Goal: Task Accomplishment & Management: Complete application form

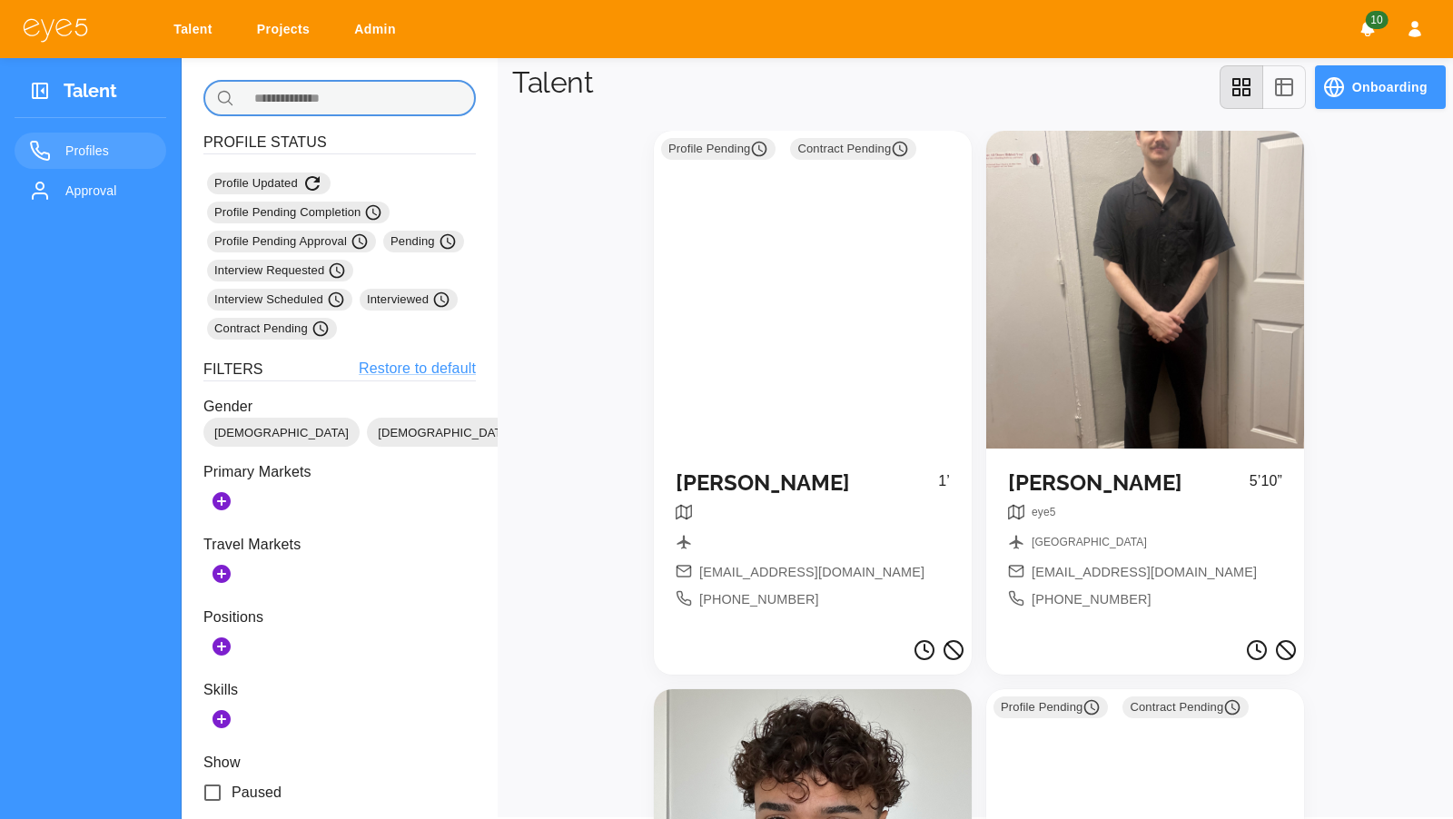
click at [371, 89] on input "text" at bounding box center [359, 98] width 234 height 36
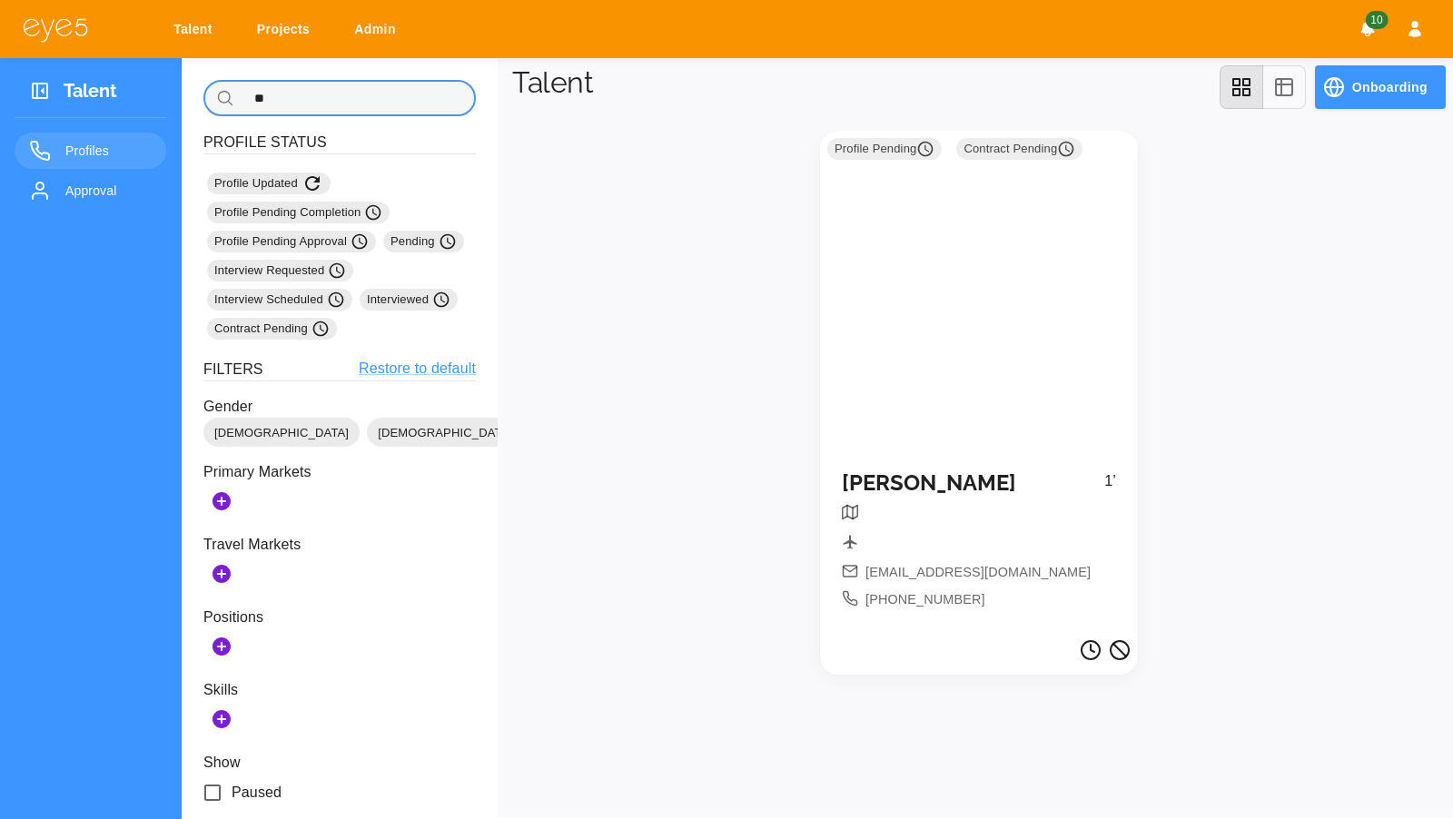
type input "*"
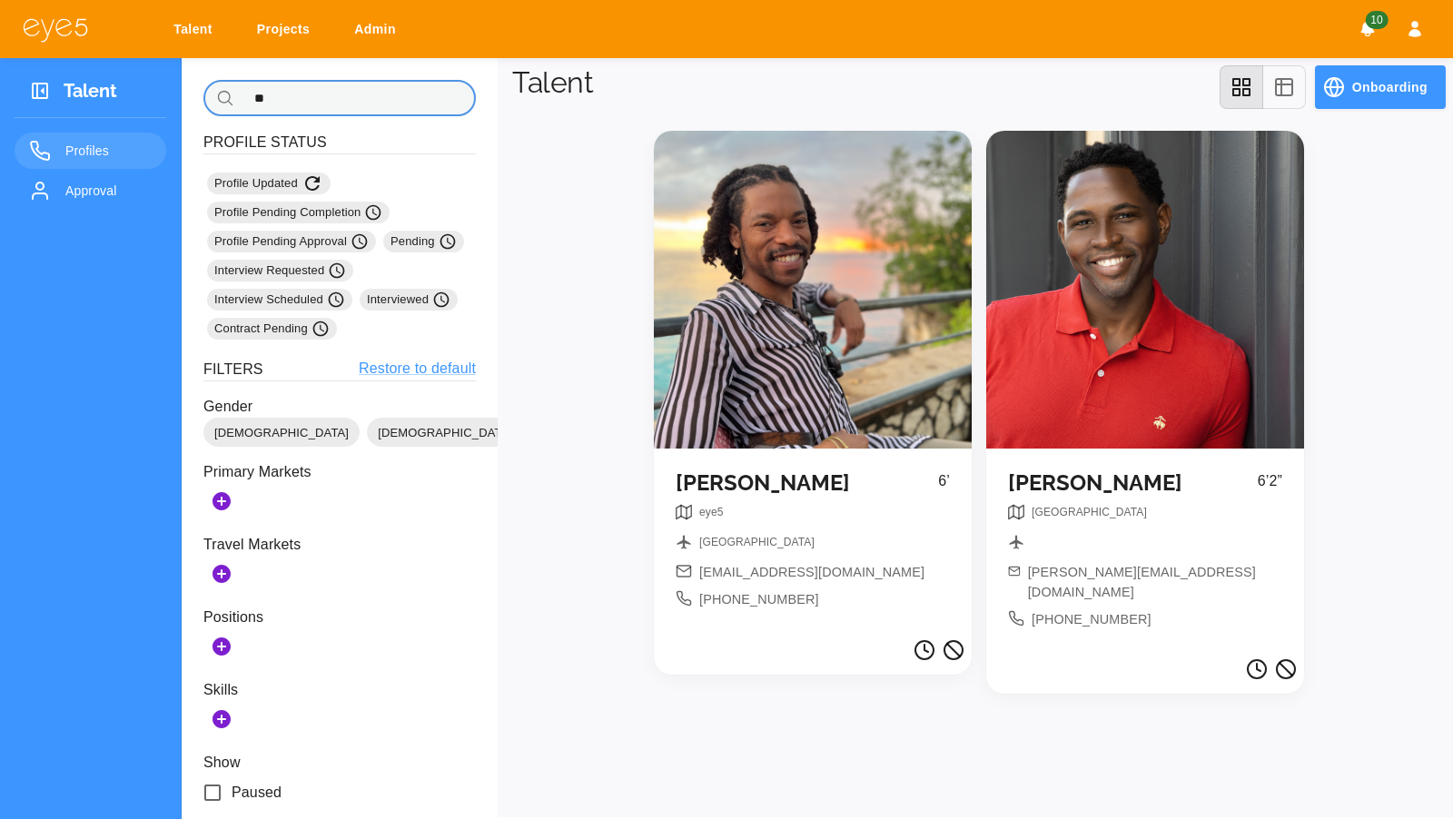
type input "*"
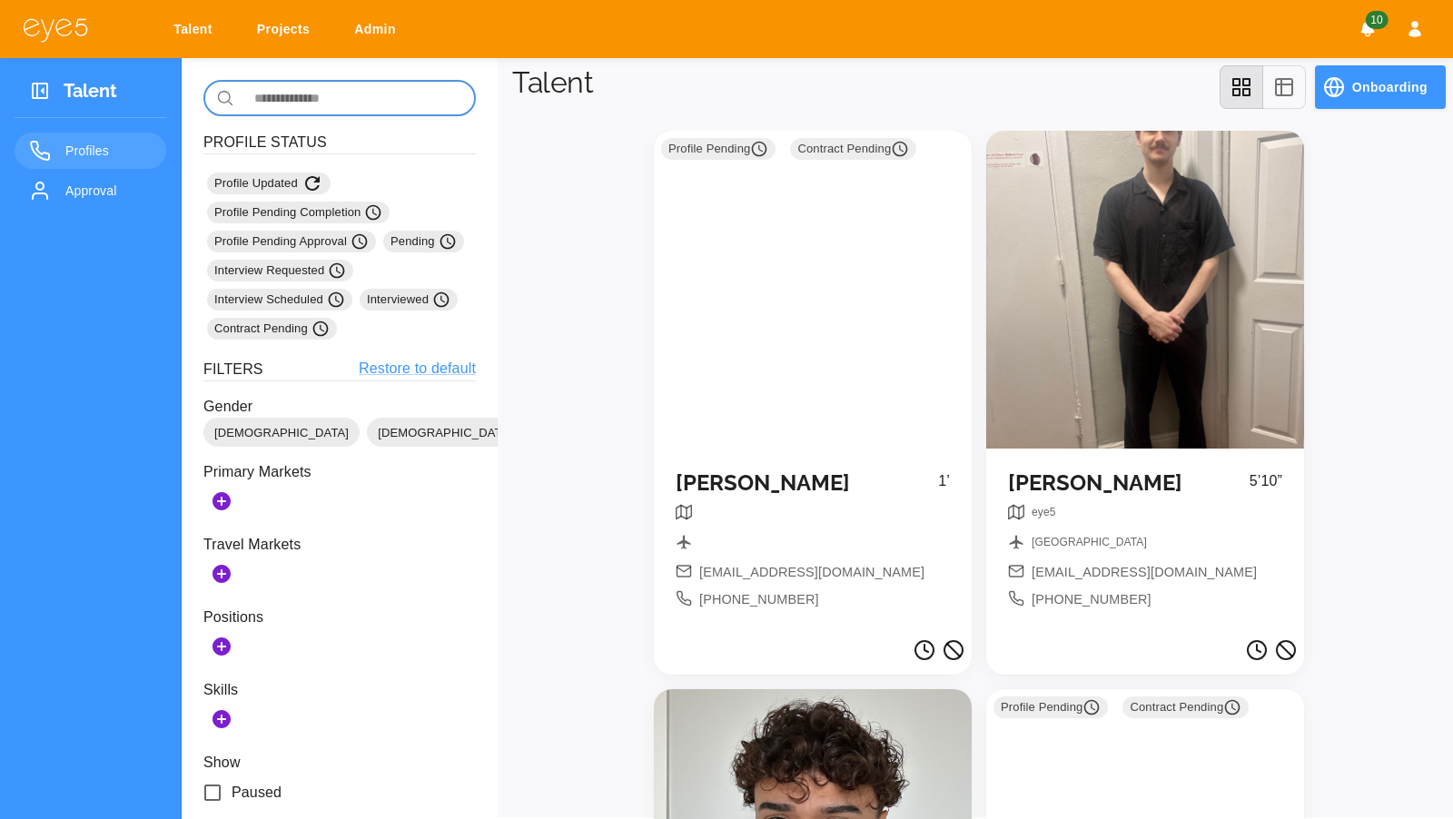
click at [94, 187] on span "Approval" at bounding box center [108, 191] width 86 height 22
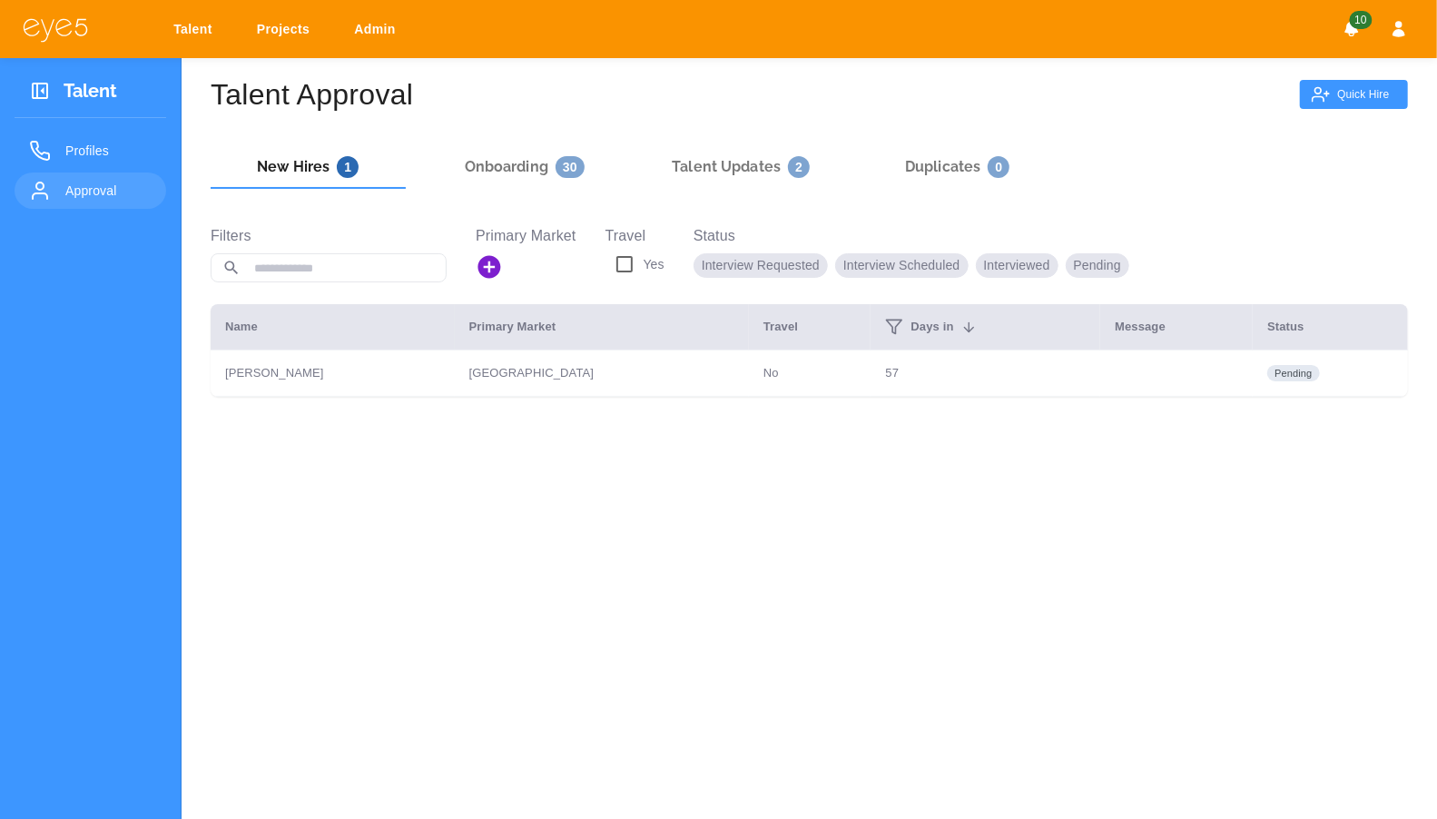
click at [1335, 111] on div "Talent Approval Quick Hire New Hires 1 Onboarding 30 Talent Updates 2 Duplicate…" at bounding box center [810, 467] width 1256 height 819
click at [1305, 102] on button "Quick Hire" at bounding box center [1354, 94] width 108 height 29
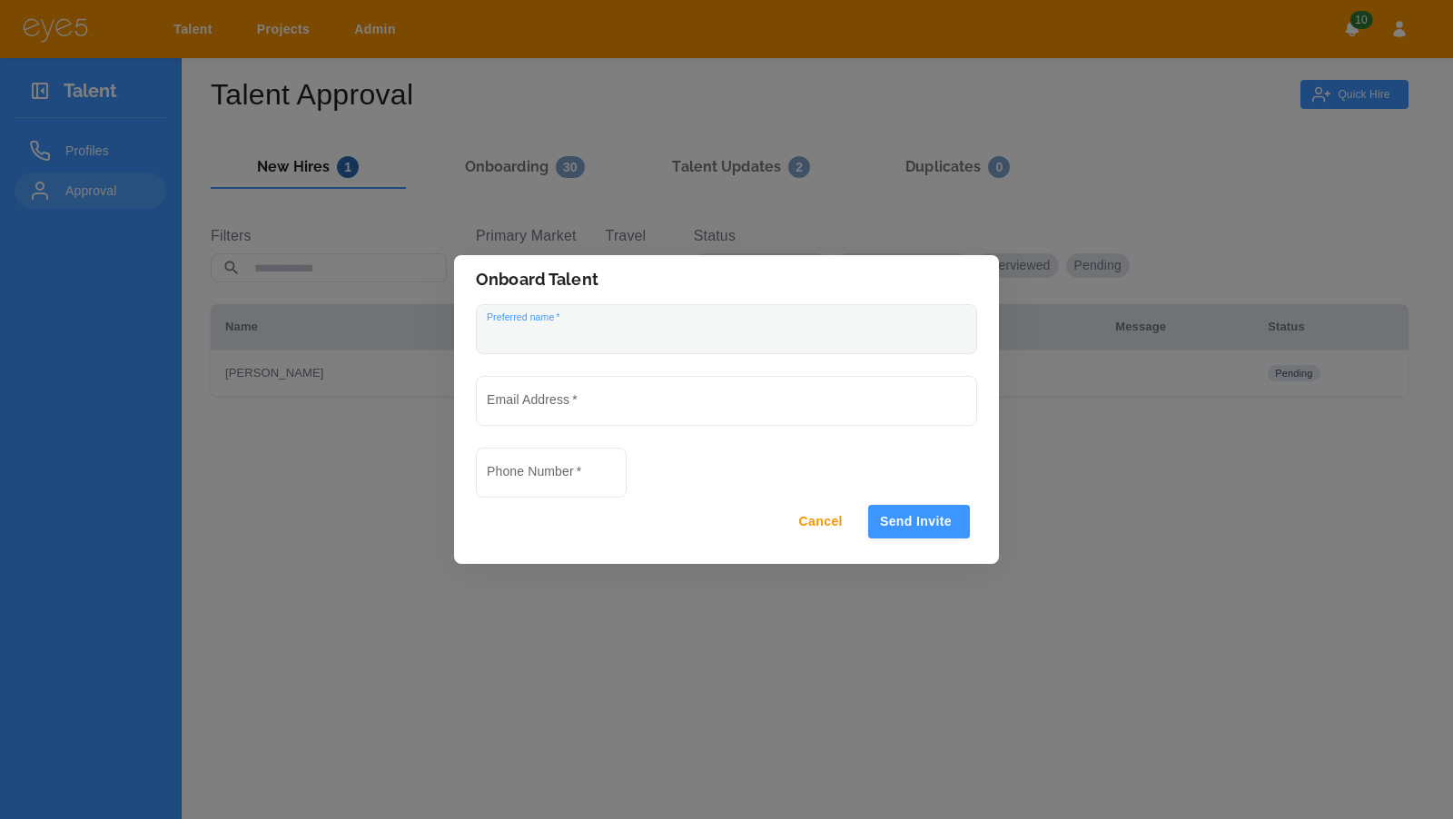
click at [737, 342] on input "Preferred name   *" at bounding box center [726, 329] width 499 height 48
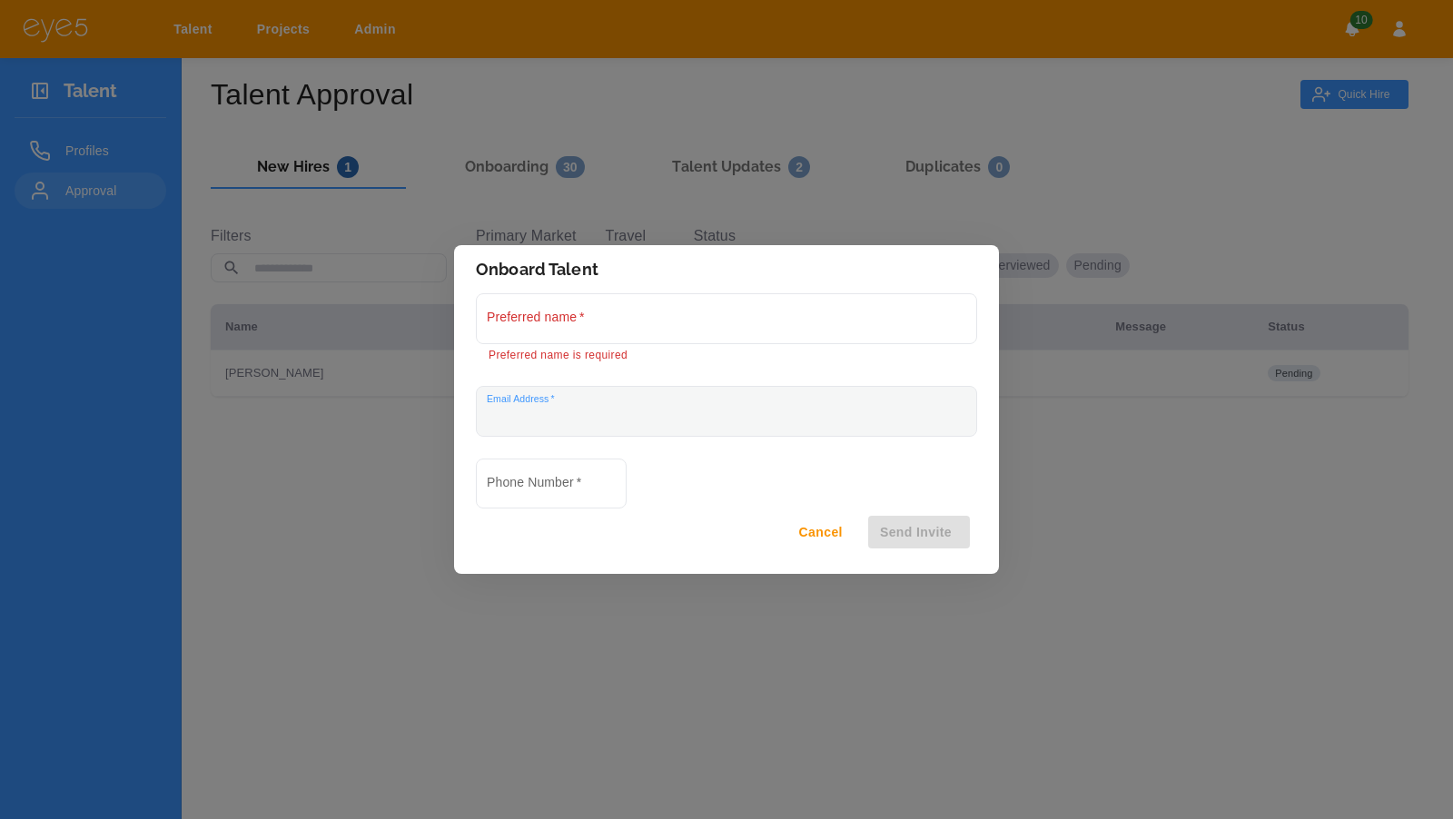
click at [596, 415] on input "Email Address   *" at bounding box center [726, 411] width 499 height 48
paste input "**********"
type input "**********"
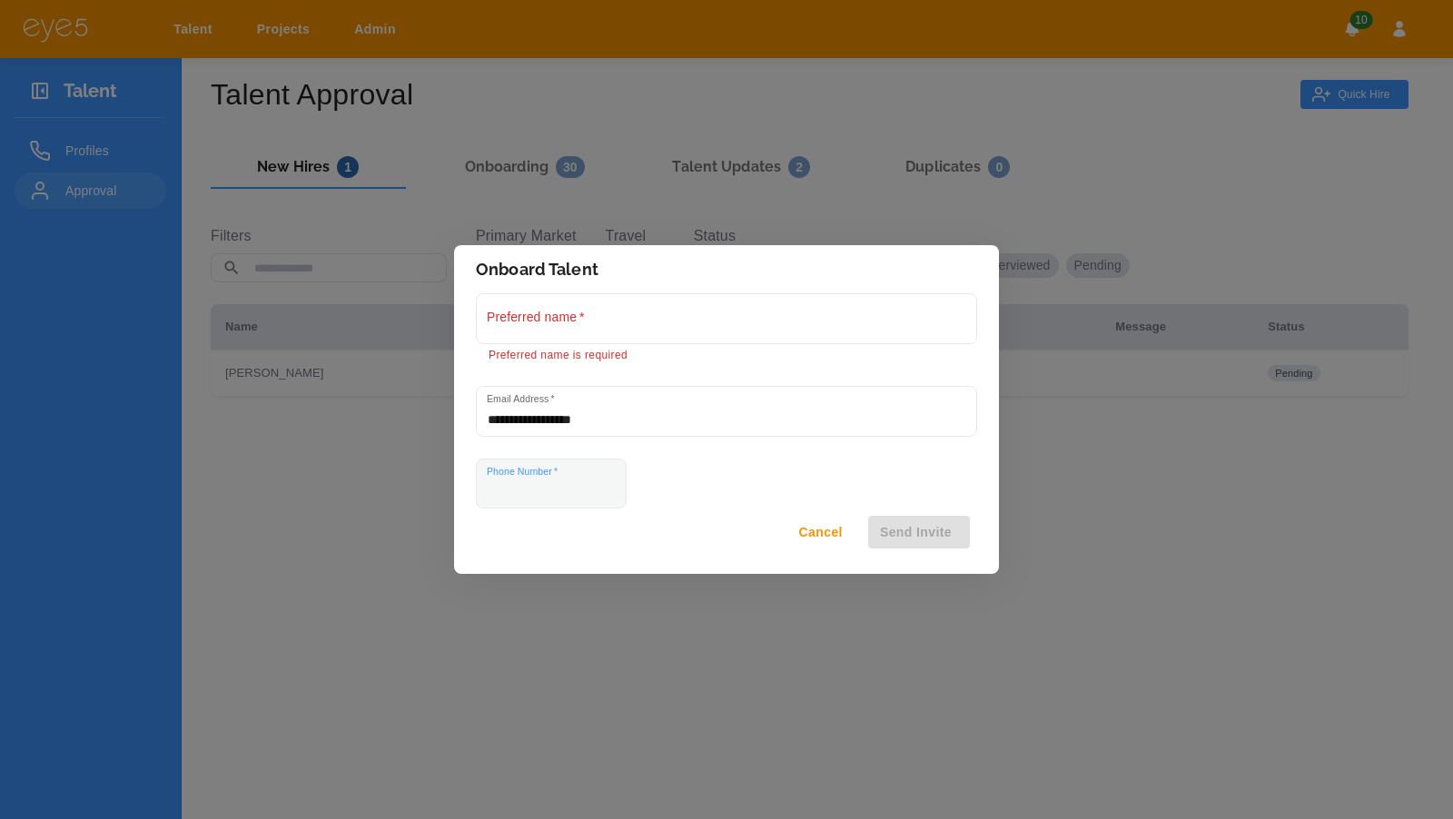
click at [555, 484] on div "Phone Number   *" at bounding box center [551, 484] width 151 height 50
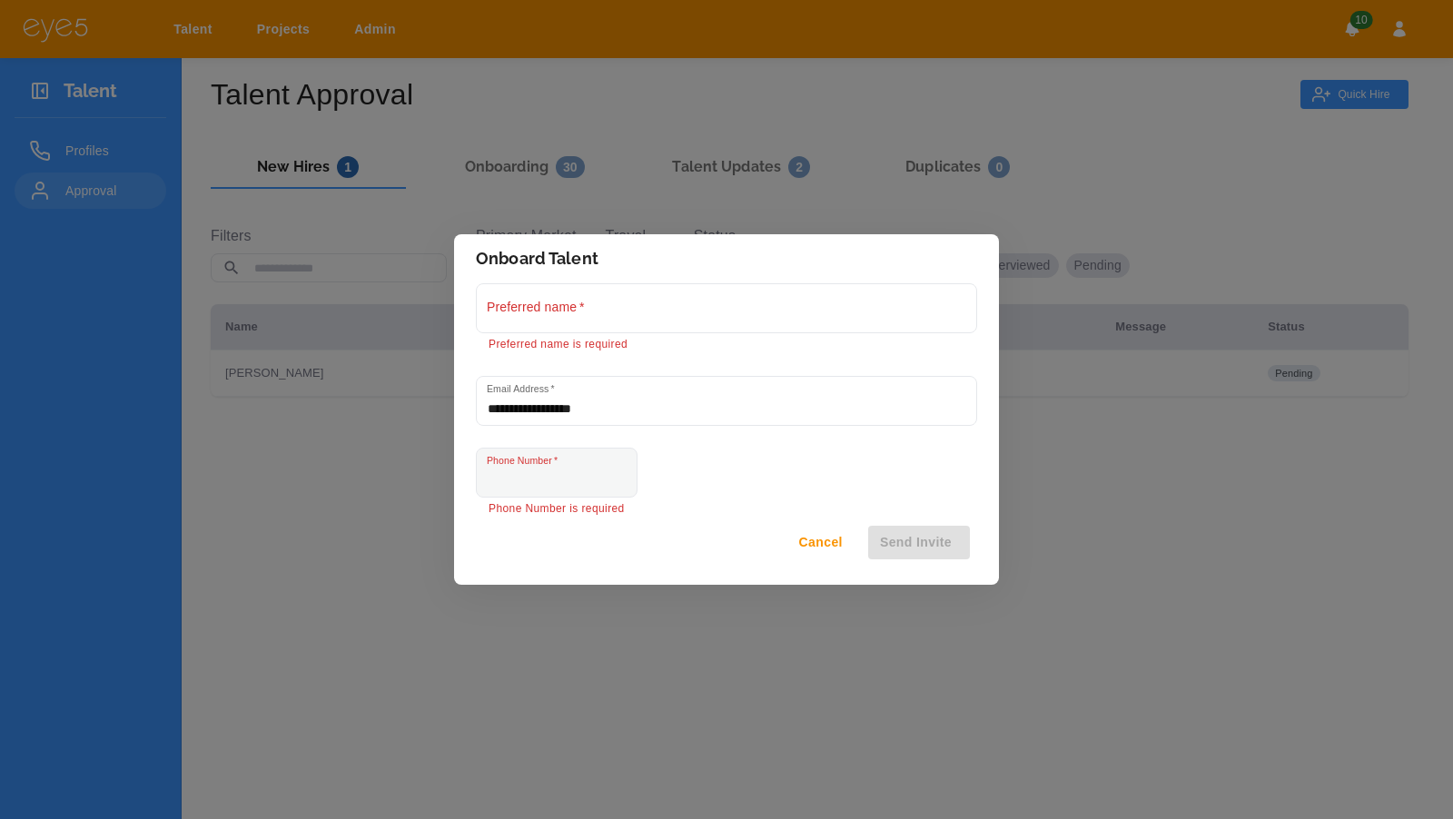
paste input "**********"
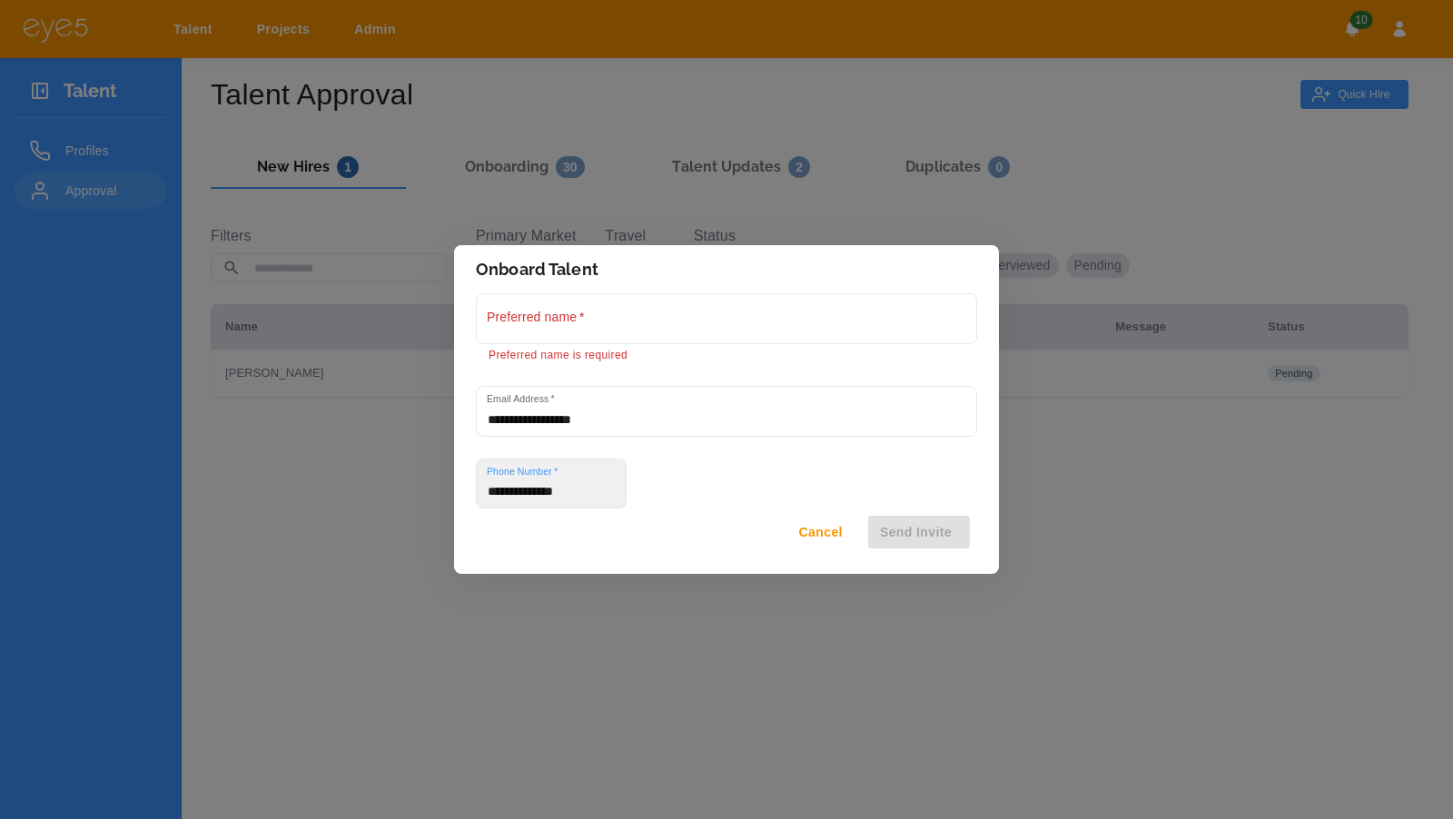
type input "**********"
click at [631, 328] on input "Preferred name   *" at bounding box center [726, 318] width 499 height 48
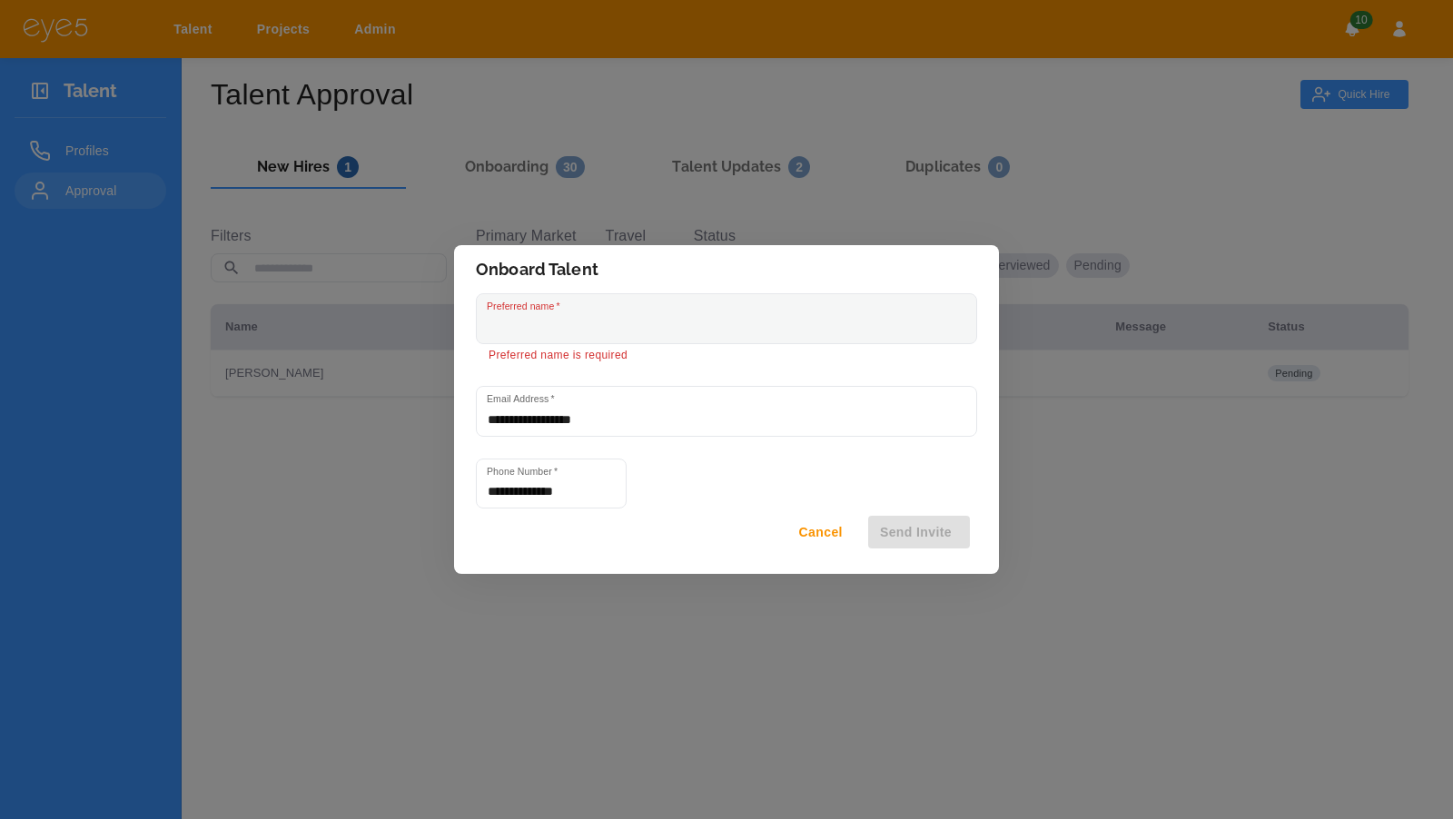
paste input "********"
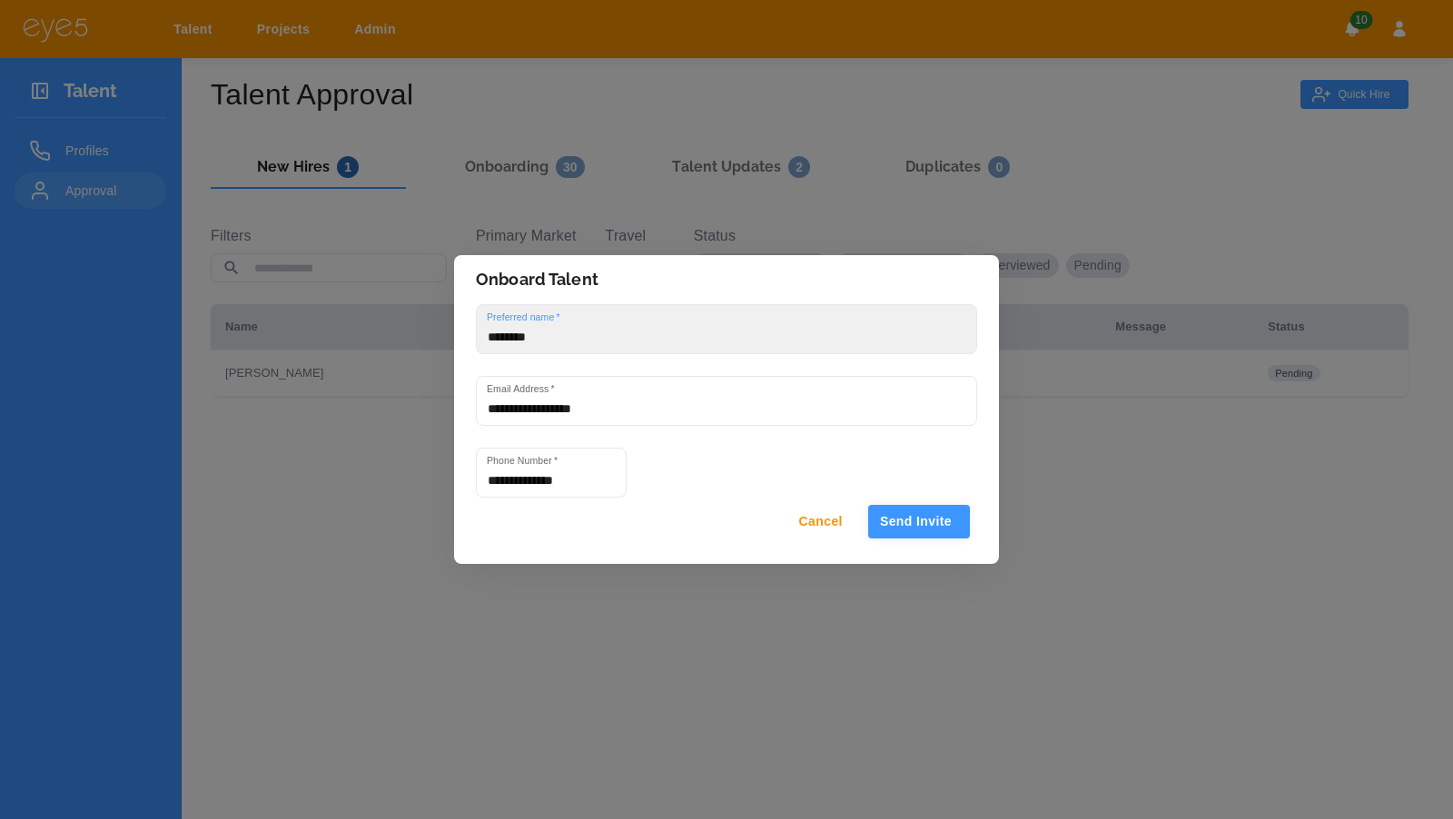
type input "********"
click at [942, 529] on button "Send Invite" at bounding box center [919, 522] width 102 height 34
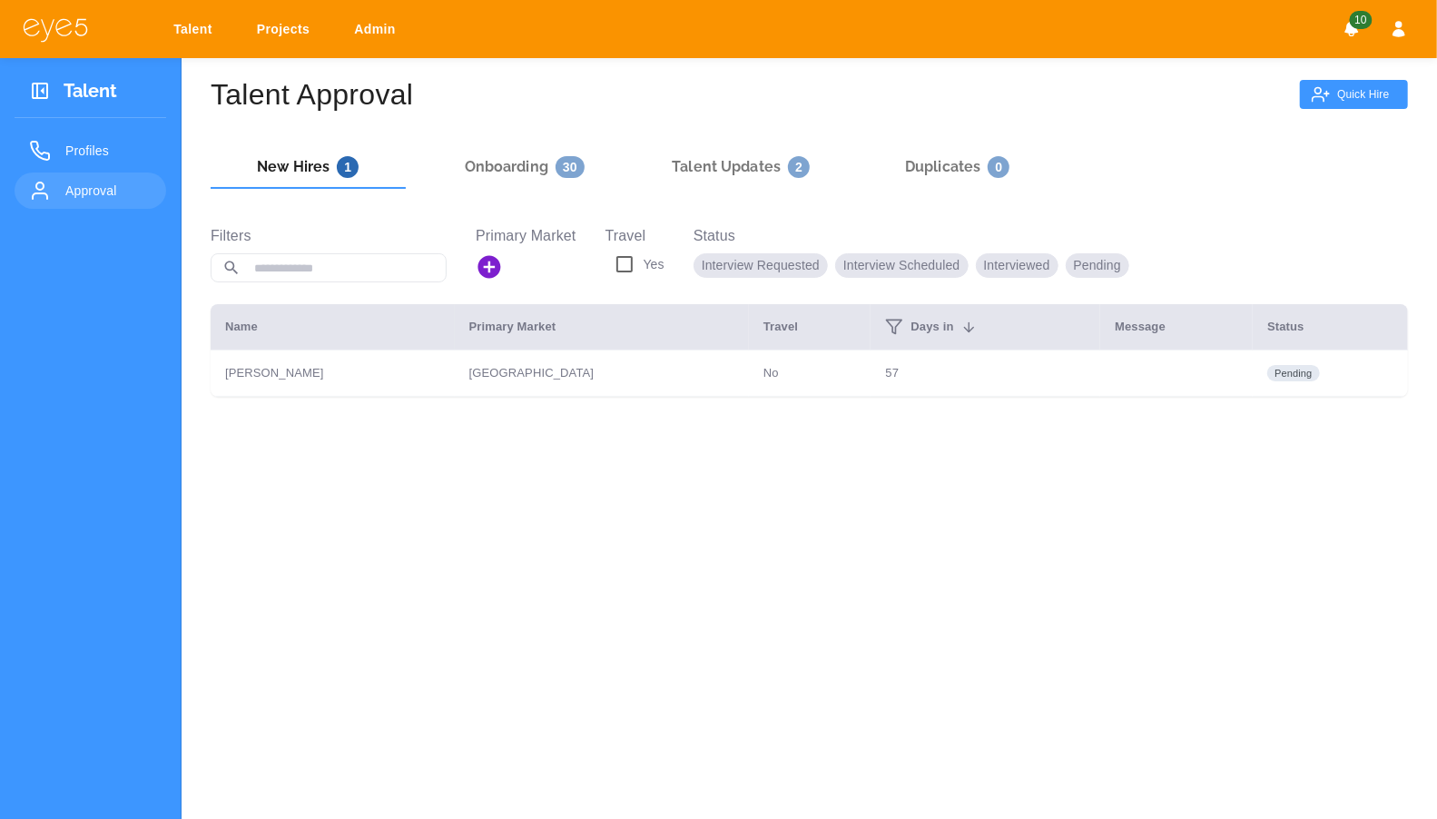
click at [193, 30] on link "Talent" at bounding box center [196, 30] width 69 height 34
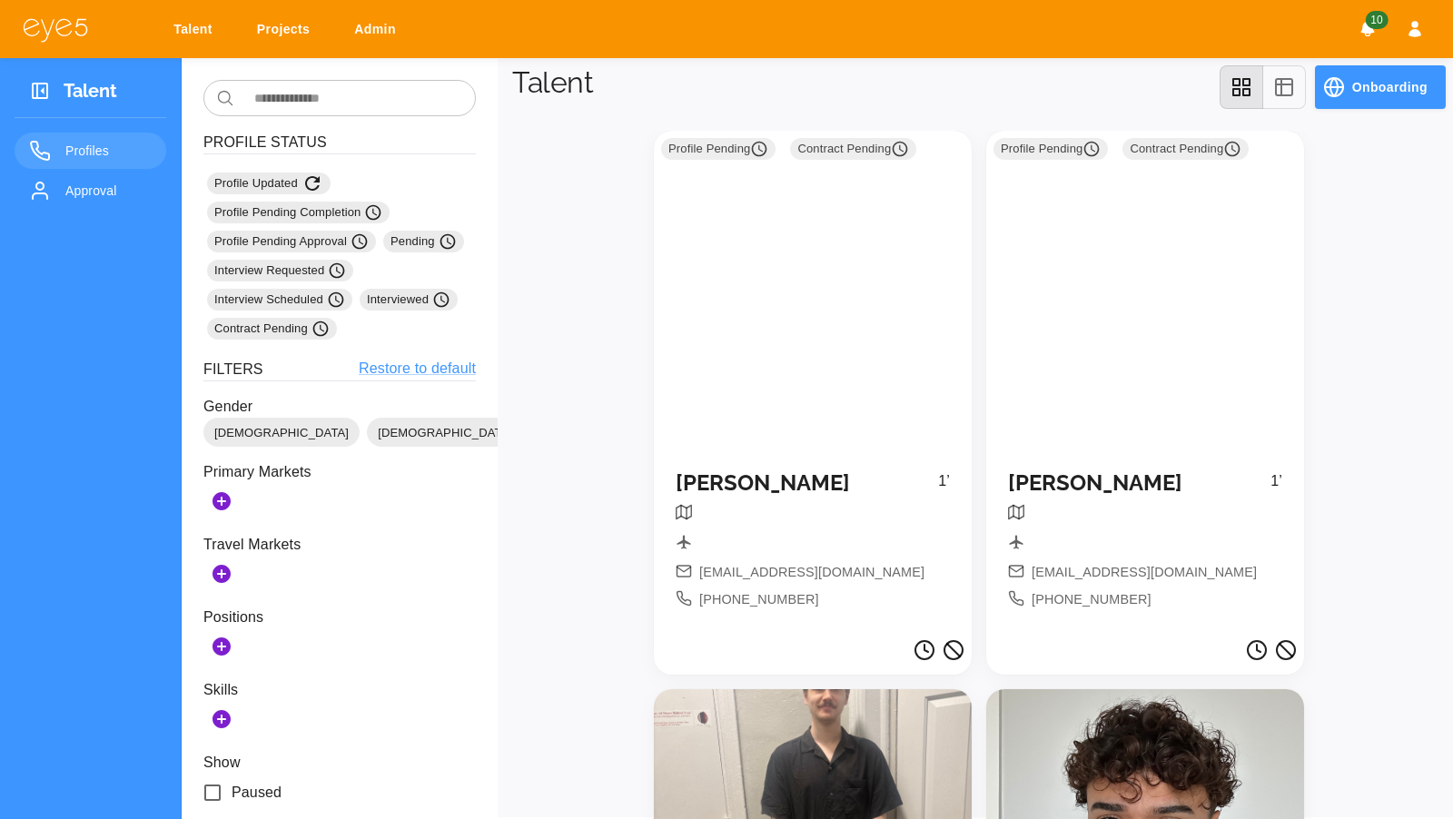
click at [378, 120] on div "​ ​ Profile Status Profile Updated Profile Pending Completion Profile Pending A…" at bounding box center [339, 742] width 272 height 1325
click at [381, 110] on input "text" at bounding box center [359, 98] width 234 height 36
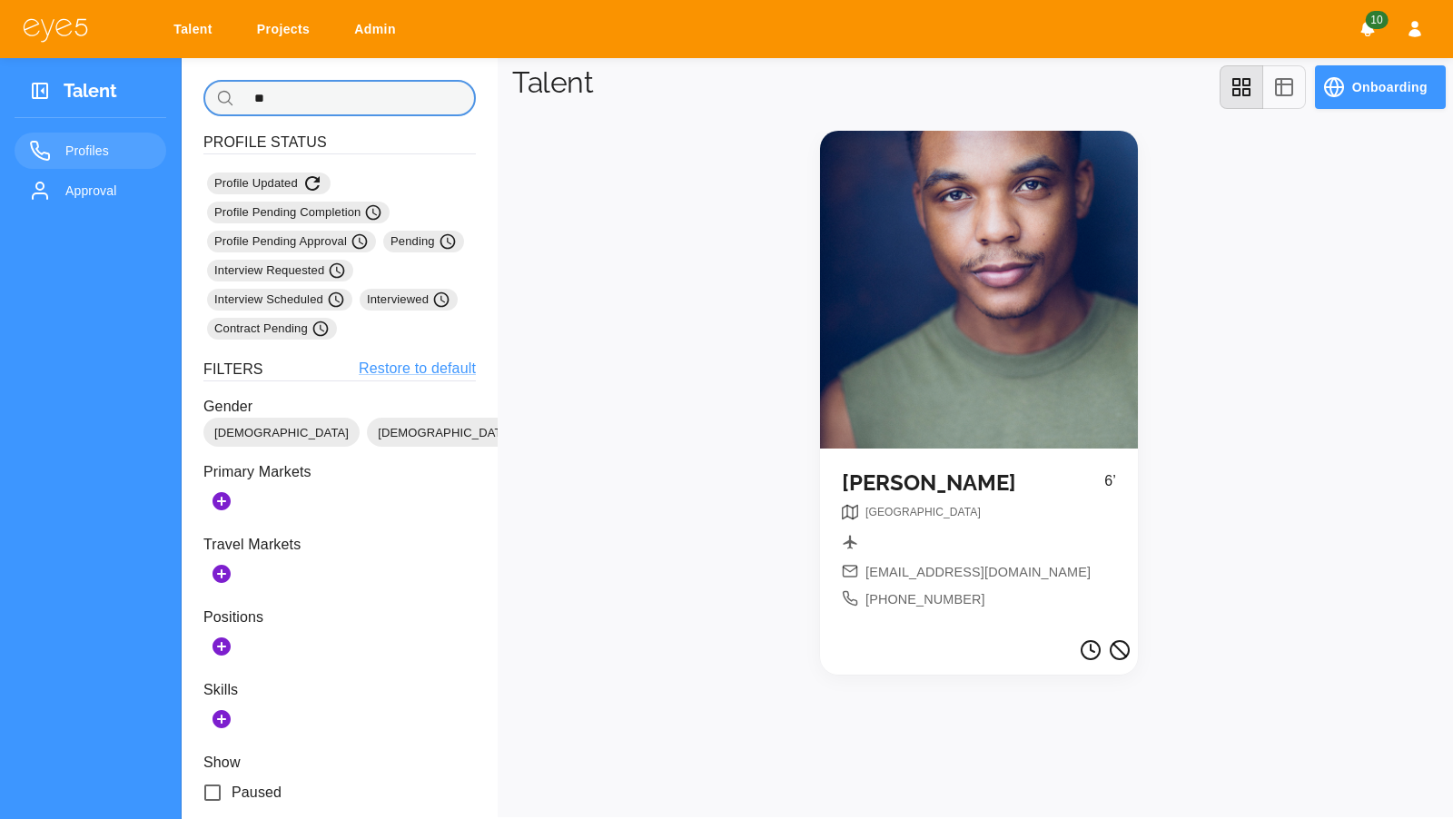
type input "*"
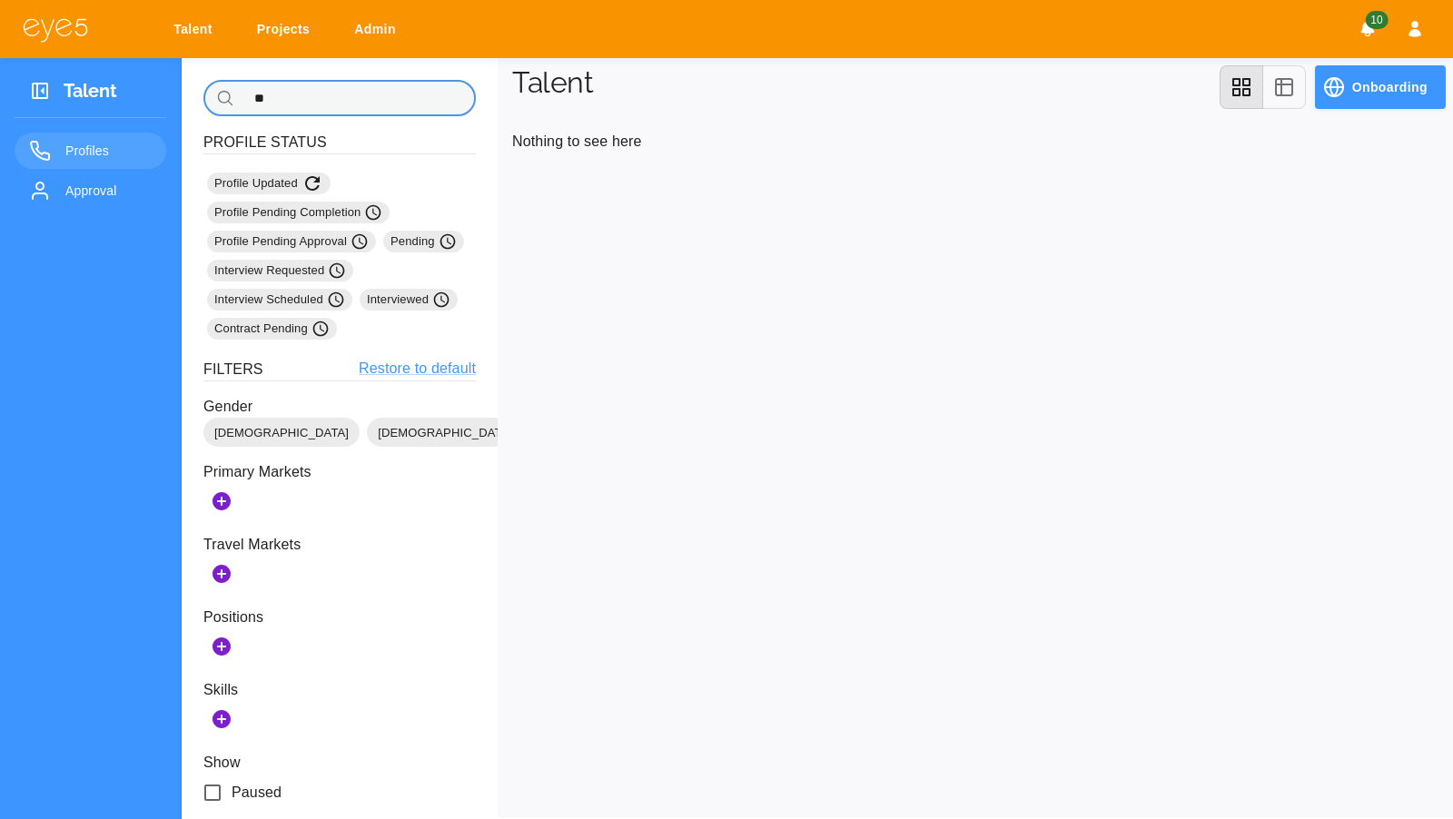
type input "*"
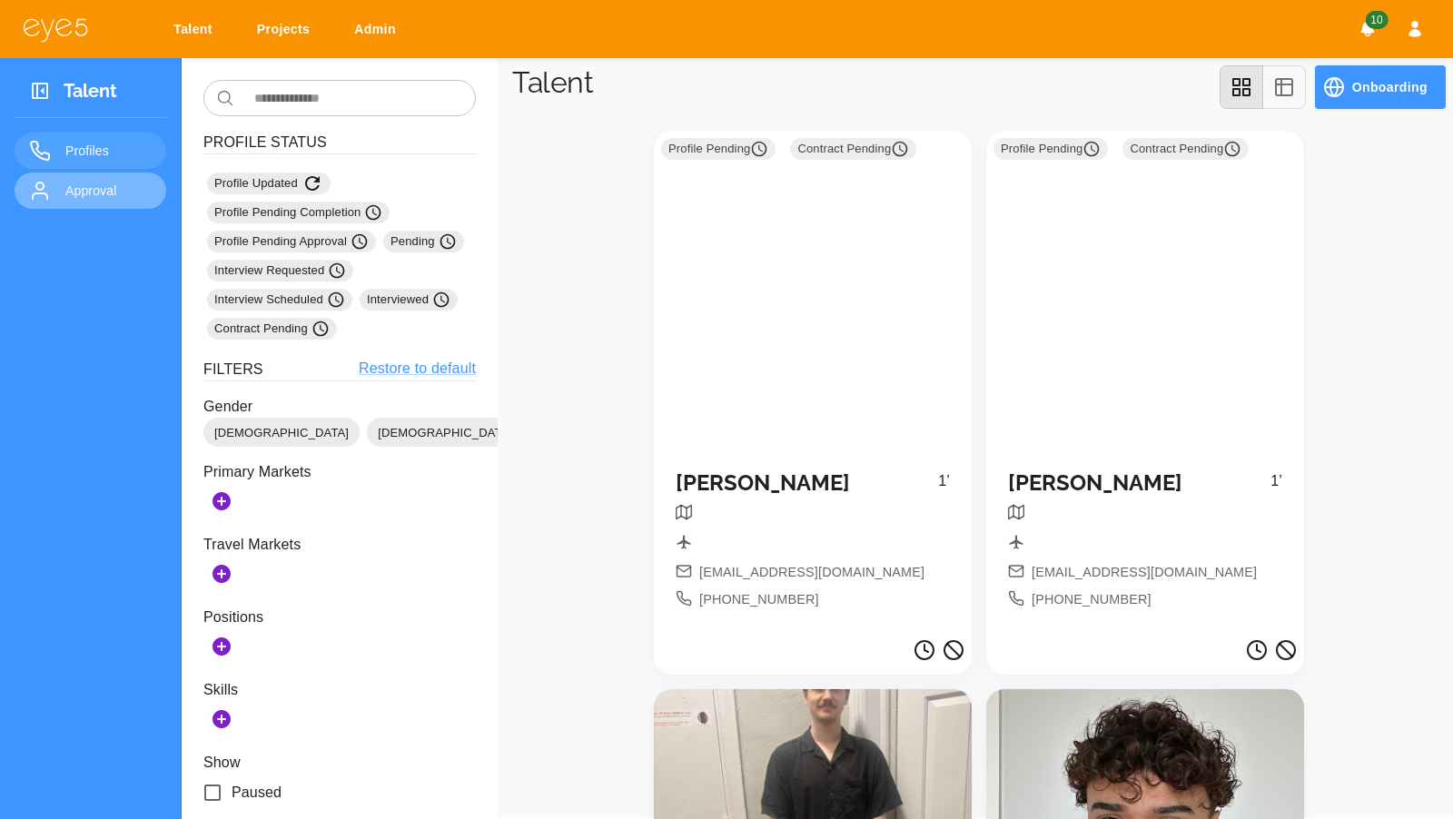
click at [74, 186] on span "Approval" at bounding box center [108, 191] width 86 height 22
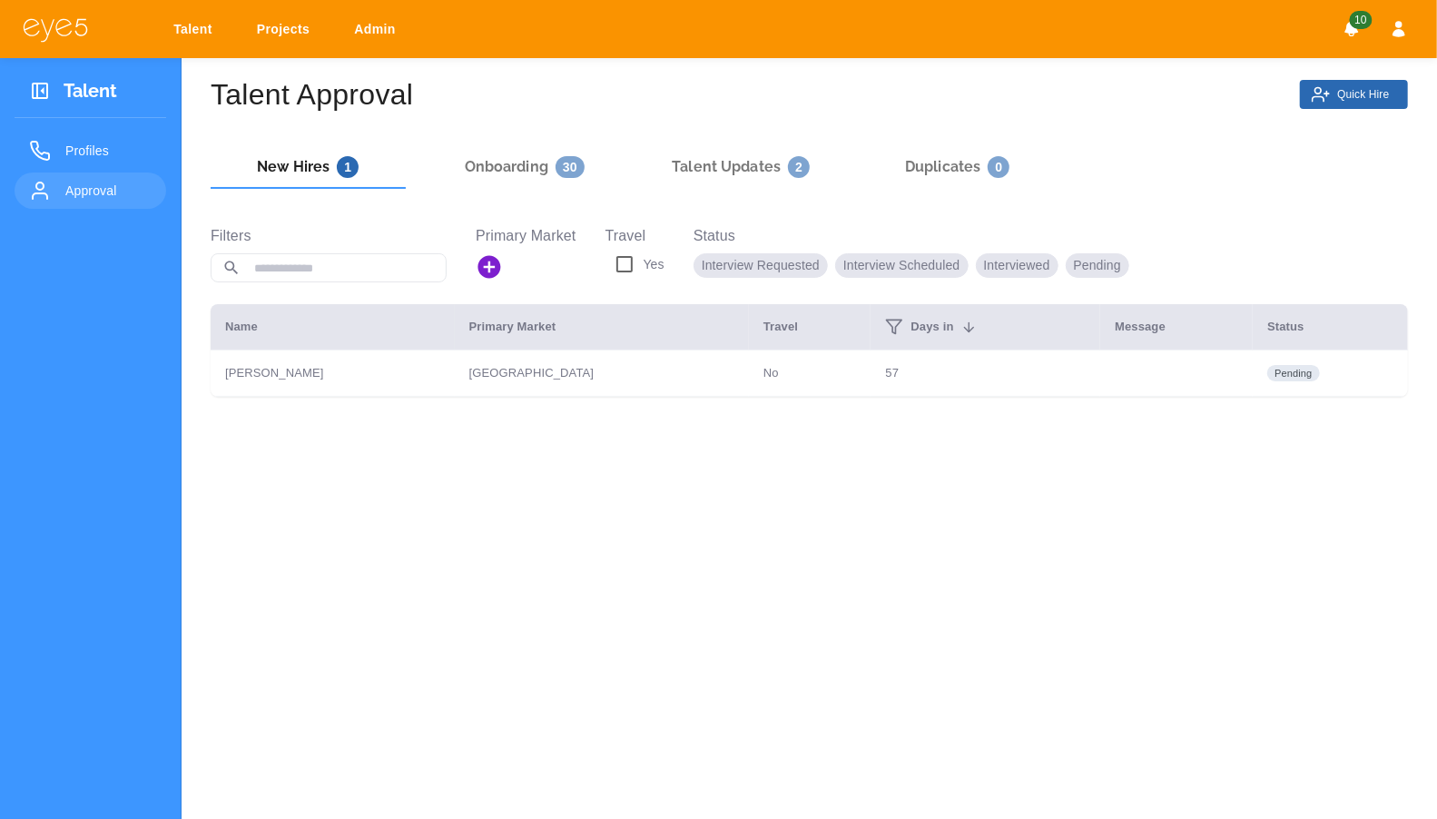
click at [1316, 90] on circle "button" at bounding box center [1319, 91] width 6 height 6
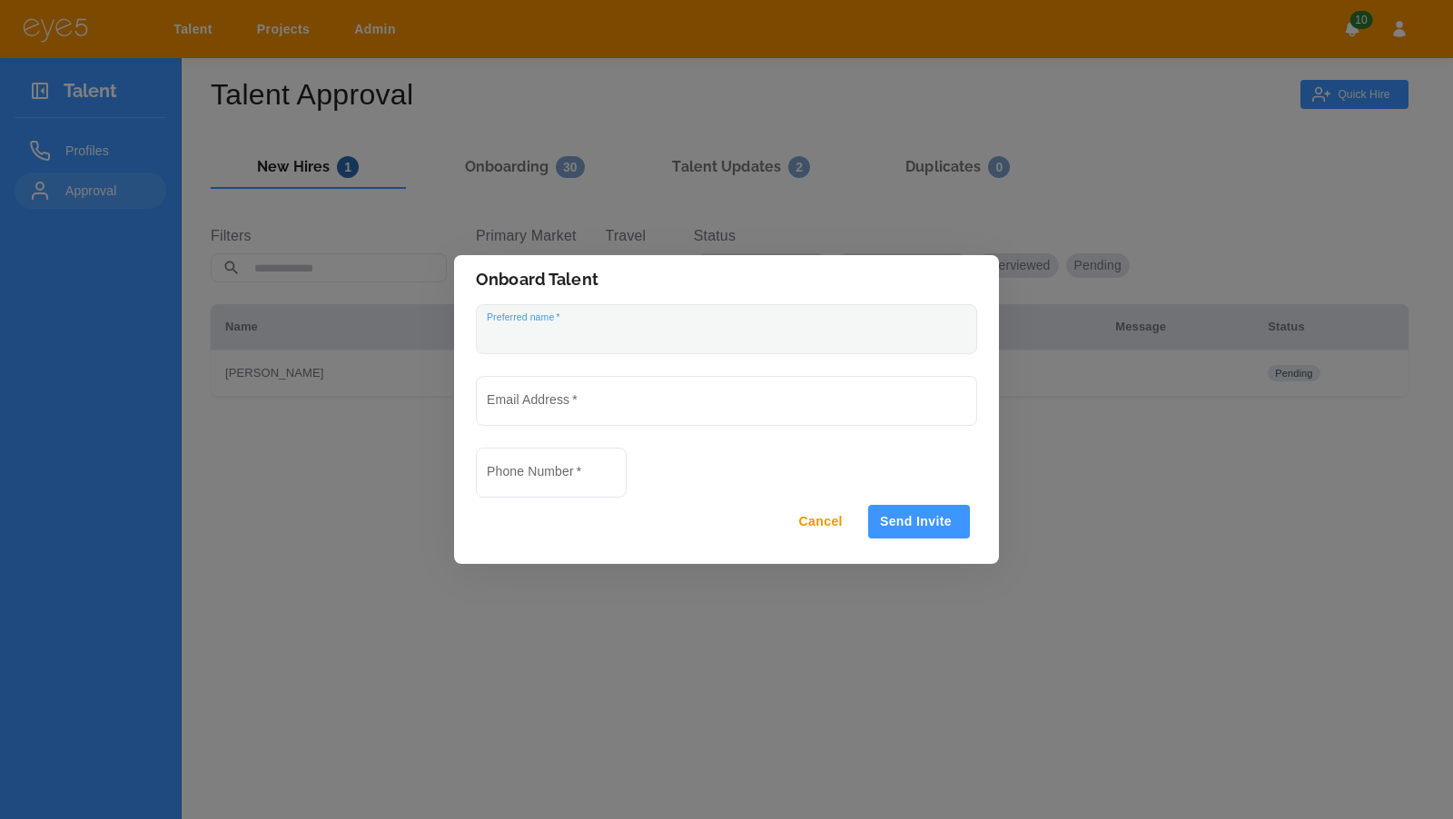
click at [695, 338] on input "Preferred name   *" at bounding box center [726, 329] width 499 height 48
paste input "**********"
type input "**********"
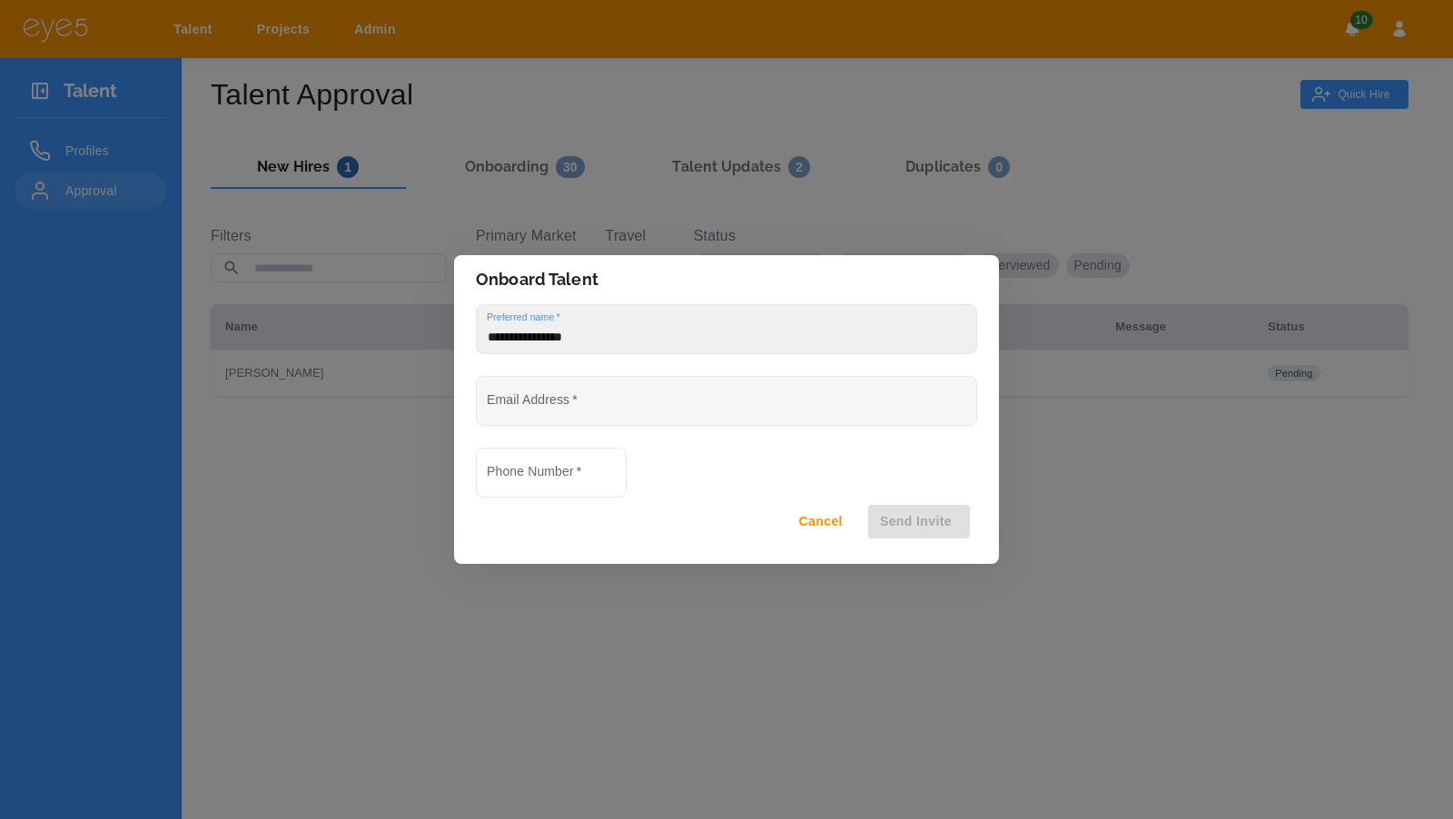
click at [580, 400] on input "Email Address   *" at bounding box center [726, 401] width 499 height 48
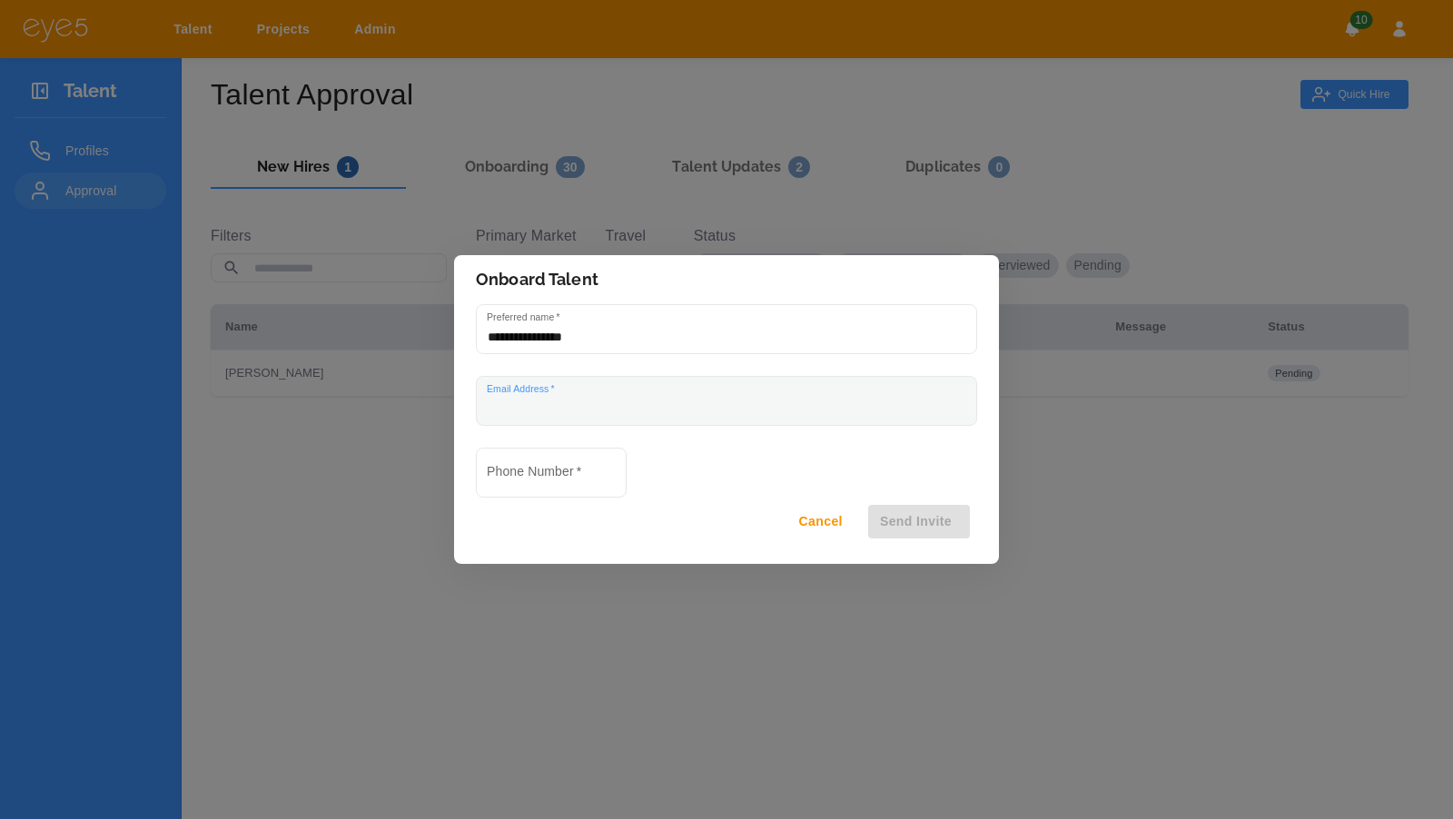
paste input "**********"
type input "**********"
click at [565, 493] on input "Phone Number   *" at bounding box center [551, 473] width 149 height 48
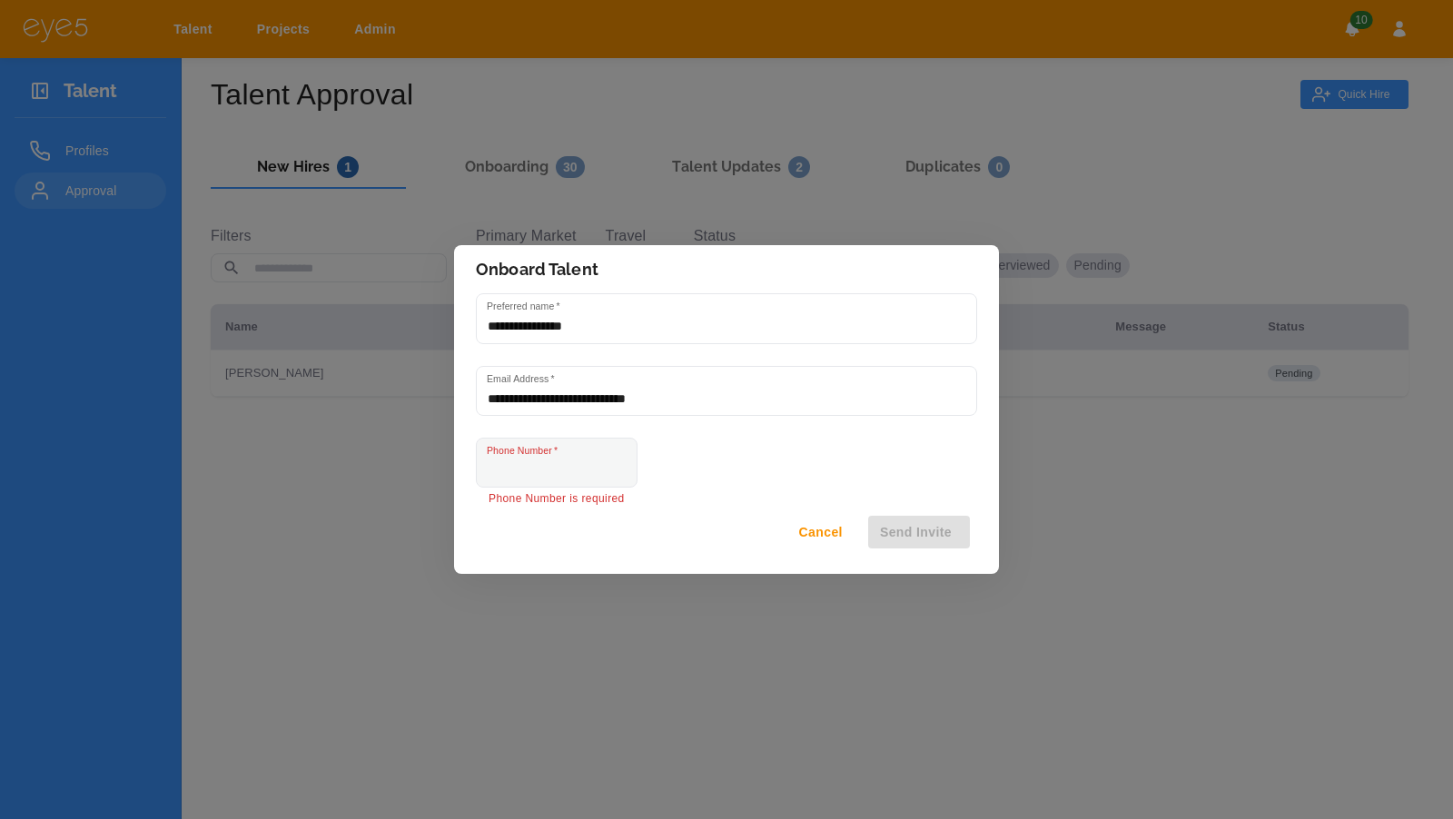
paste input "**********"
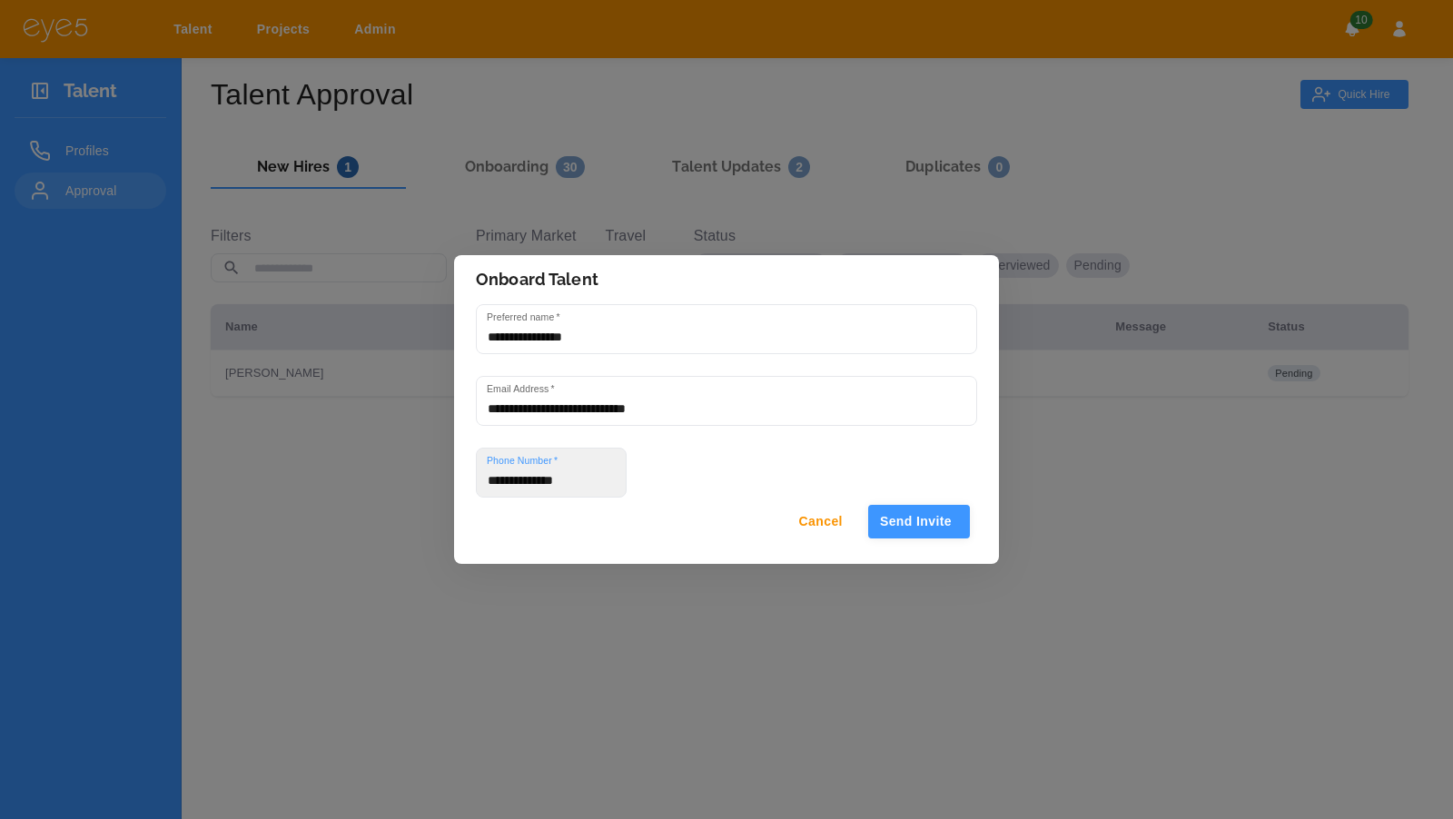
type input "**********"
click at [911, 519] on button "Send Invite" at bounding box center [919, 522] width 102 height 34
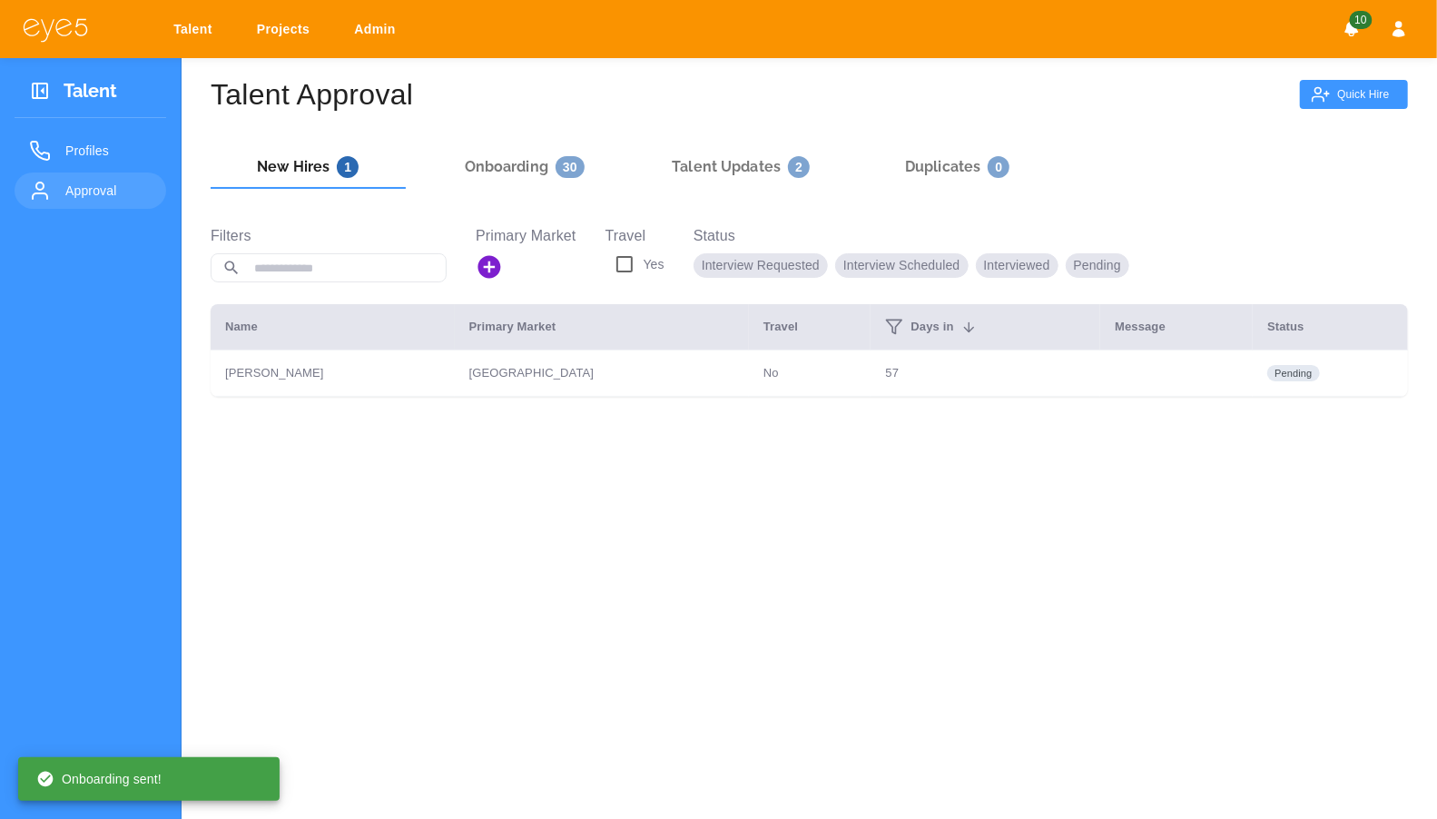
drag, startPoint x: 156, startPoint y: 22, endPoint x: 168, endPoint y: 19, distance: 12.1
click at [158, 22] on div "Talent Projects Admin 10" at bounding box center [718, 29] width 1437 height 58
drag, startPoint x: 171, startPoint y: 20, endPoint x: 179, endPoint y: 27, distance: 10.9
click at [172, 20] on link "Talent" at bounding box center [196, 30] width 69 height 34
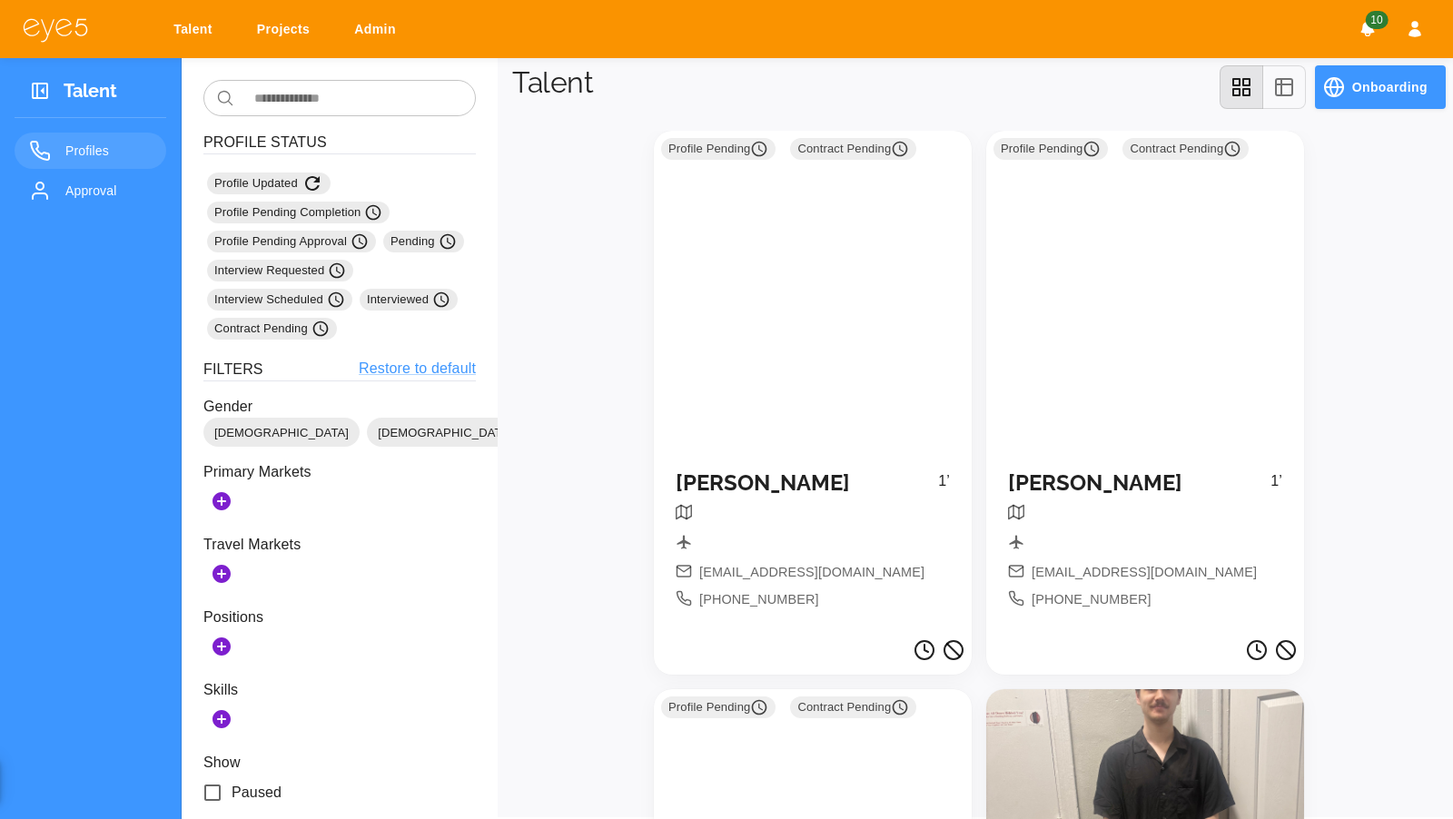
click at [288, 118] on div "​ ​ Profile Status Profile Updated Profile Pending Completion Profile Pending A…" at bounding box center [339, 742] width 272 height 1325
click at [302, 95] on input "text" at bounding box center [359, 98] width 234 height 36
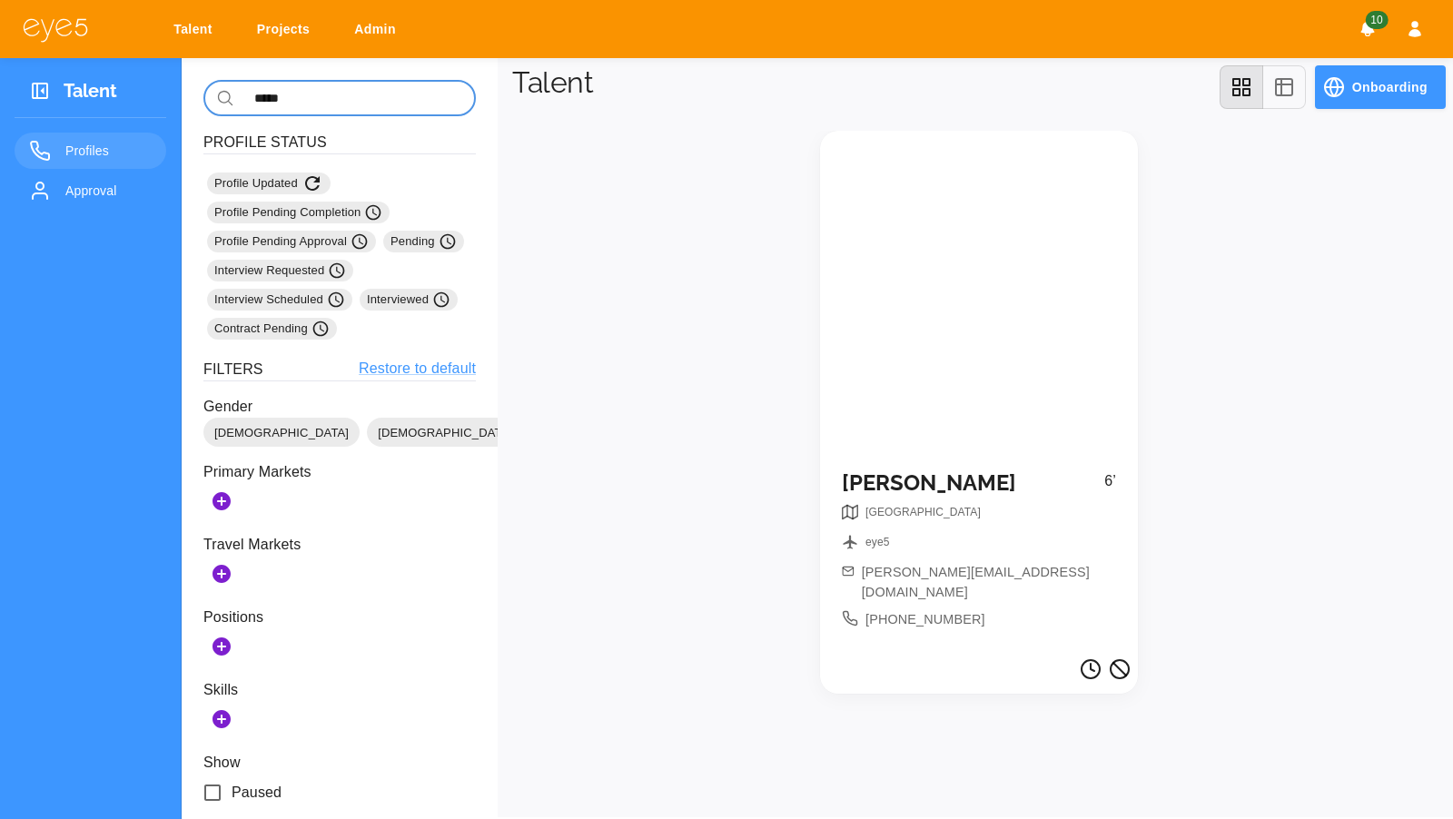
type input "*****"
click at [944, 350] on div at bounding box center [979, 290] width 318 height 318
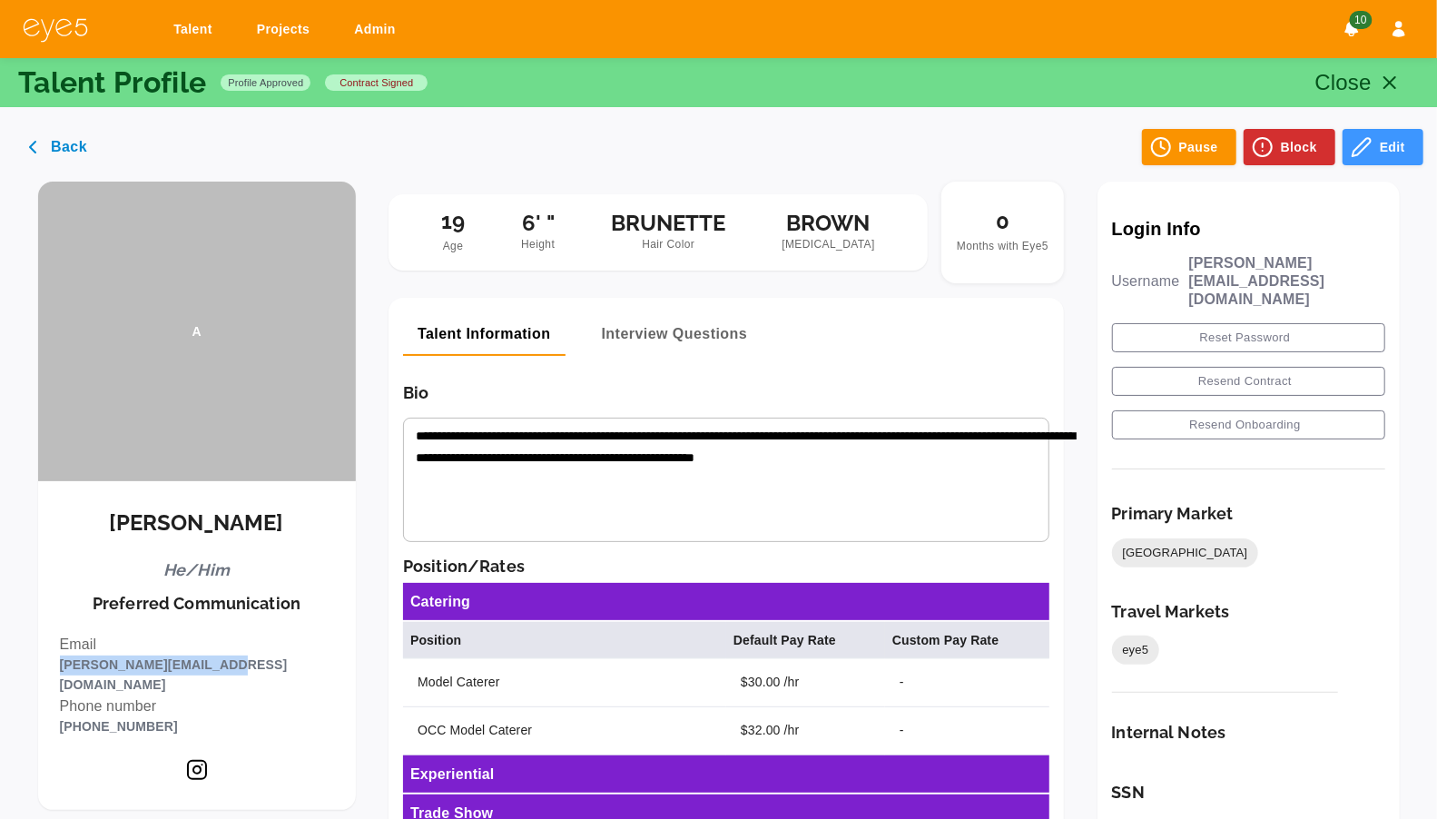
drag, startPoint x: 259, startPoint y: 662, endPoint x: 98, endPoint y: 663, distance: 160.7
click at [98, 663] on div "[PERSON_NAME] He/Him Preferred Communication Email [PERSON_NAME][EMAIL_ADDRESS]…" at bounding box center [197, 645] width 318 height 329
copy p "[PERSON_NAME][EMAIL_ADDRESS][DOMAIN_NAME]"
click at [200, 25] on link "Talent" at bounding box center [196, 30] width 69 height 34
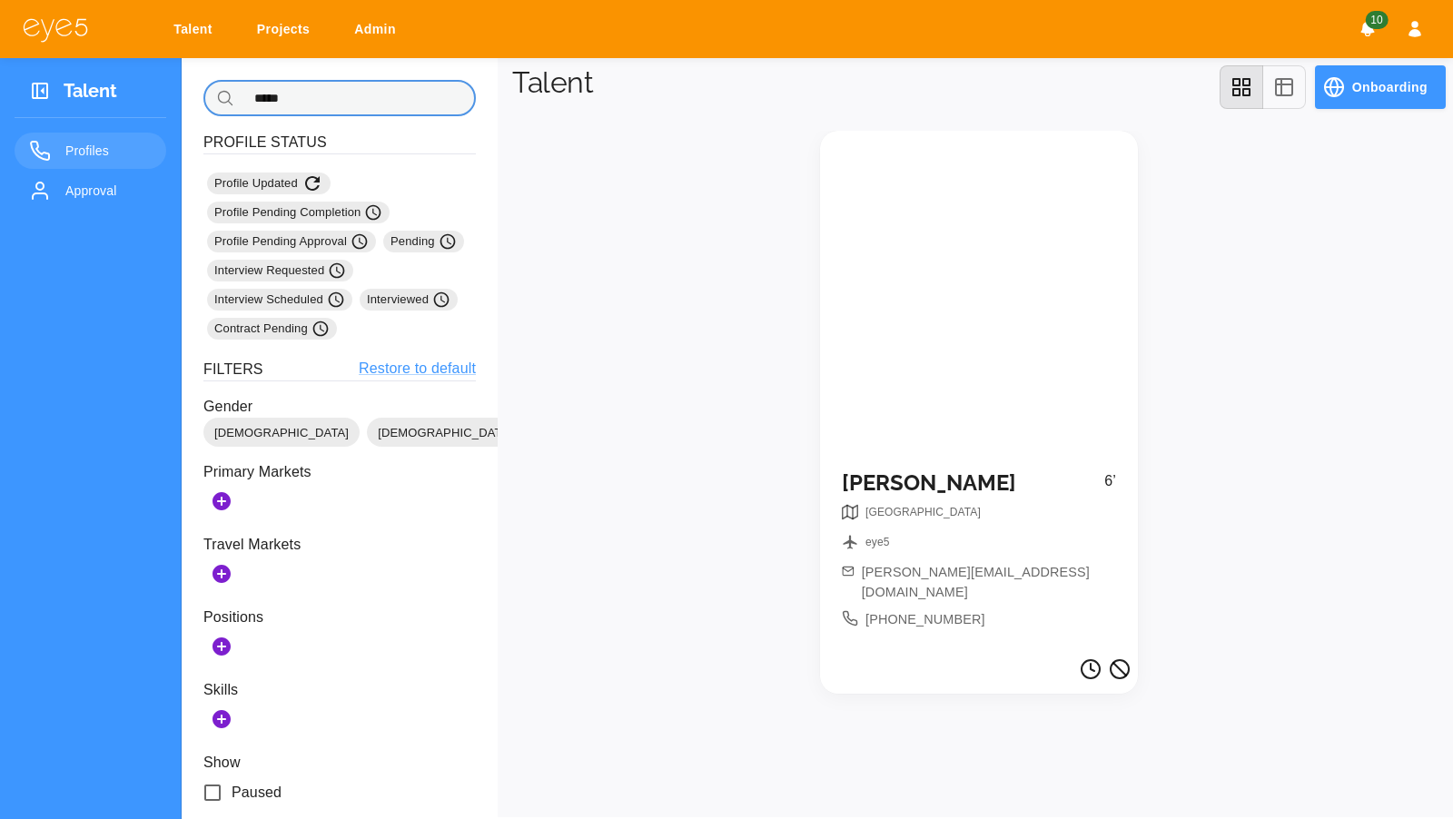
click at [357, 102] on input "*****" at bounding box center [359, 98] width 234 height 36
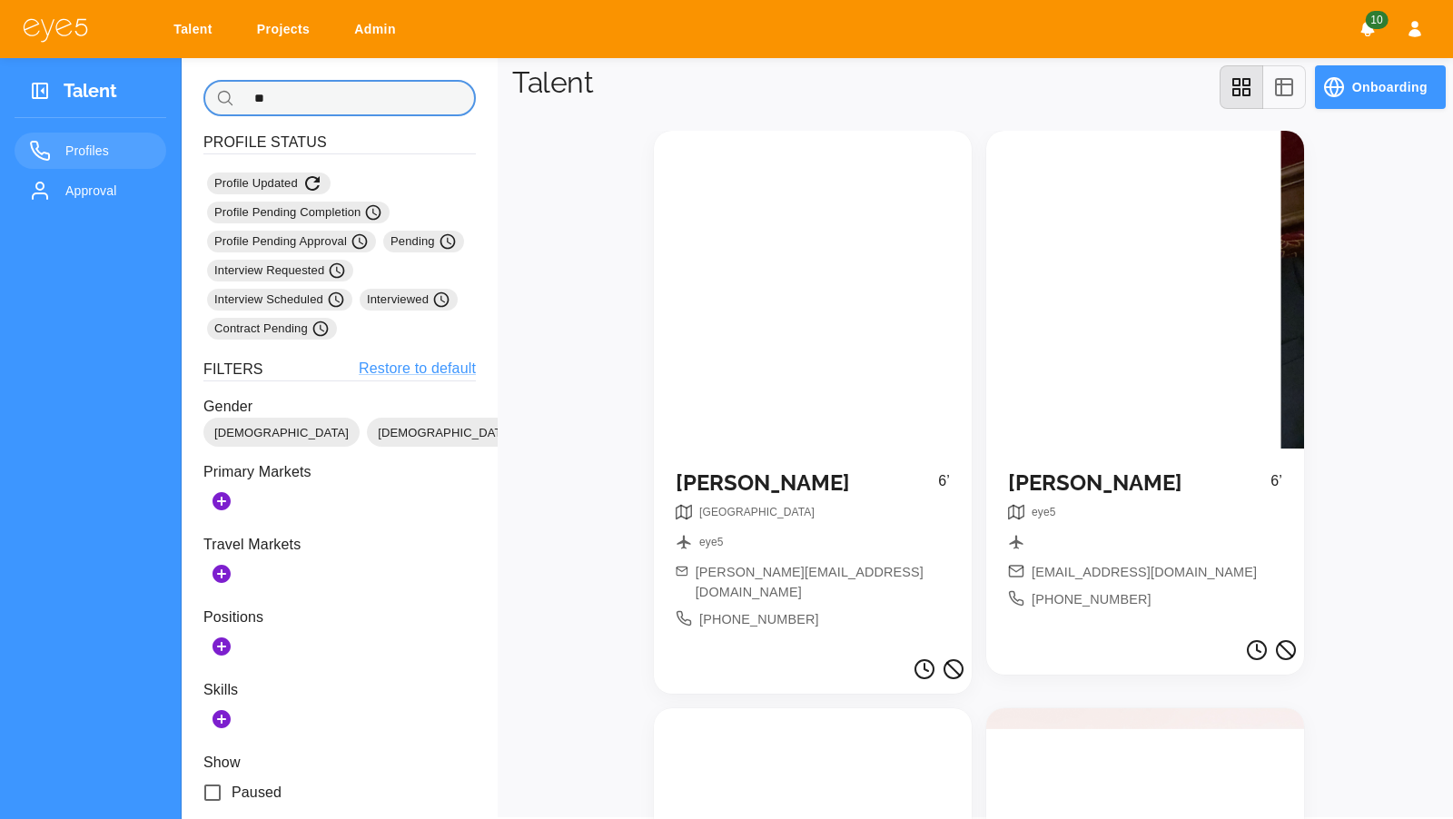
type input "*"
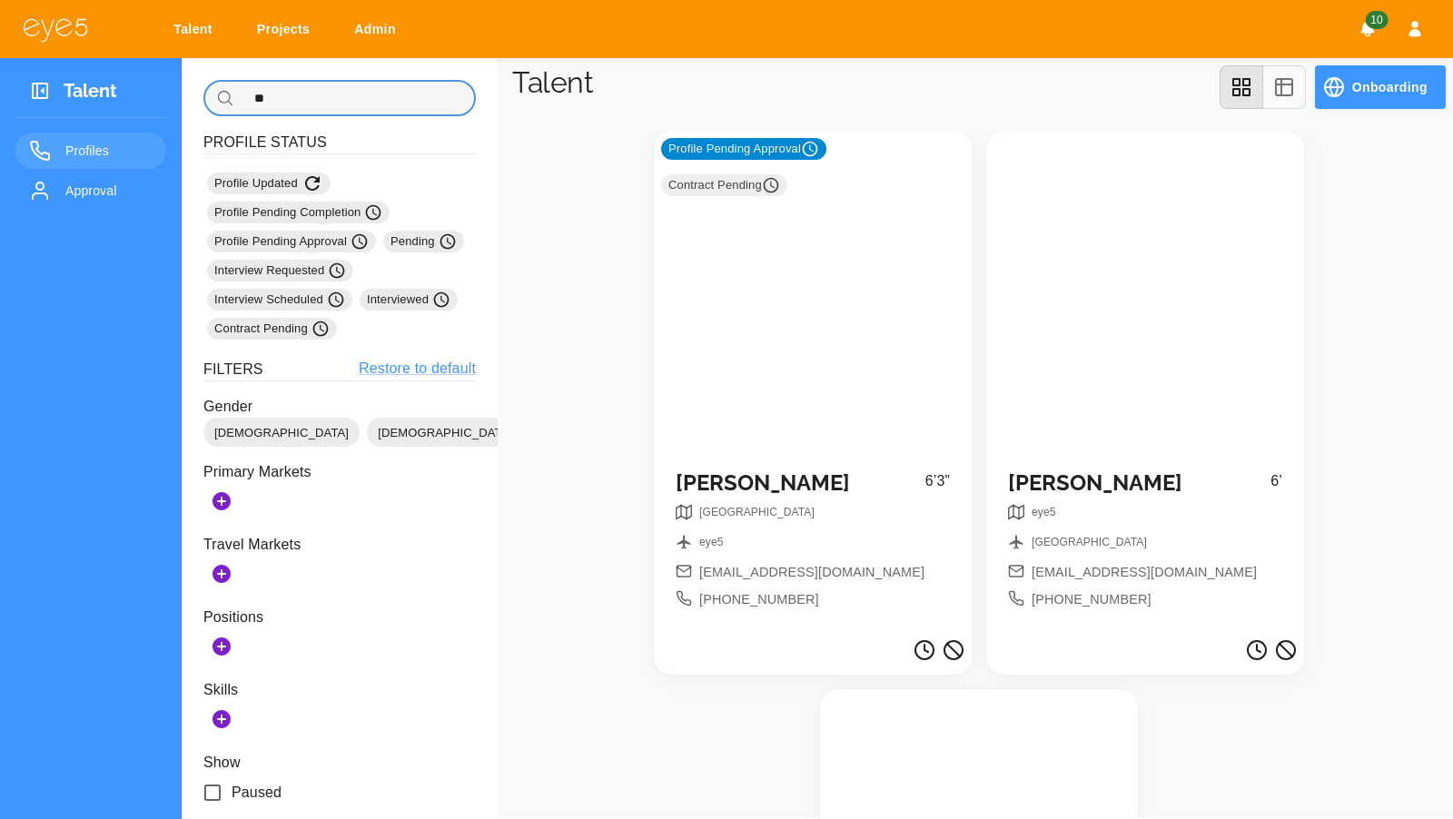
type input "*"
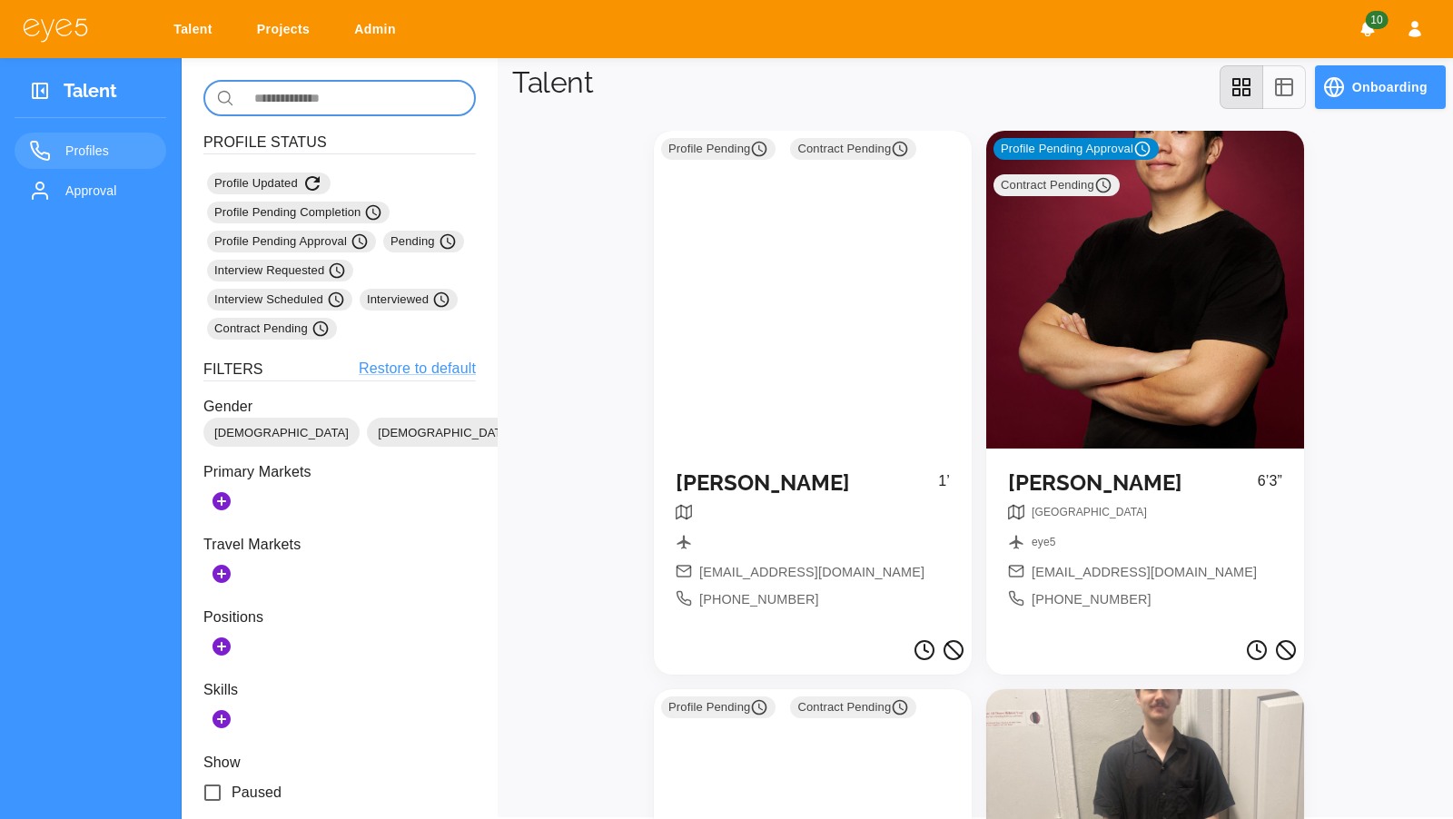
click at [1139, 262] on div "Profile Pending Approval Contract Pending" at bounding box center [1145, 290] width 318 height 318
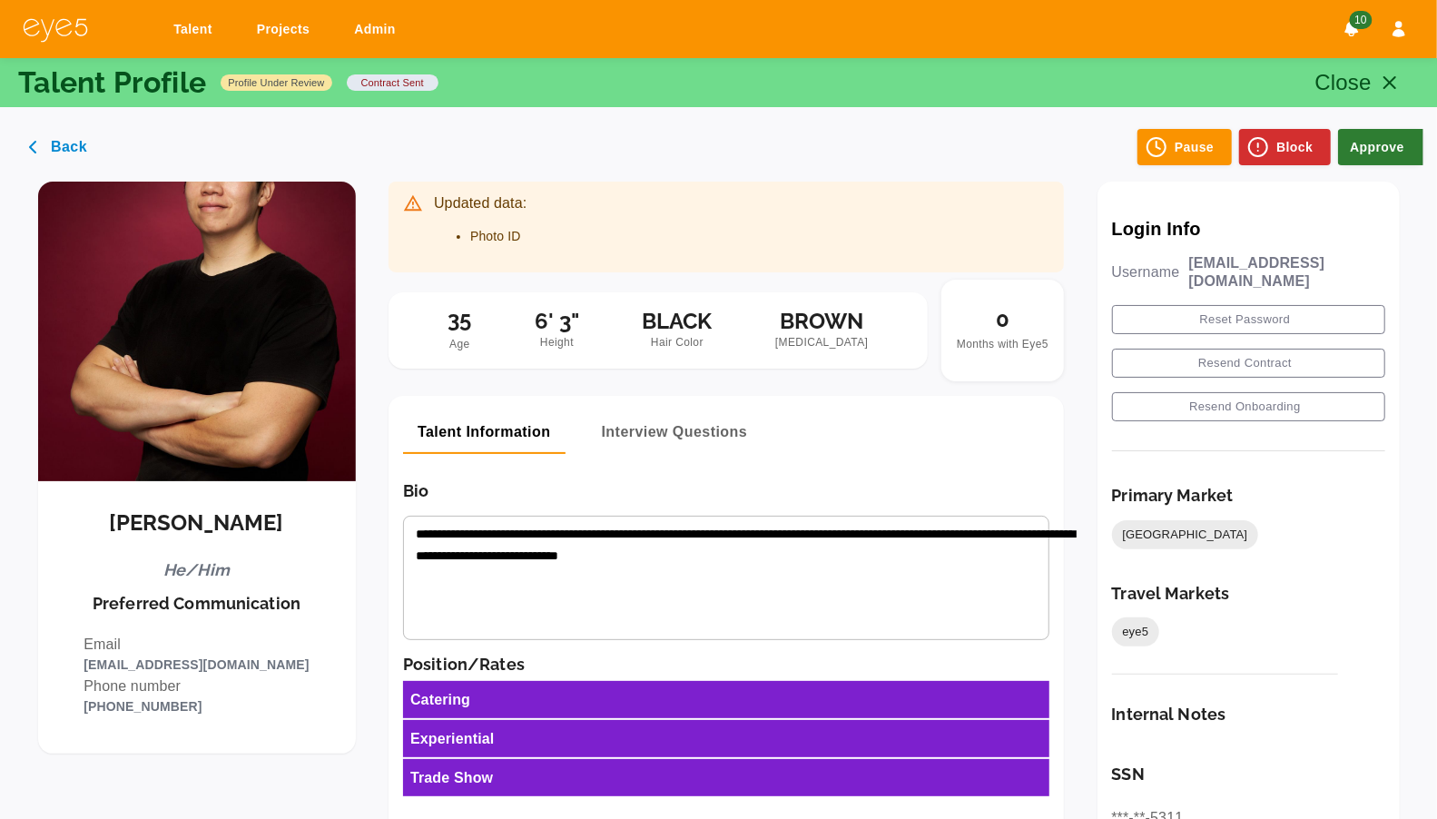
click at [1379, 147] on button "Approve" at bounding box center [1380, 147] width 85 height 36
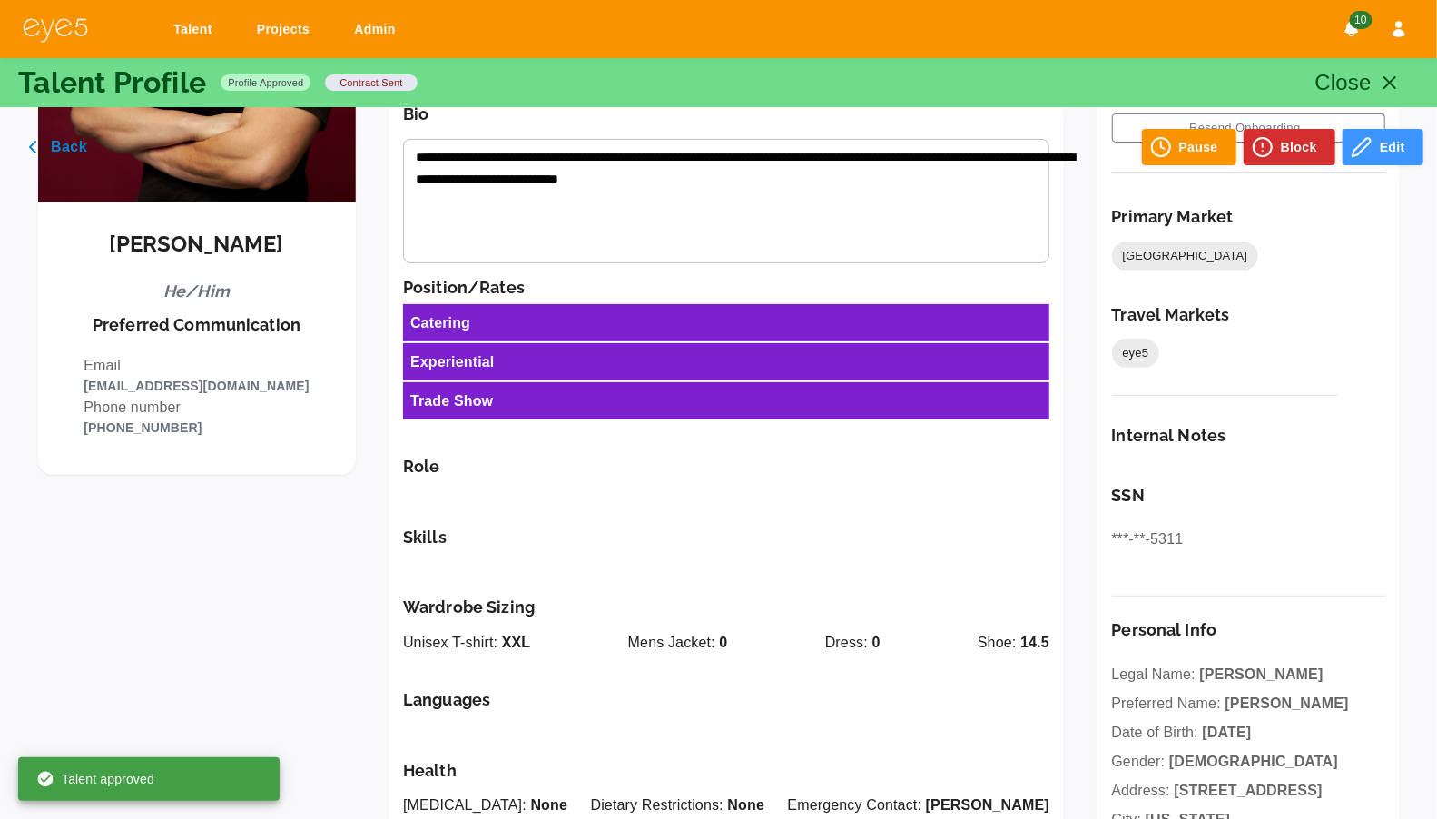
scroll to position [292, 0]
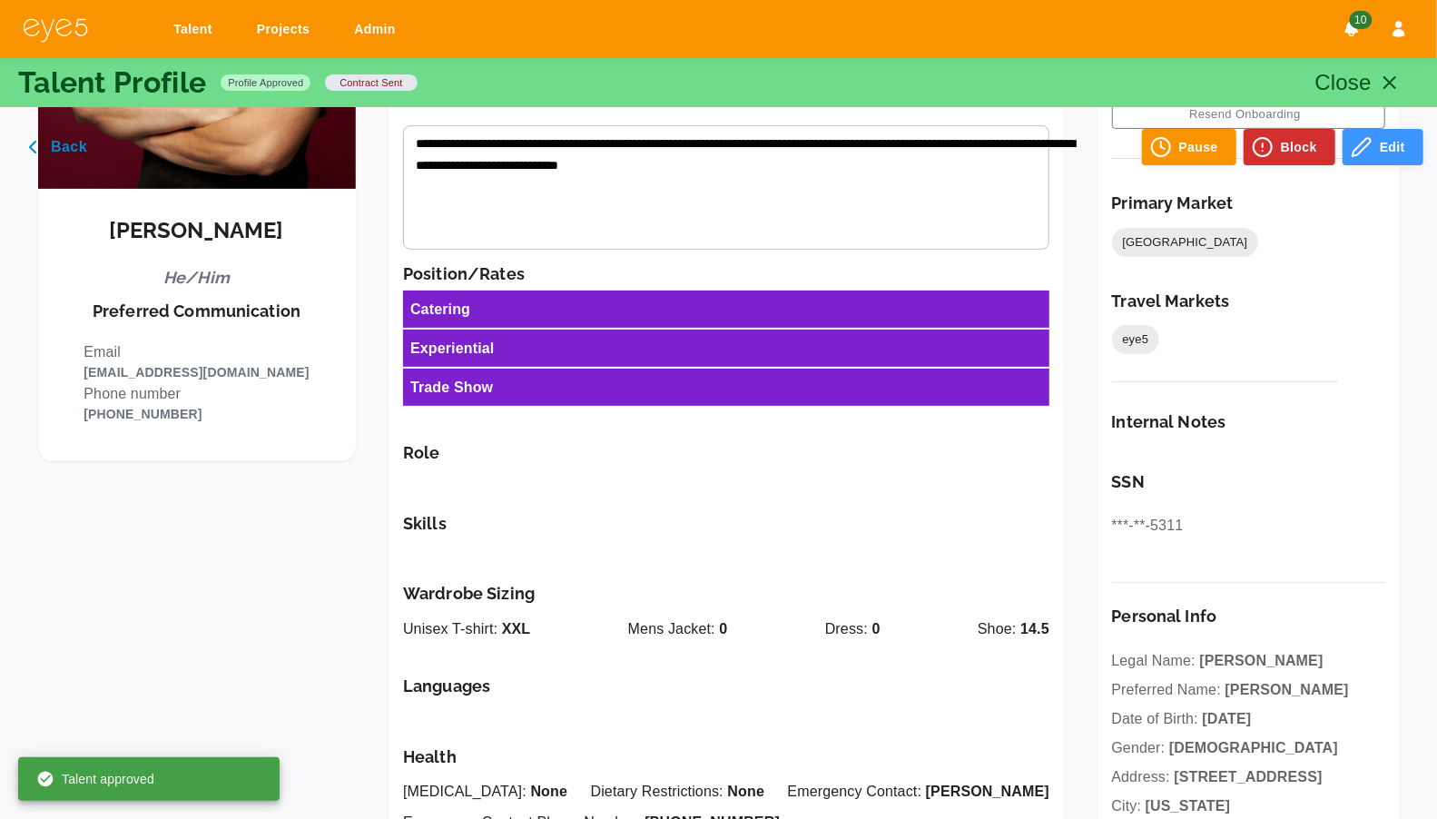
click at [1390, 142] on button "Edit" at bounding box center [1383, 147] width 81 height 36
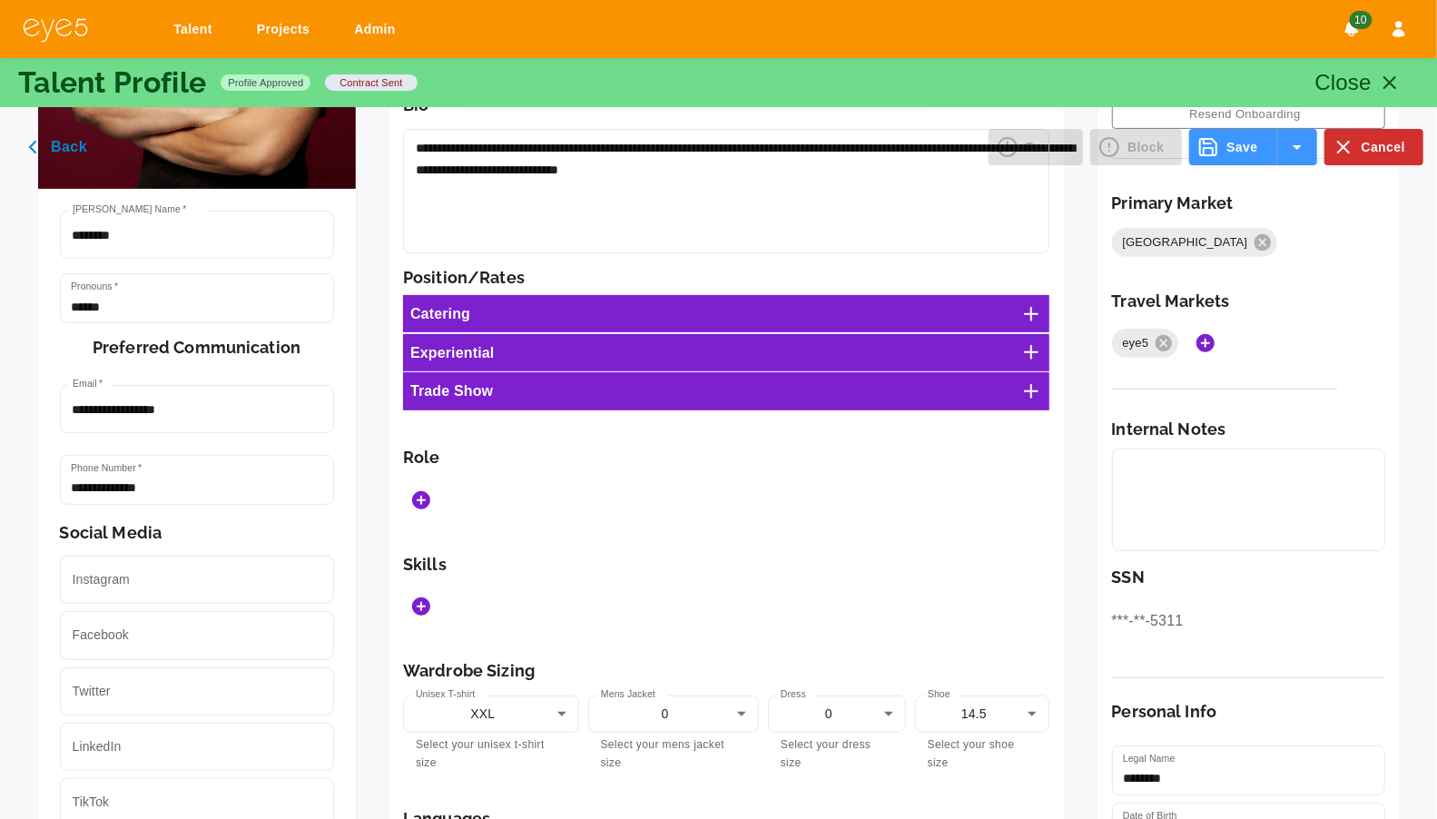
click at [1042, 308] on icon at bounding box center [1032, 314] width 22 height 22
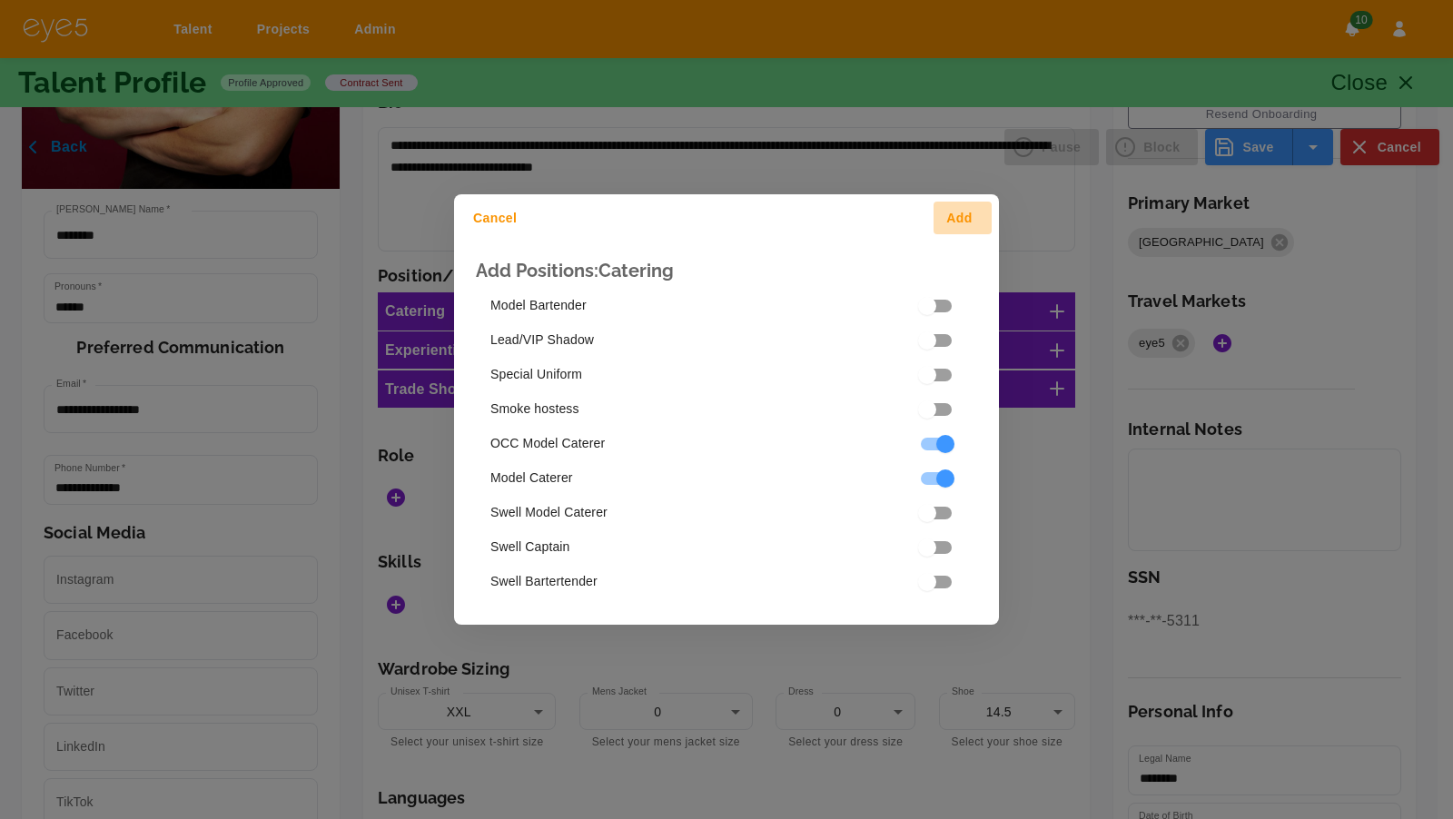
drag, startPoint x: 962, startPoint y: 220, endPoint x: 967, endPoint y: 243, distance: 24.0
click at [963, 220] on button "Add" at bounding box center [962, 219] width 58 height 34
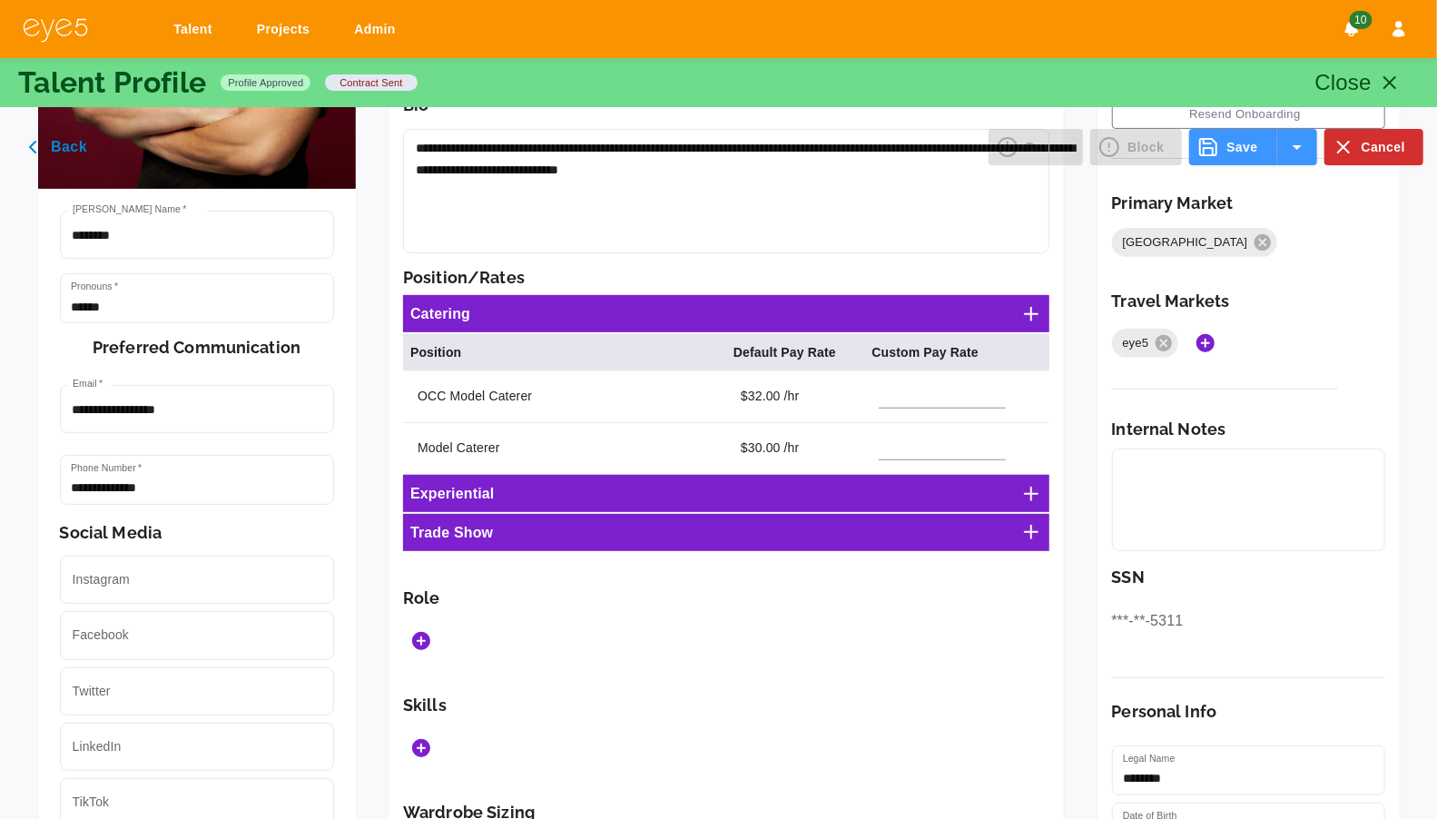
click at [412, 632] on icon "Add Roles" at bounding box center [421, 641] width 18 height 18
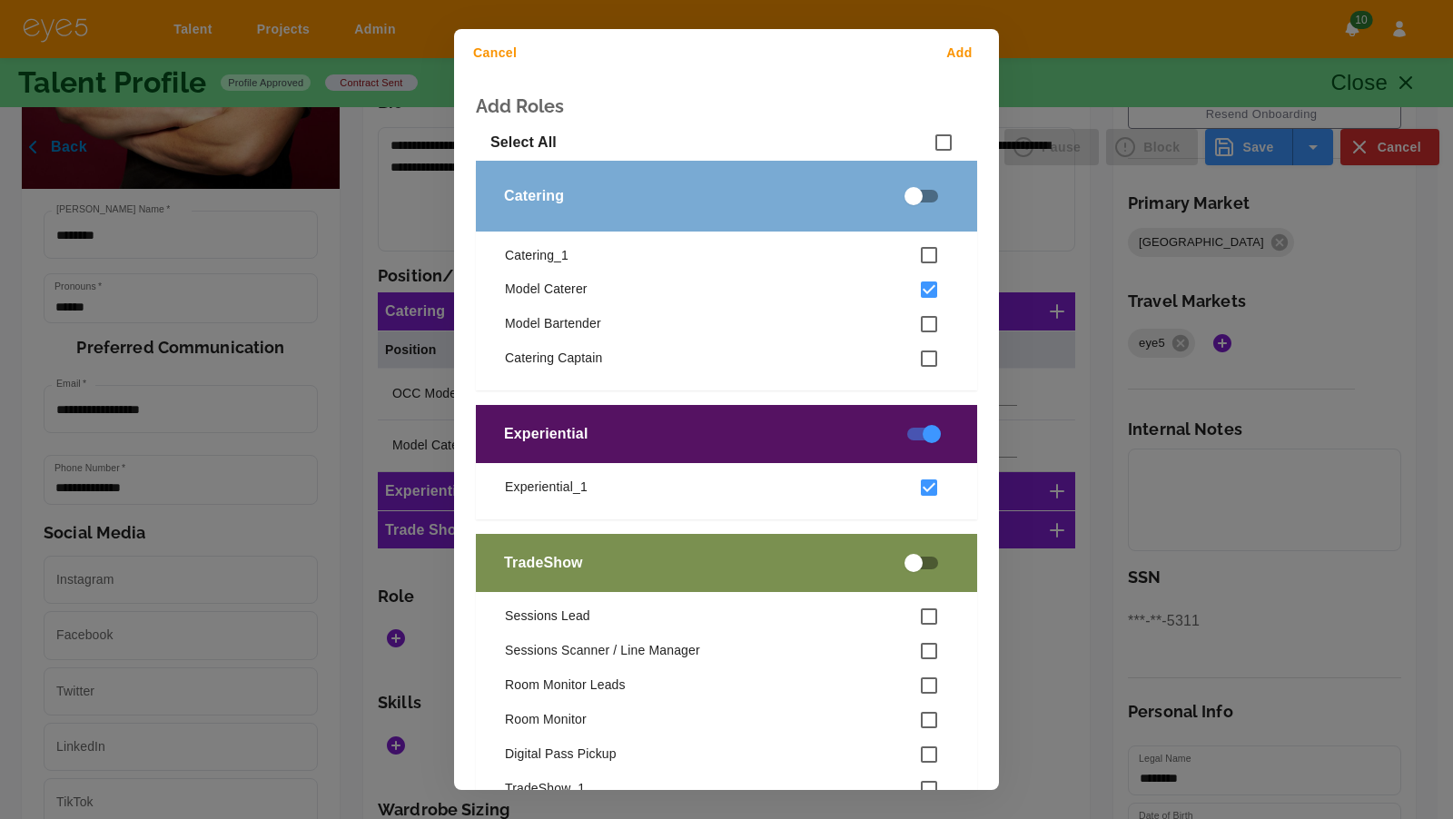
click at [940, 43] on button "Add" at bounding box center [962, 53] width 58 height 34
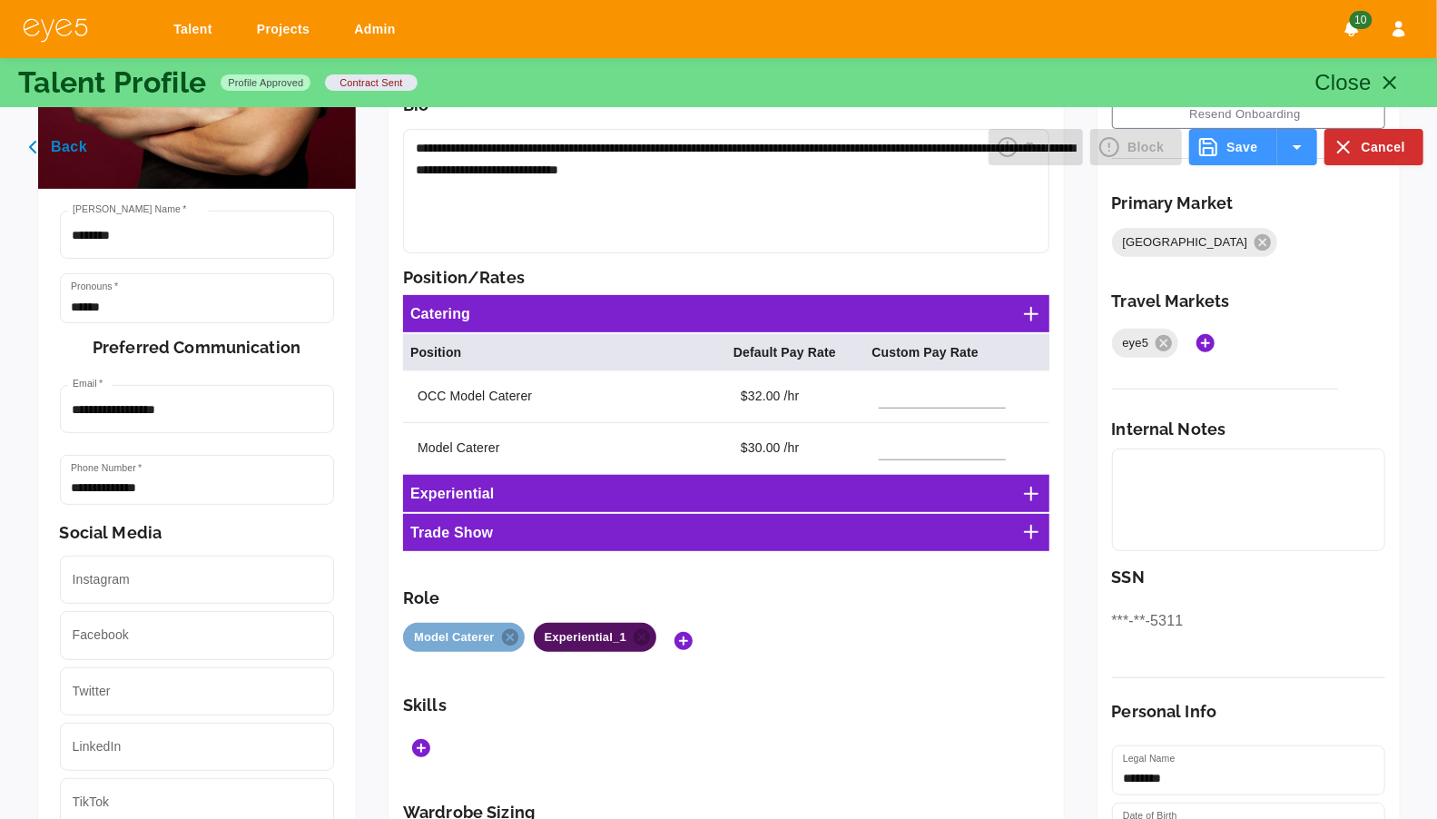
click at [962, 46] on div "Talent Projects Admin 10" at bounding box center [718, 29] width 1437 height 58
click at [1245, 152] on button "Save" at bounding box center [1232, 147] width 87 height 36
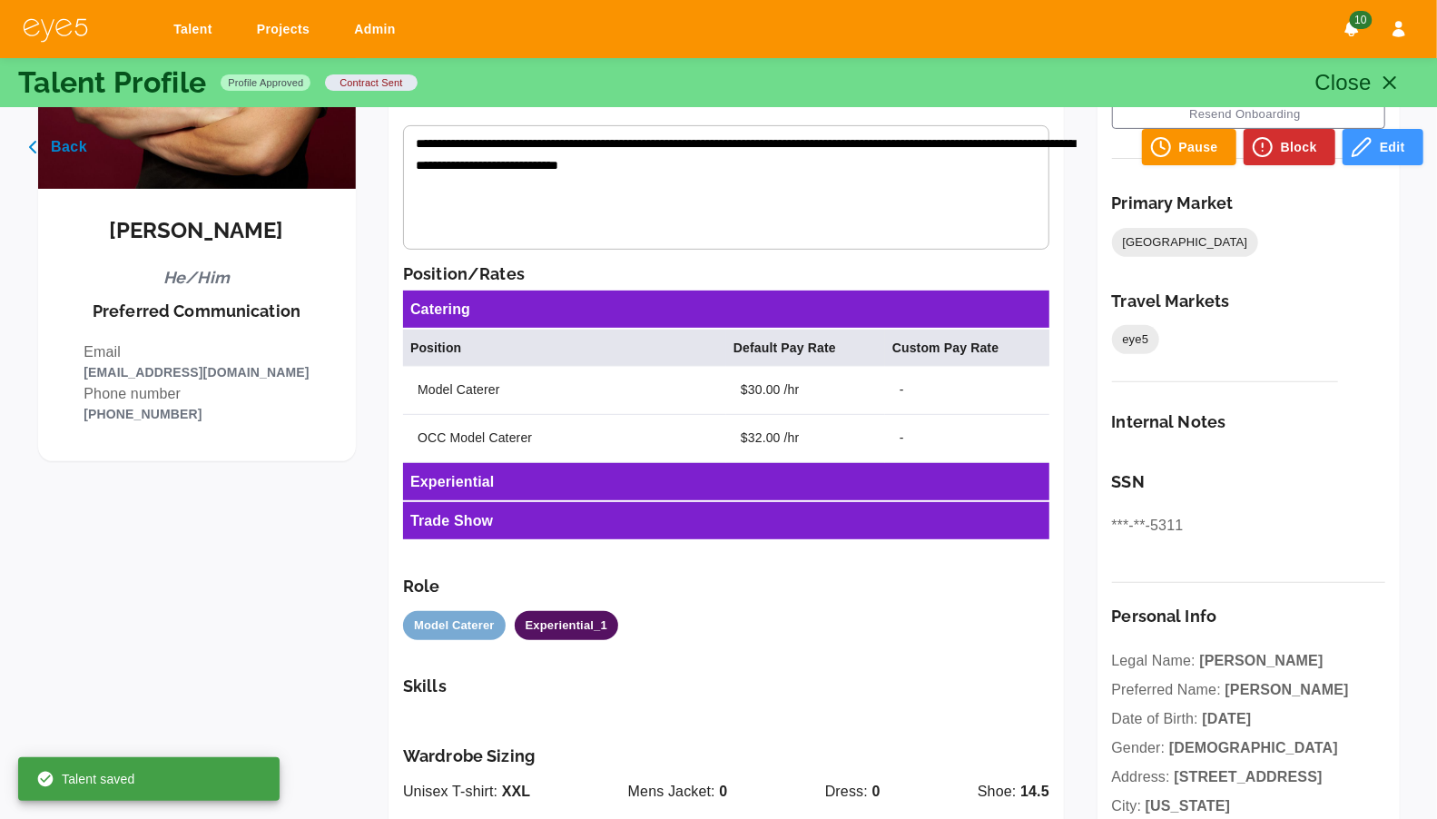
click at [1376, 78] on button "Close" at bounding box center [1362, 83] width 116 height 44
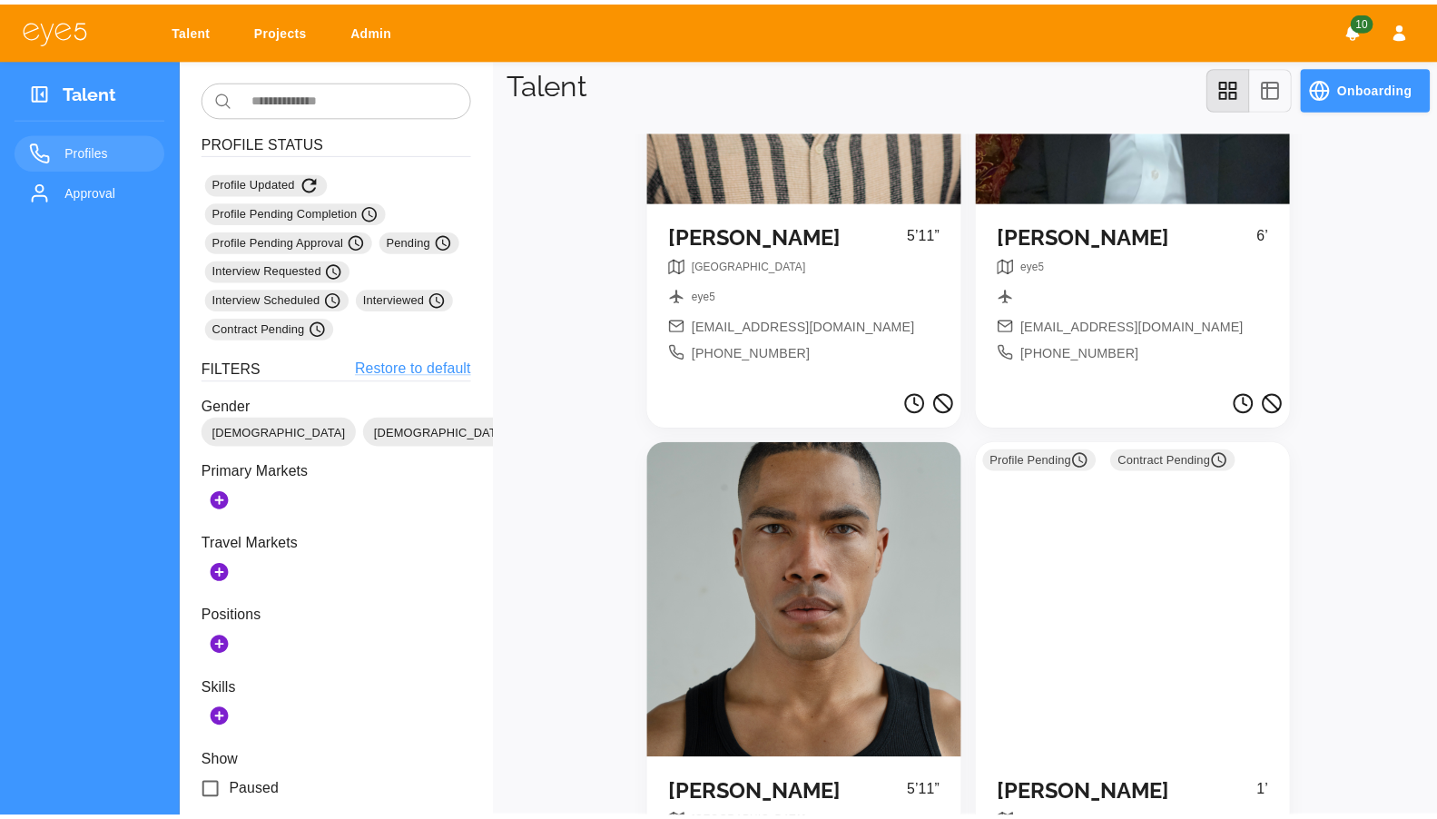
scroll to position [3194, 0]
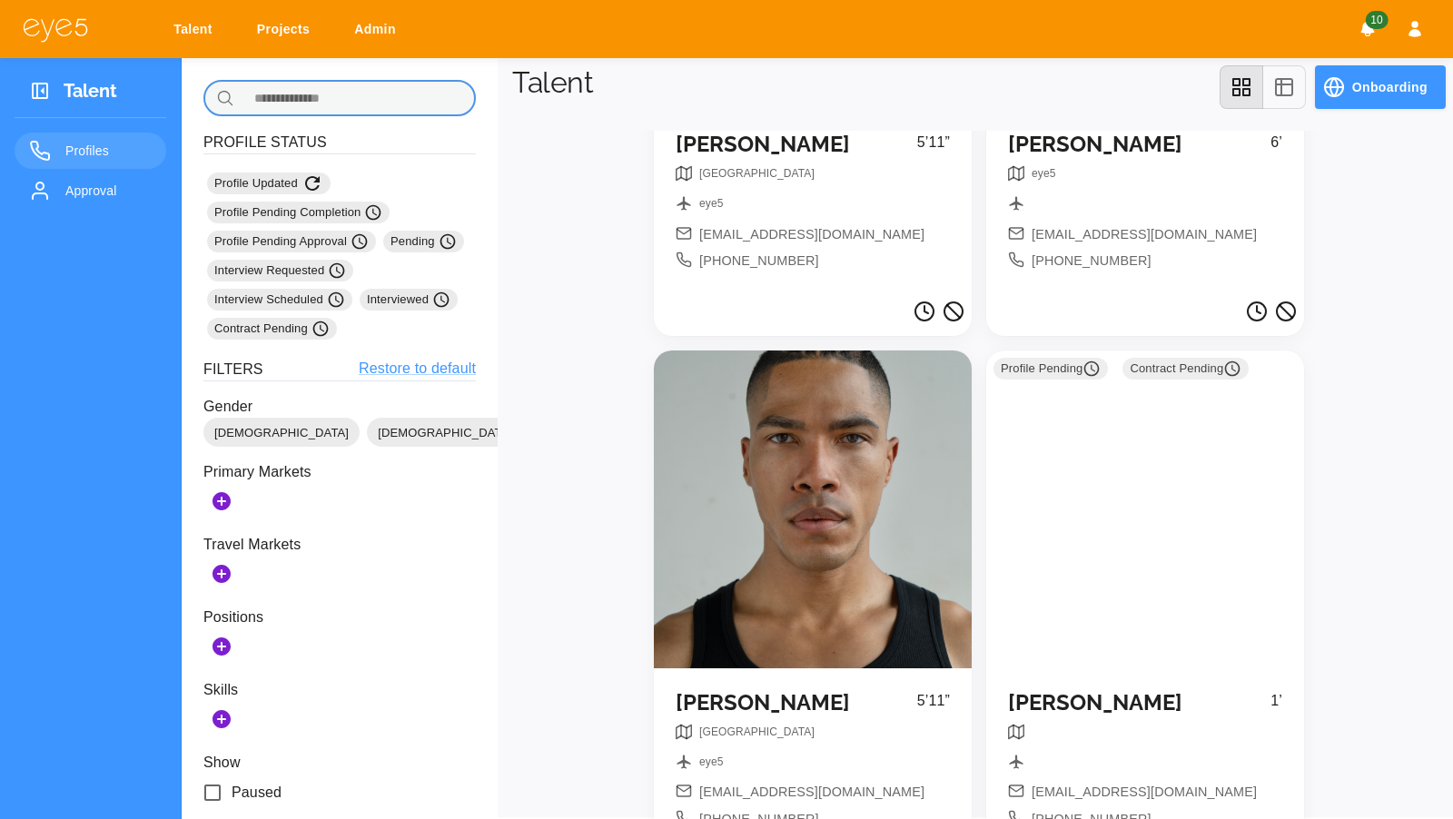
click at [391, 91] on input "text" at bounding box center [359, 98] width 234 height 36
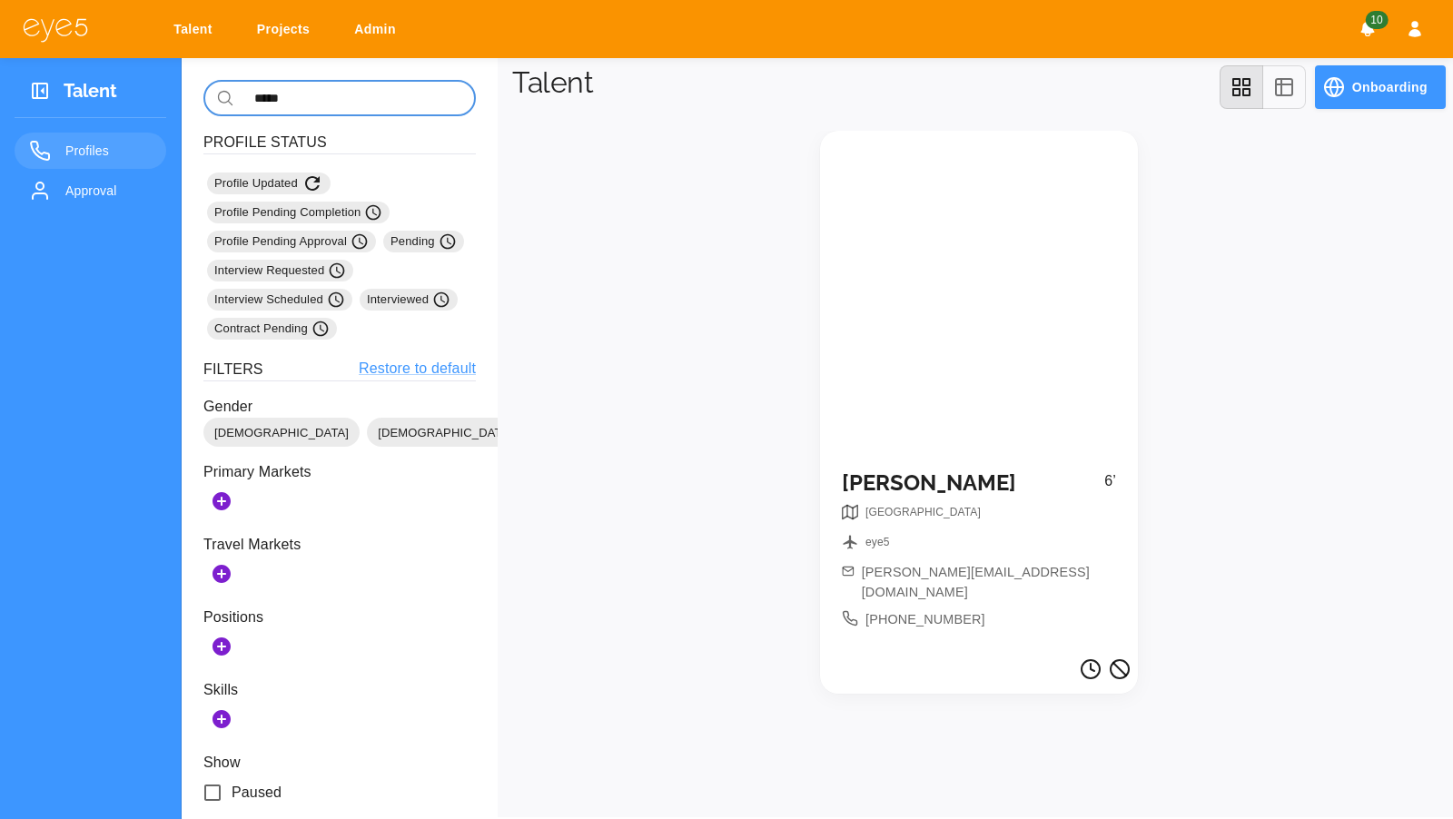
type input "*****"
click at [918, 338] on div at bounding box center [979, 290] width 318 height 318
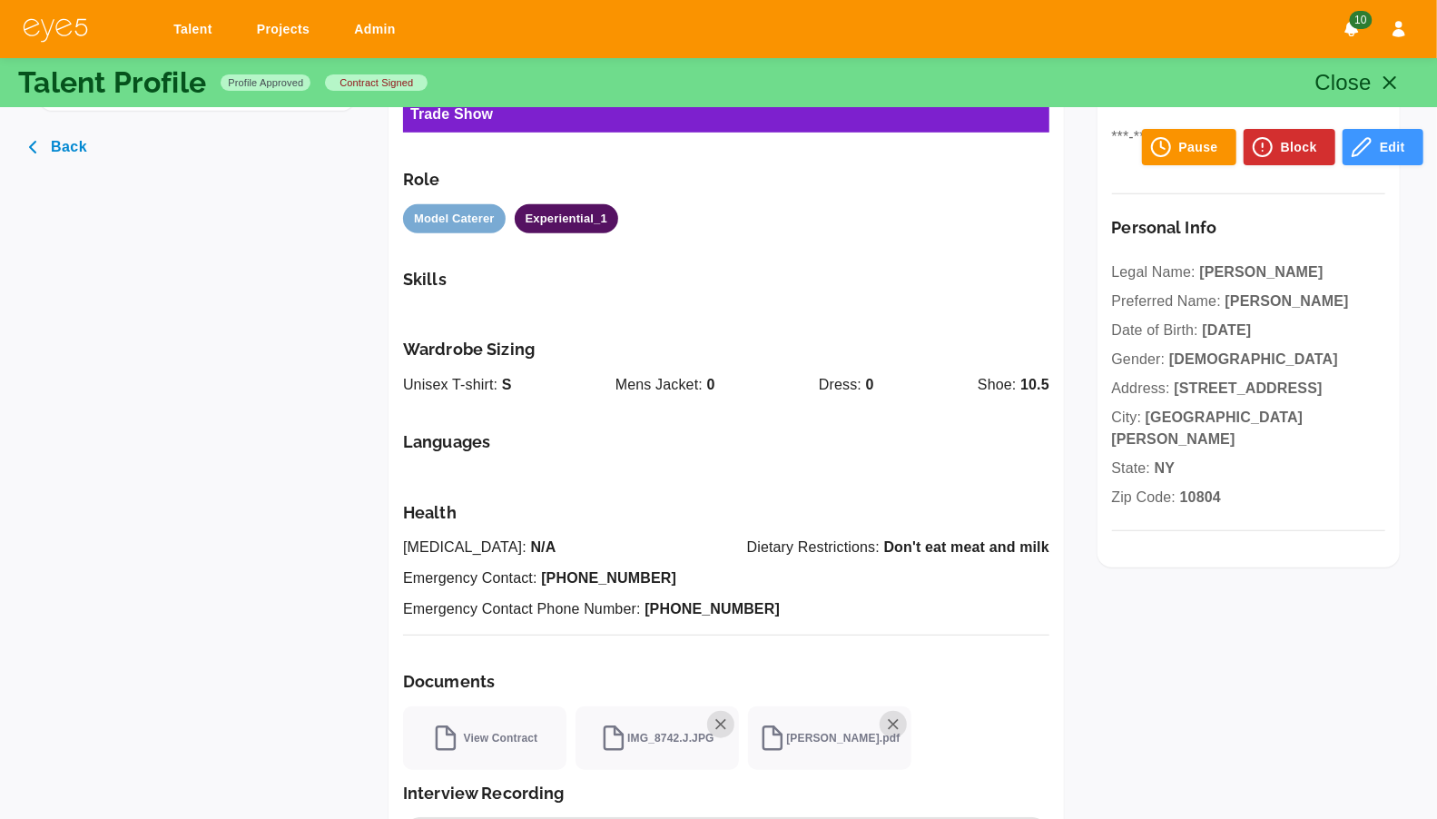
scroll to position [1305, 0]
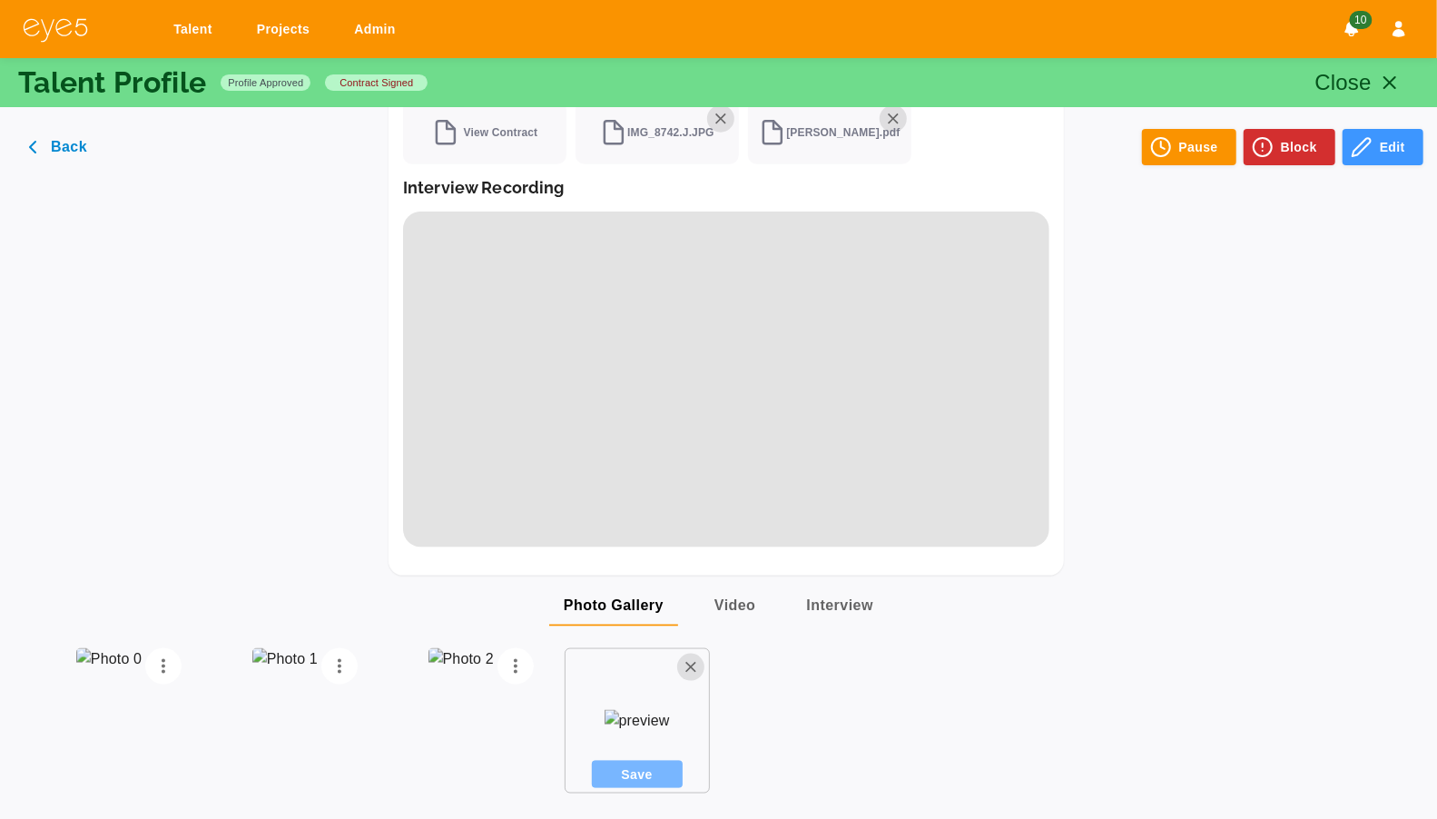
click at [667, 761] on button "Save" at bounding box center [637, 774] width 91 height 27
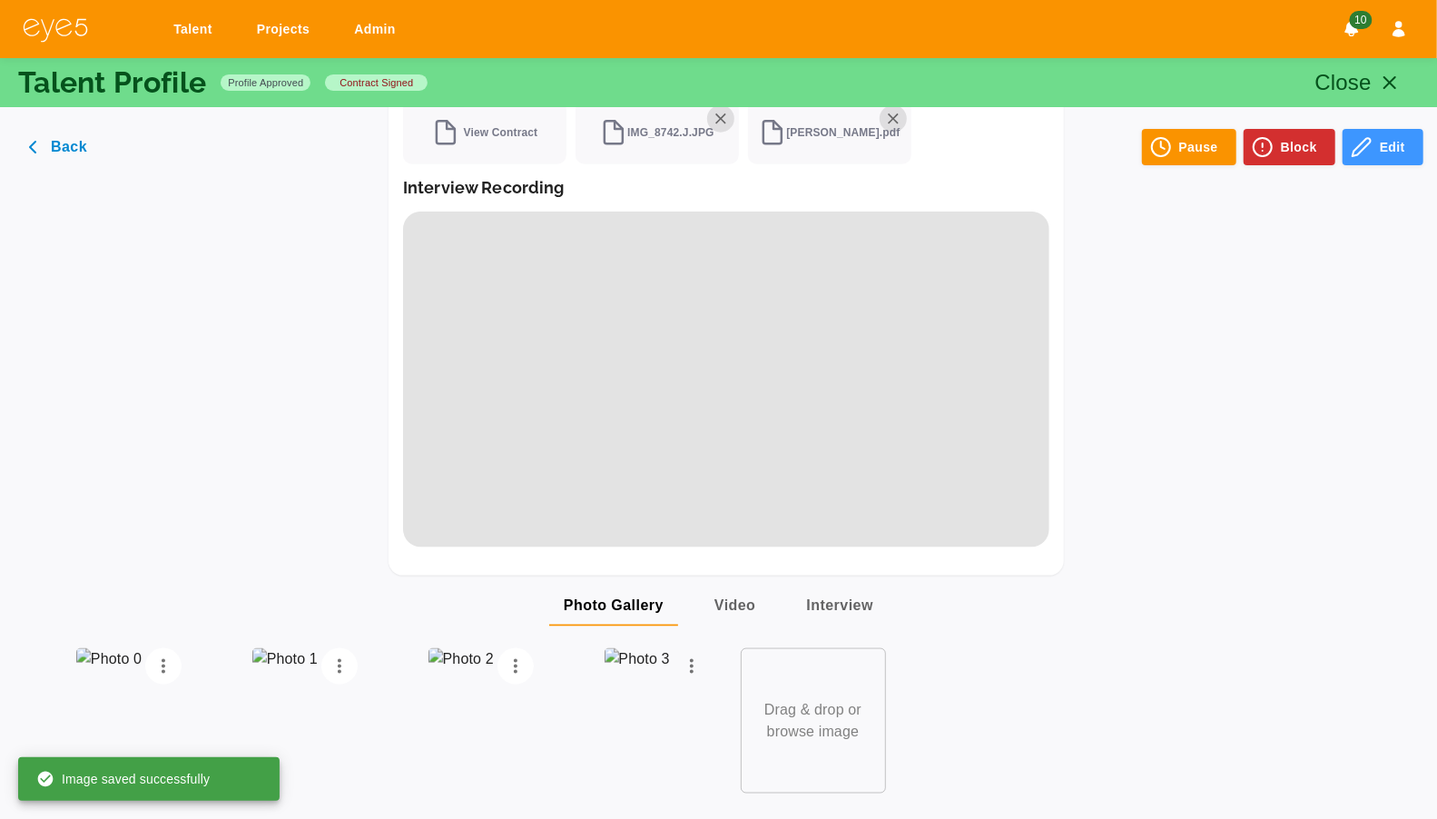
click at [676, 648] on button "Options" at bounding box center [692, 666] width 36 height 36
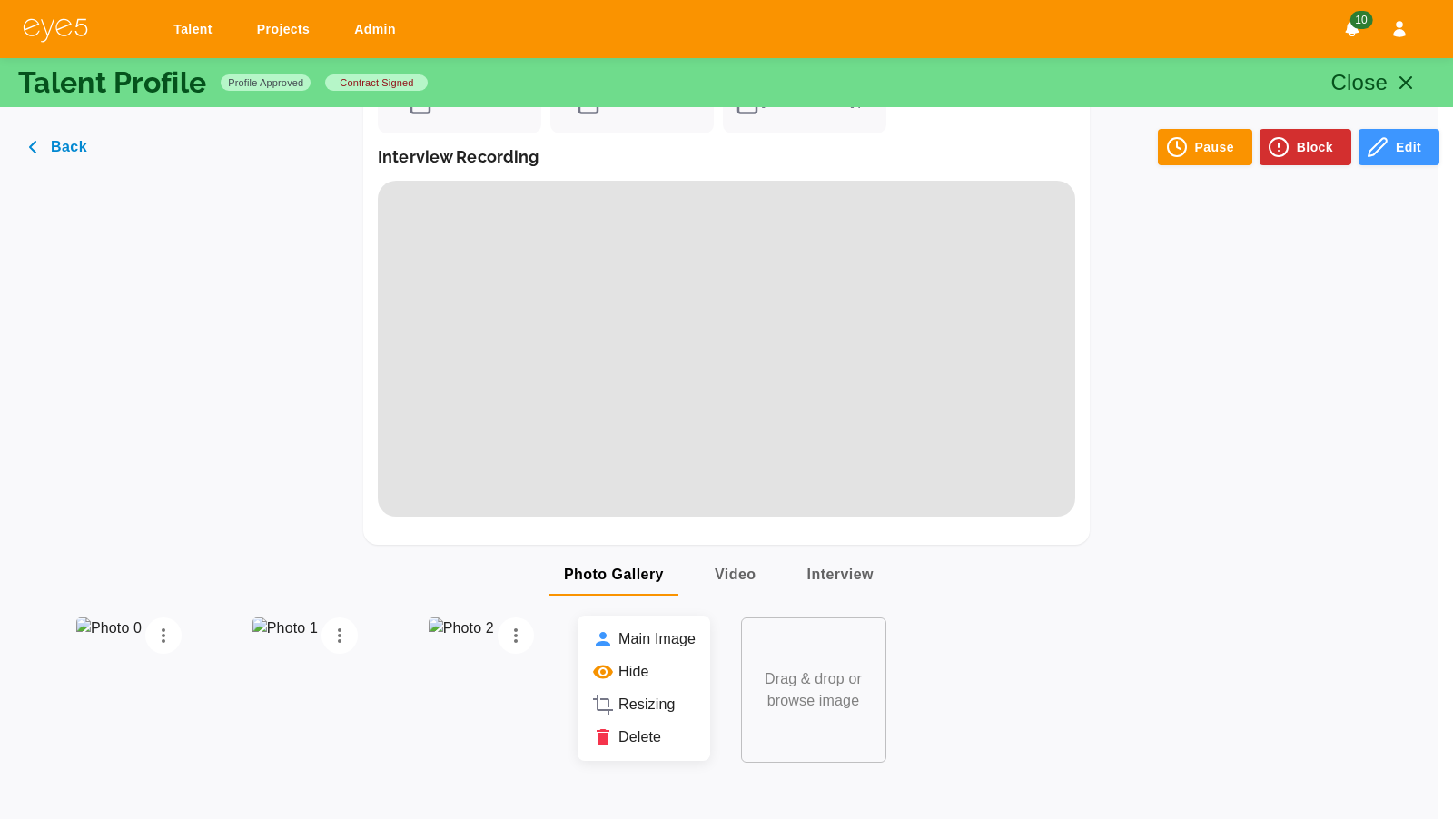
click at [656, 740] on li "Delete" at bounding box center [643, 737] width 133 height 33
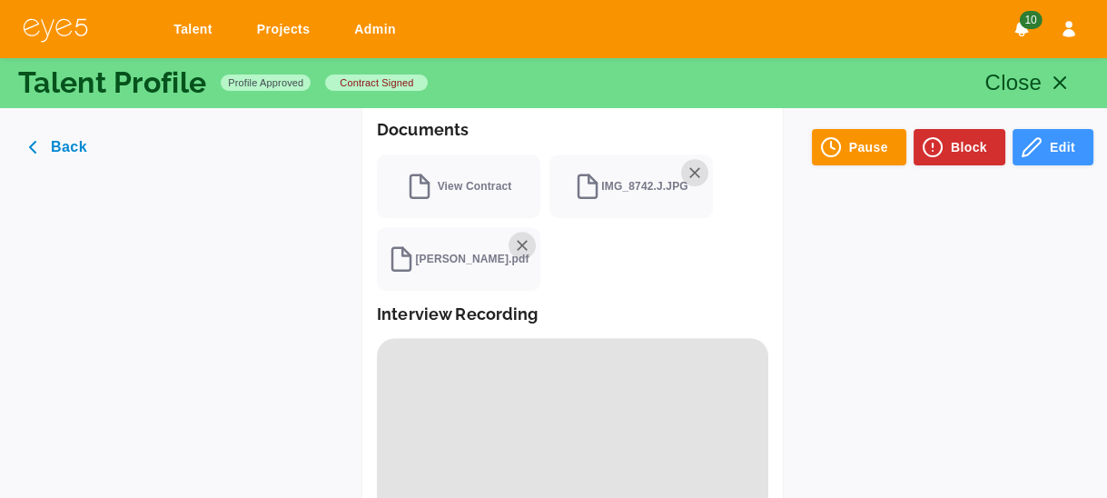
scroll to position [1782, 0]
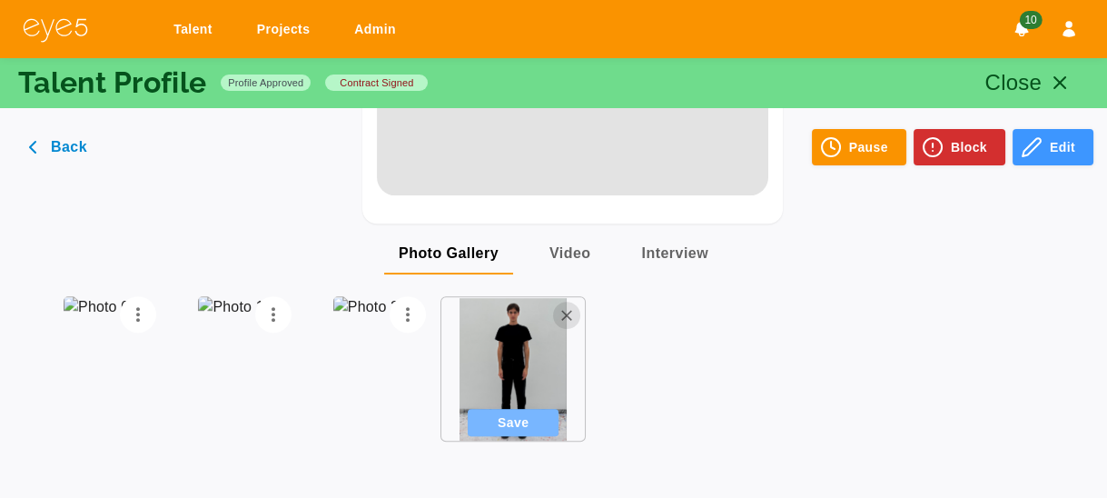
click at [500, 417] on button "Save" at bounding box center [513, 422] width 91 height 27
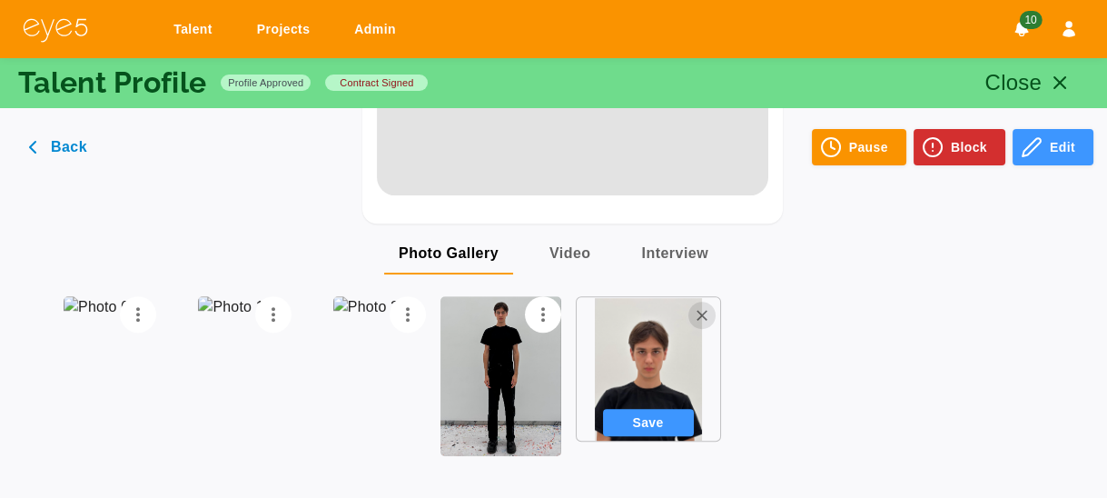
click at [656, 409] on button "Save" at bounding box center [648, 422] width 91 height 27
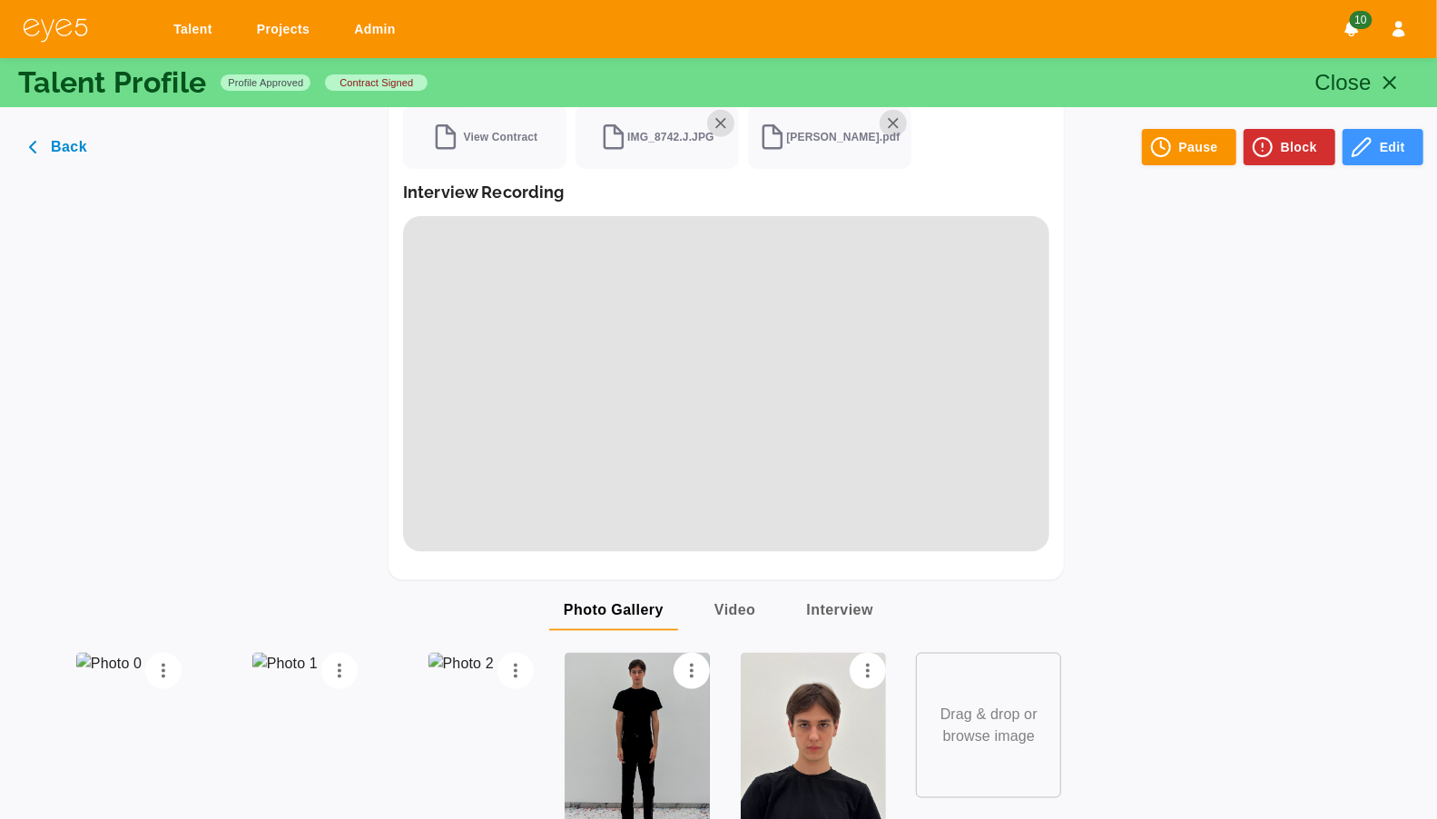
scroll to position [1305, 0]
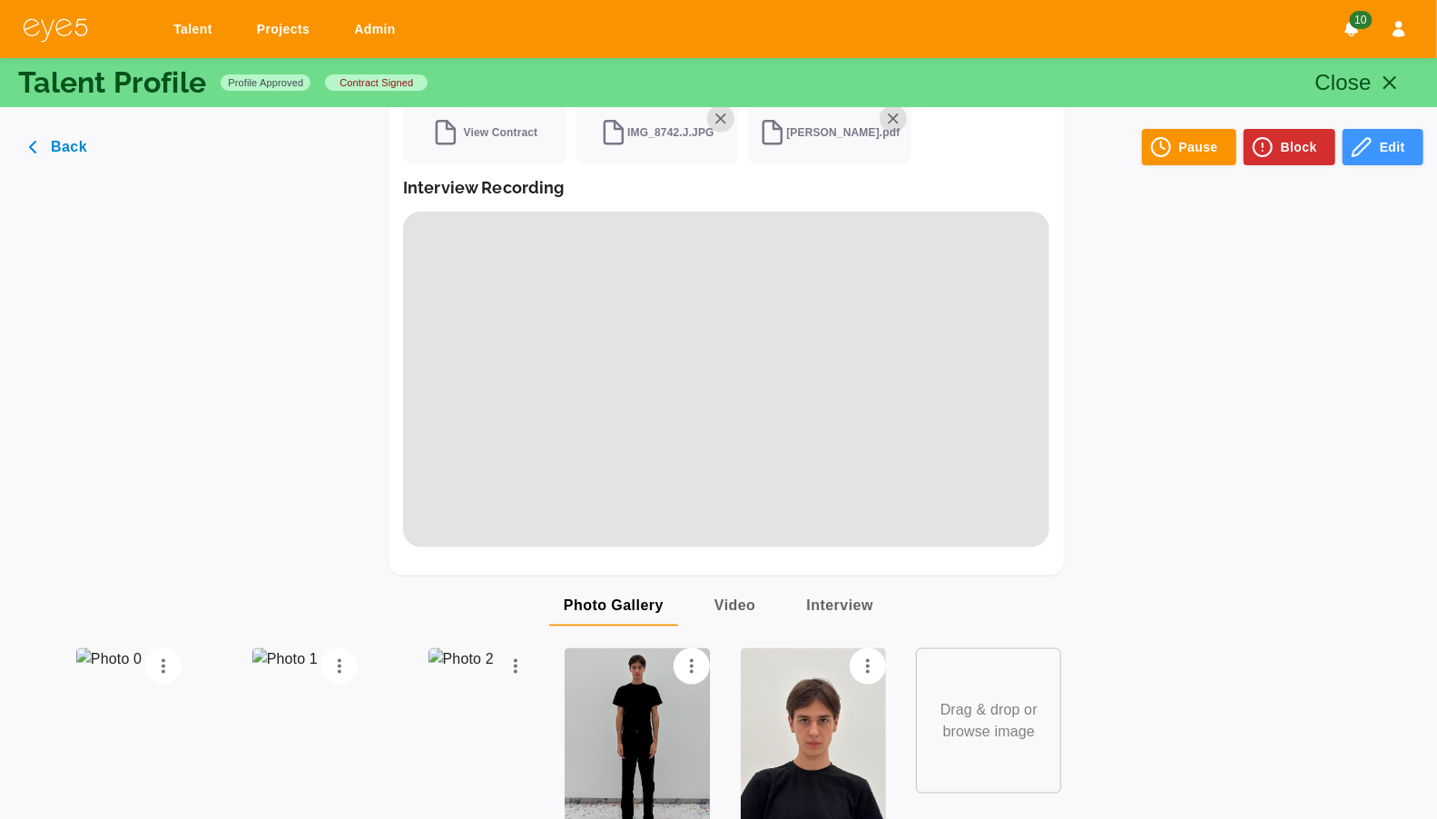
click at [516, 659] on icon "Options" at bounding box center [516, 666] width 4 height 15
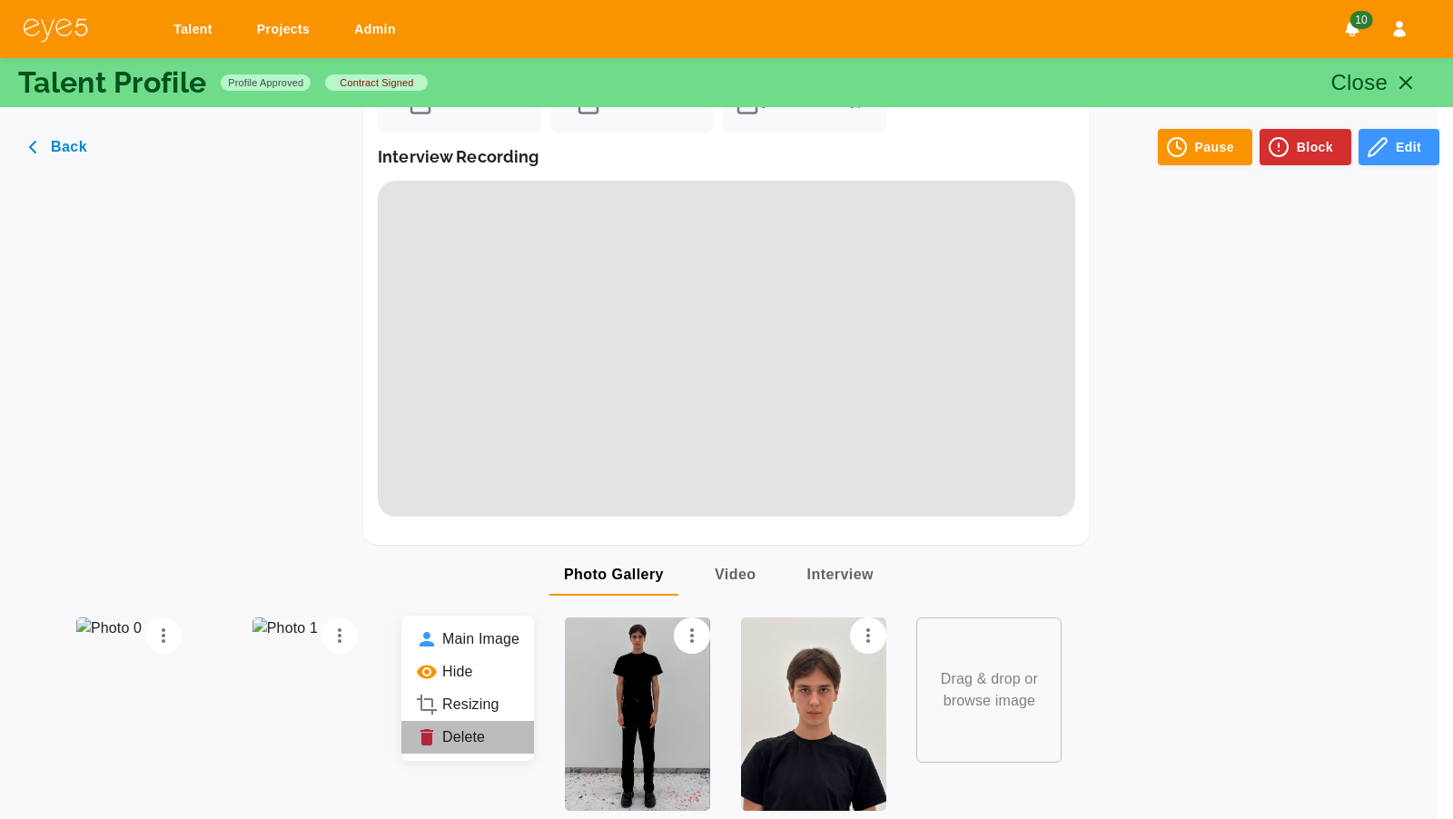
click at [470, 741] on li "Delete" at bounding box center [467, 737] width 133 height 33
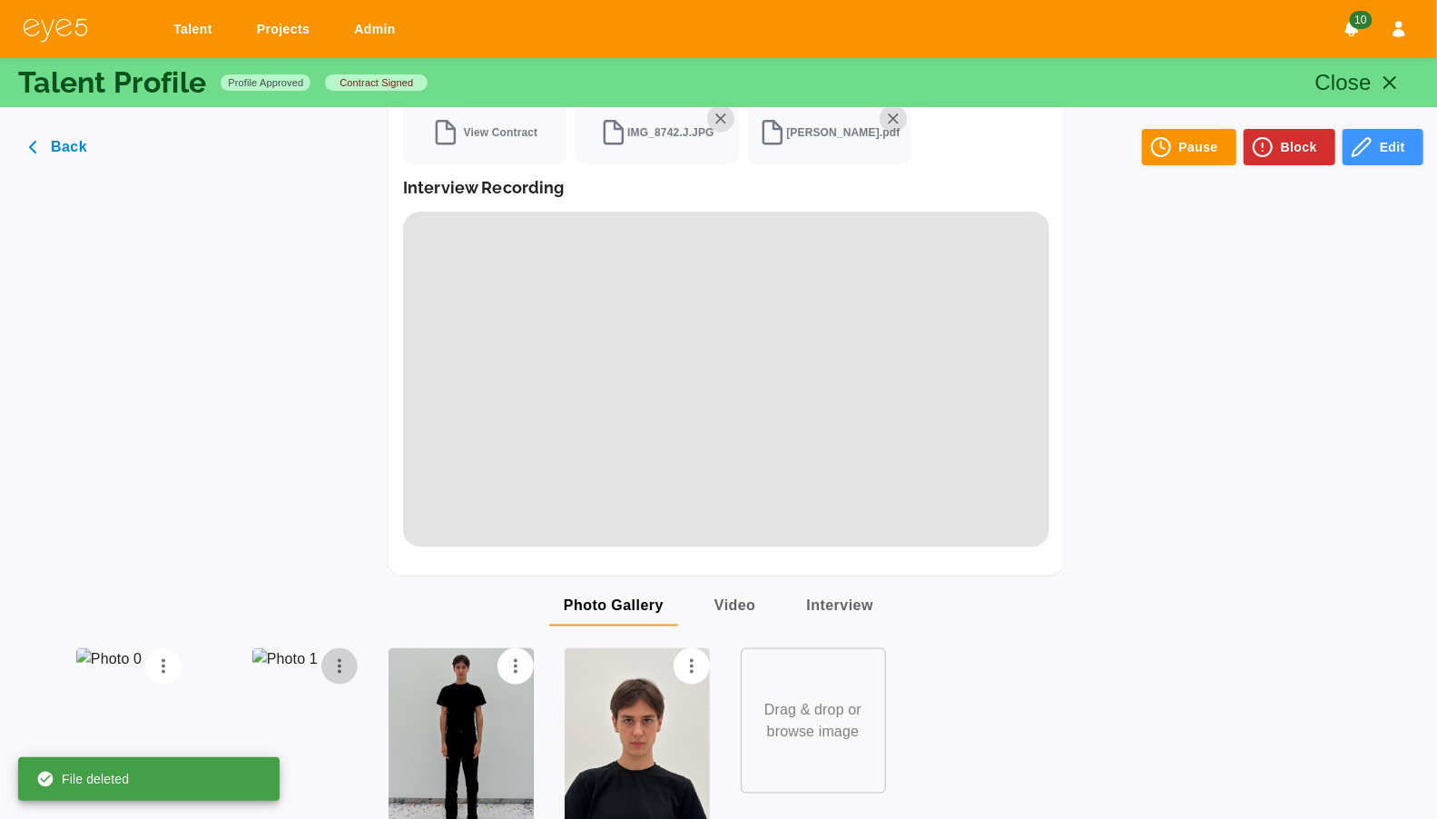
click at [332, 656] on icon "Options" at bounding box center [340, 667] width 22 height 22
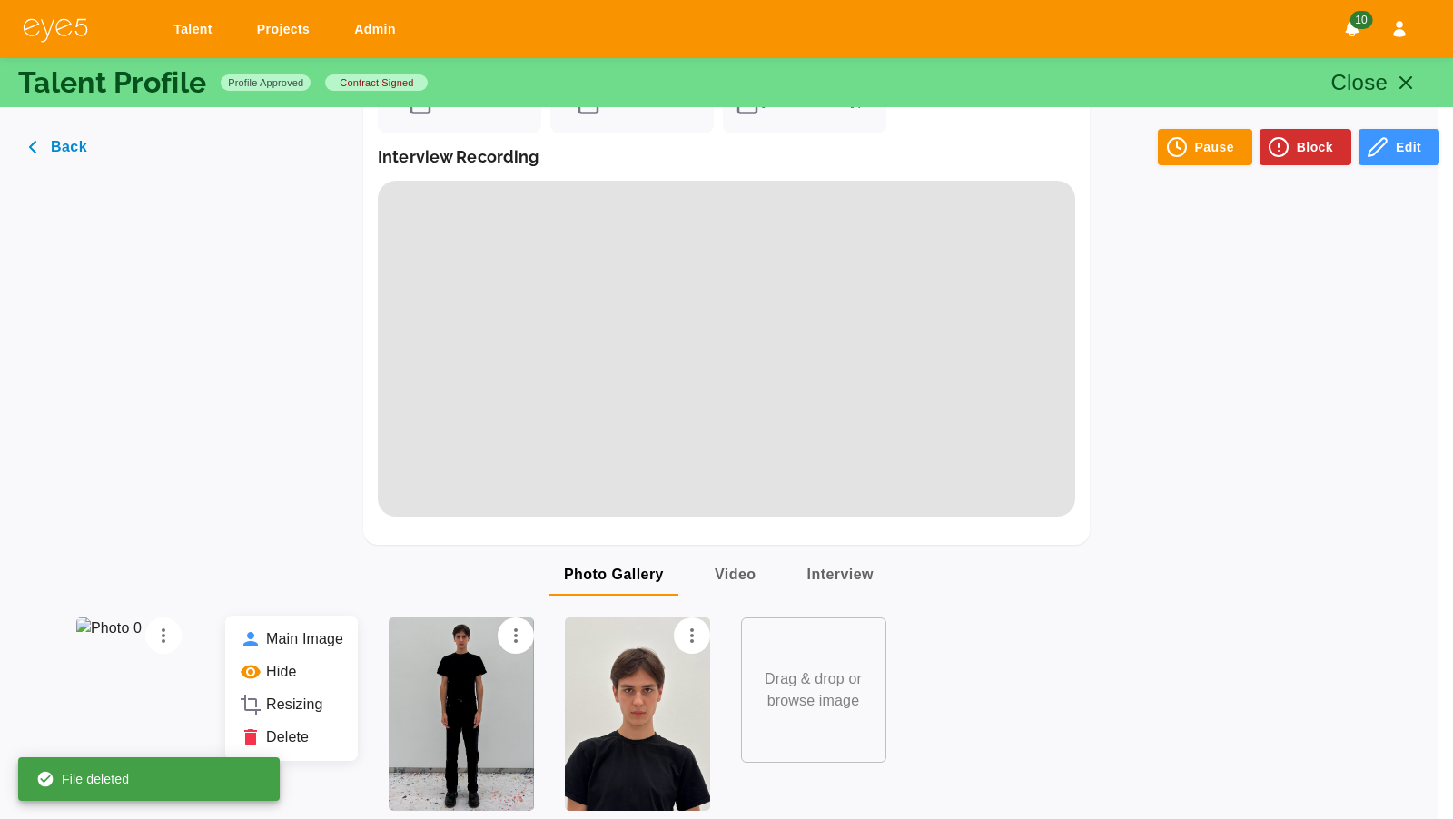
click at [317, 732] on li "Delete" at bounding box center [291, 737] width 133 height 33
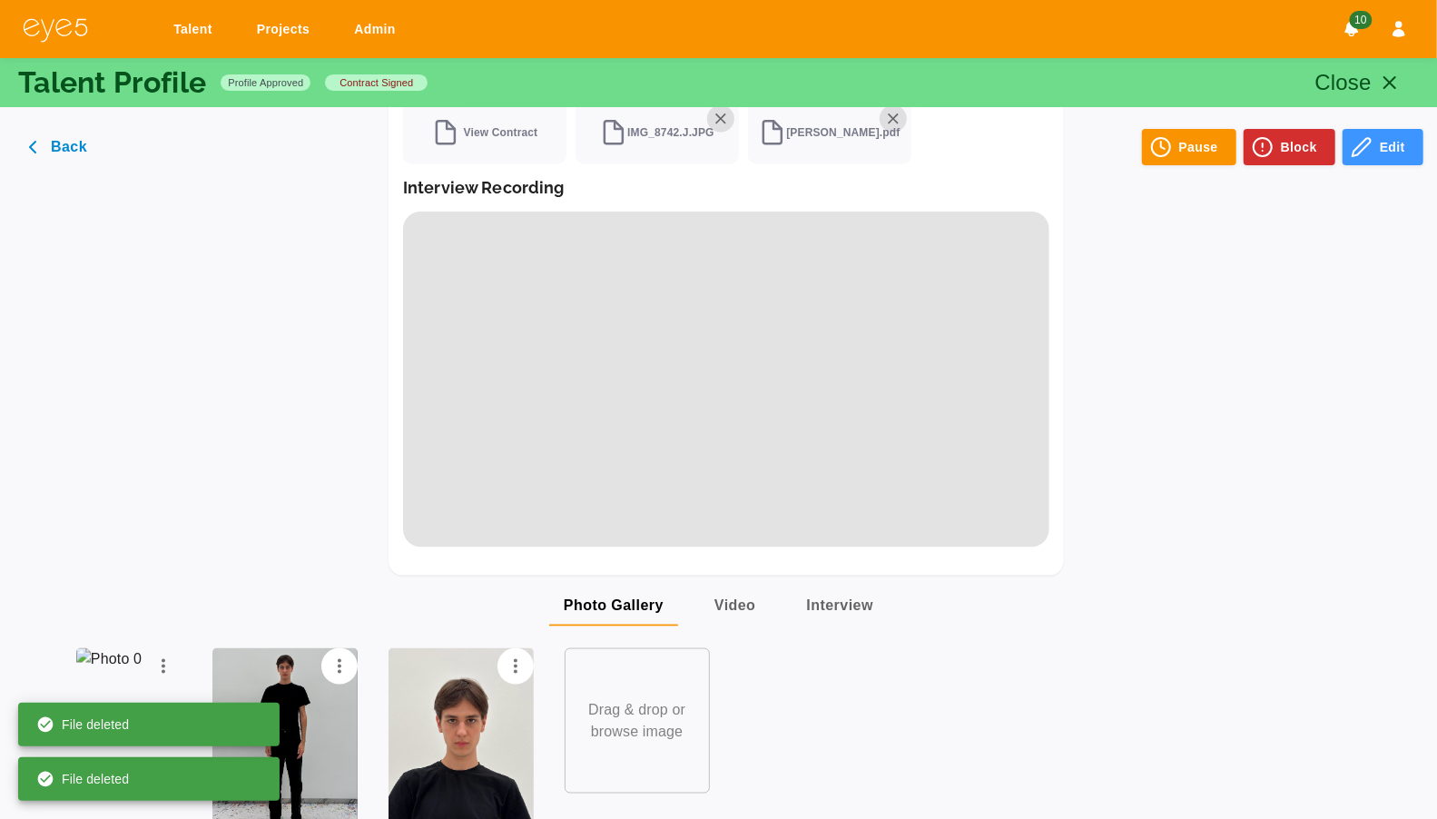
click at [154, 656] on icon "Options" at bounding box center [164, 667] width 22 height 22
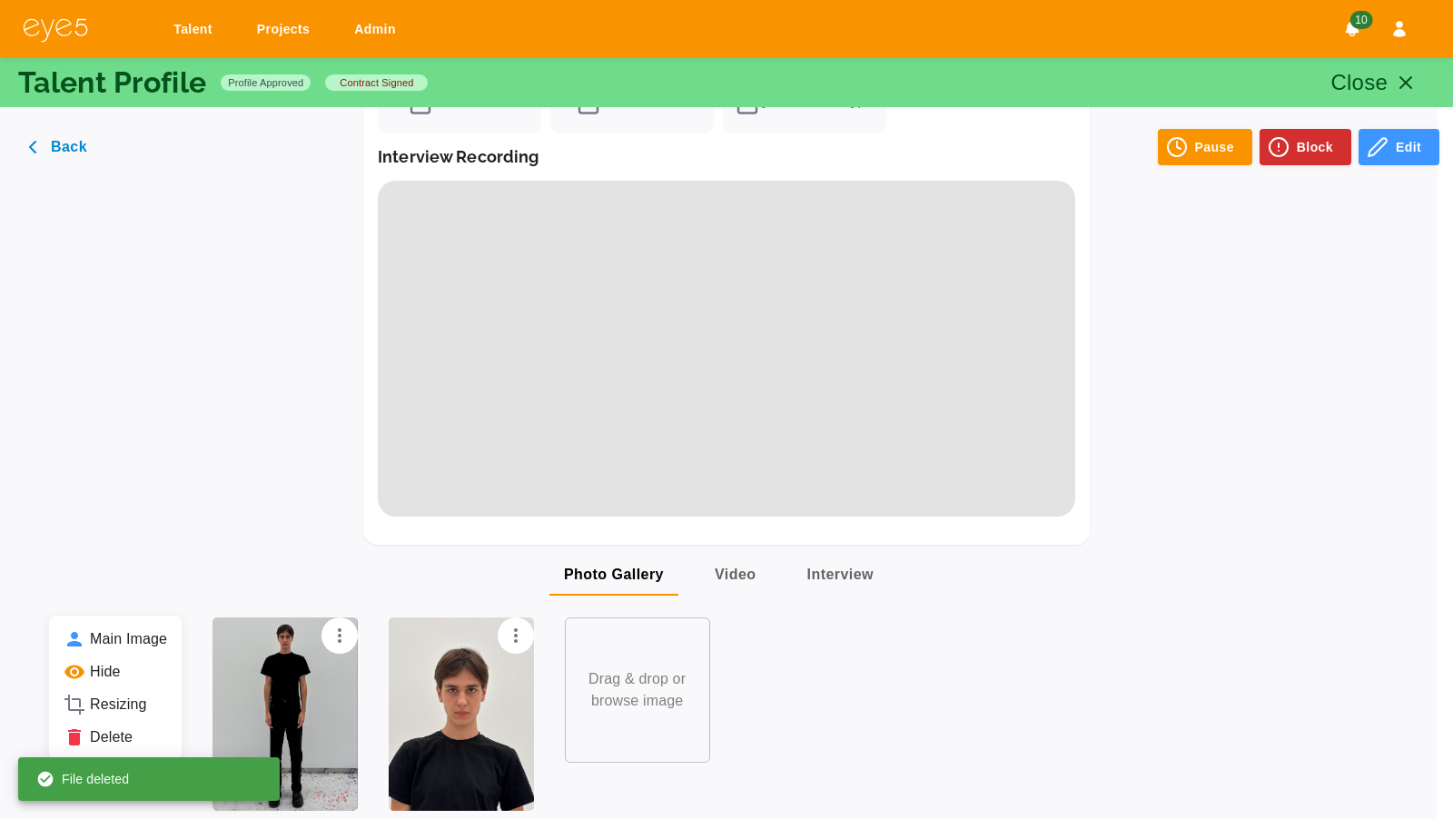
click at [134, 740] on li "Delete" at bounding box center [115, 737] width 133 height 33
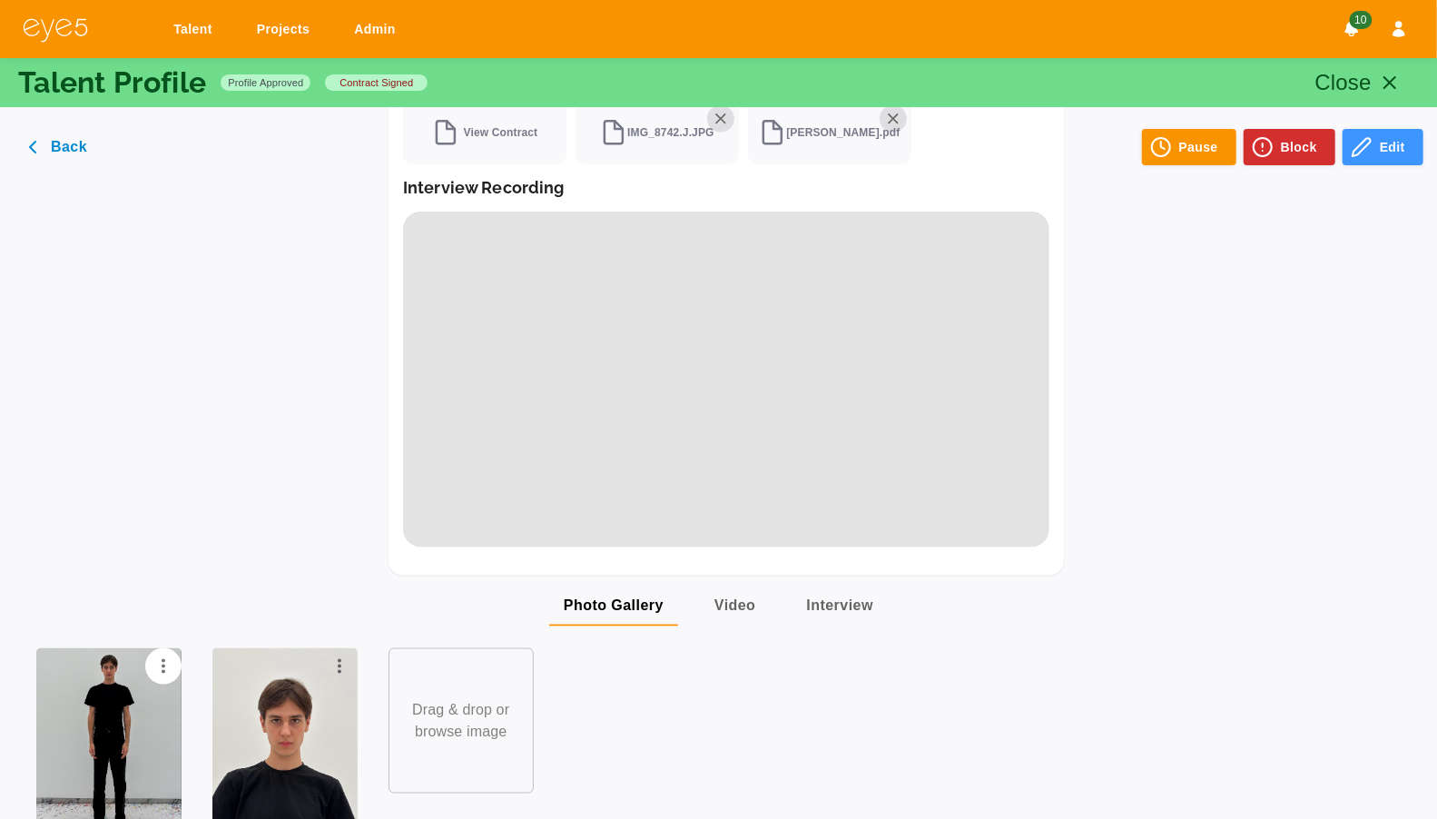
click at [343, 656] on icon "Options" at bounding box center [340, 667] width 22 height 22
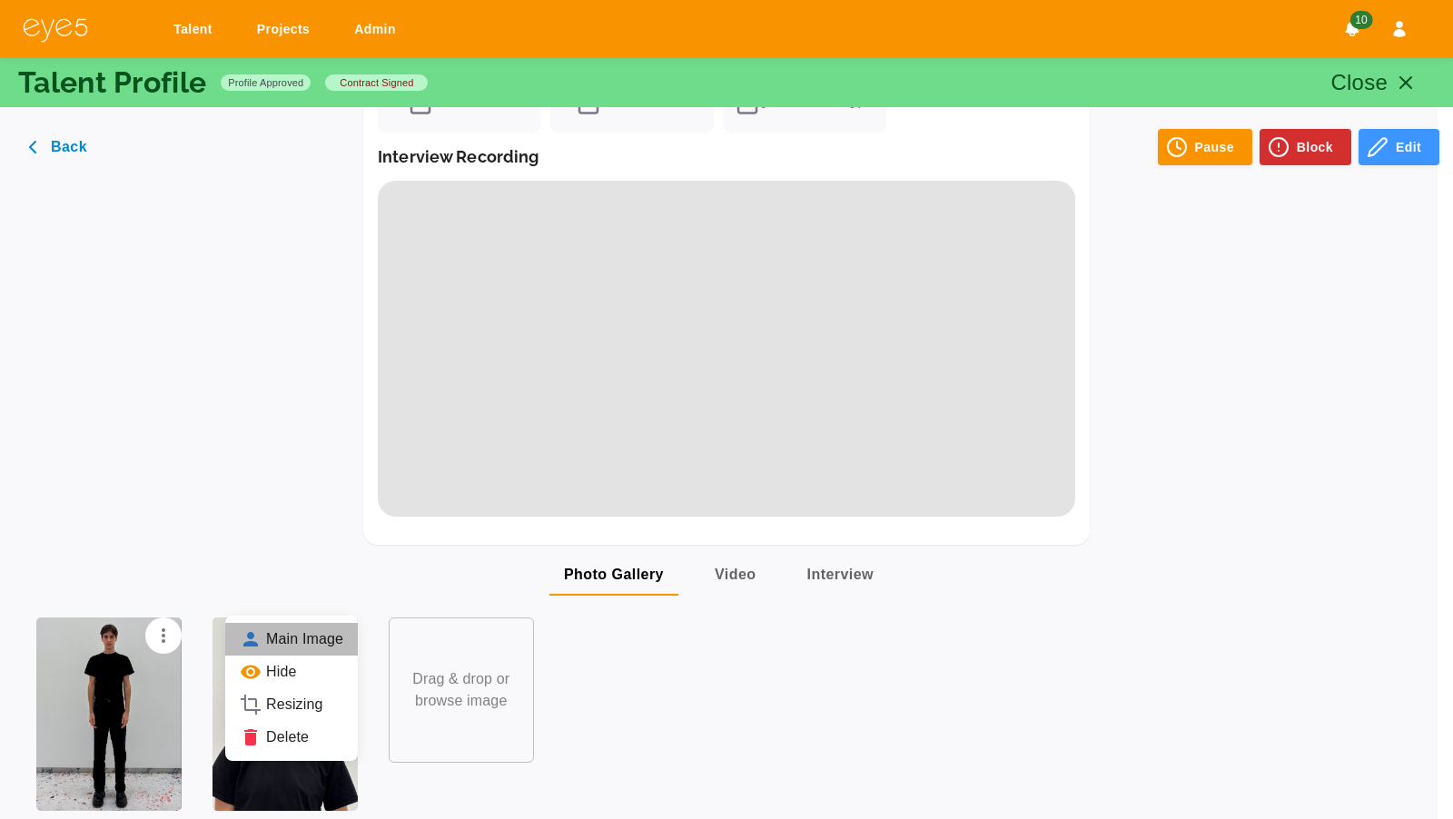
click at [318, 638] on li "Main Image" at bounding box center [291, 639] width 133 height 33
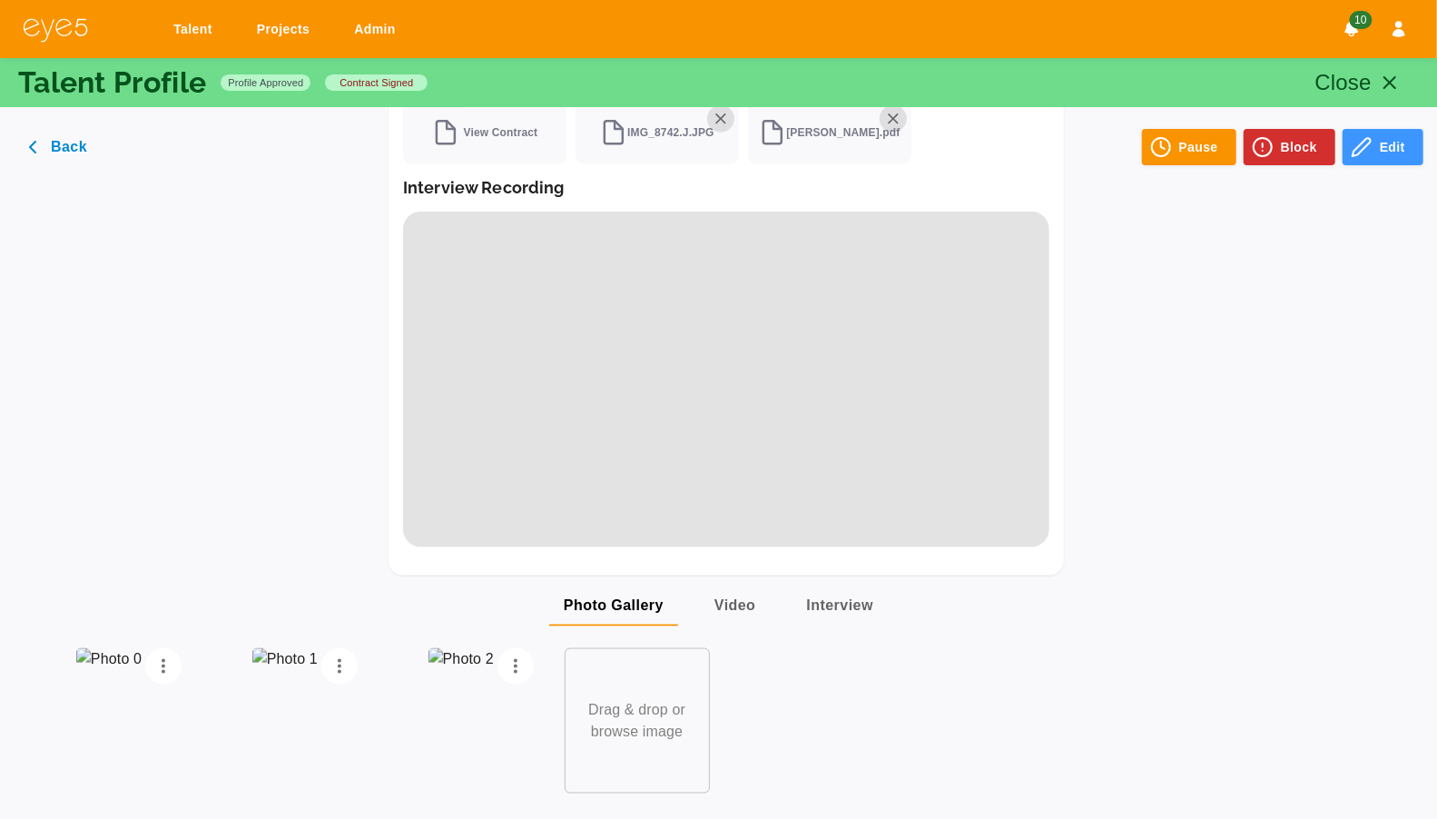
click at [628, 699] on p "Drag & drop or browse image" at bounding box center [637, 721] width 107 height 44
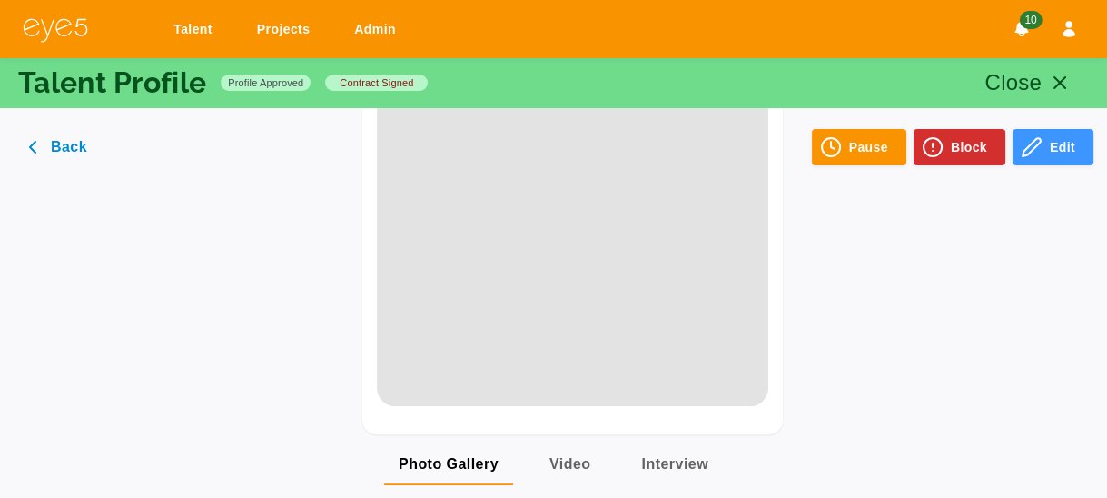
scroll to position [1782, 0]
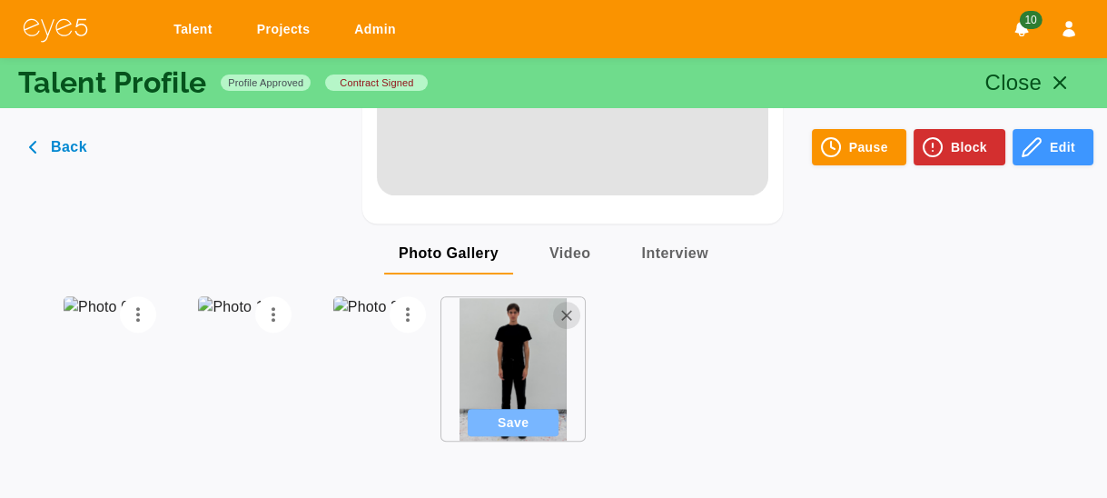
click at [506, 421] on button "Save" at bounding box center [513, 422] width 91 height 27
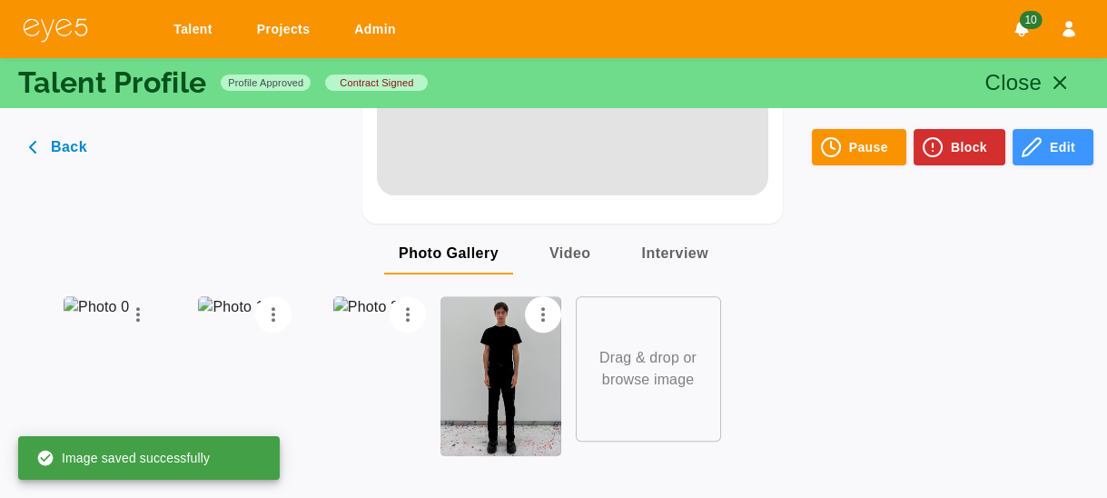
click at [141, 317] on icon "Options" at bounding box center [138, 314] width 22 height 22
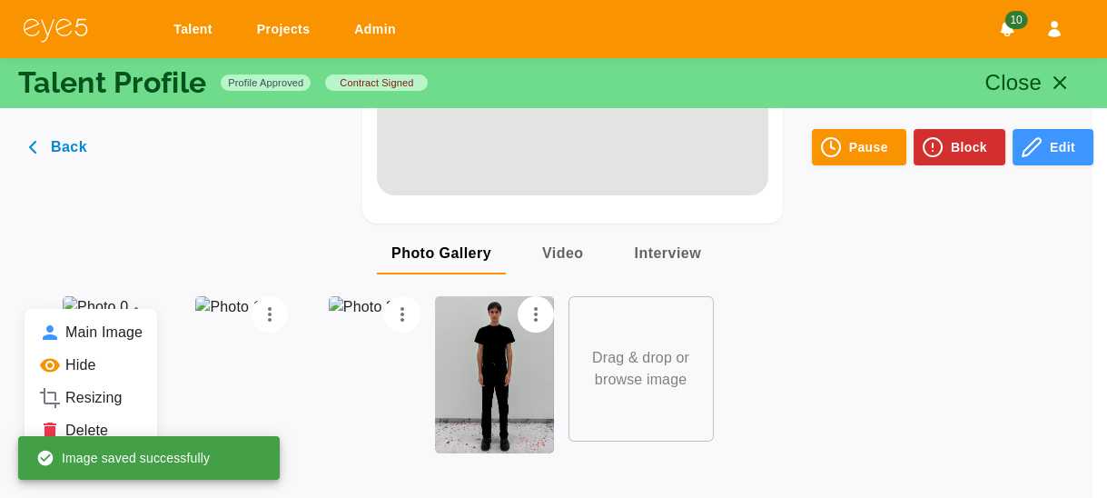
scroll to position [1768, 0]
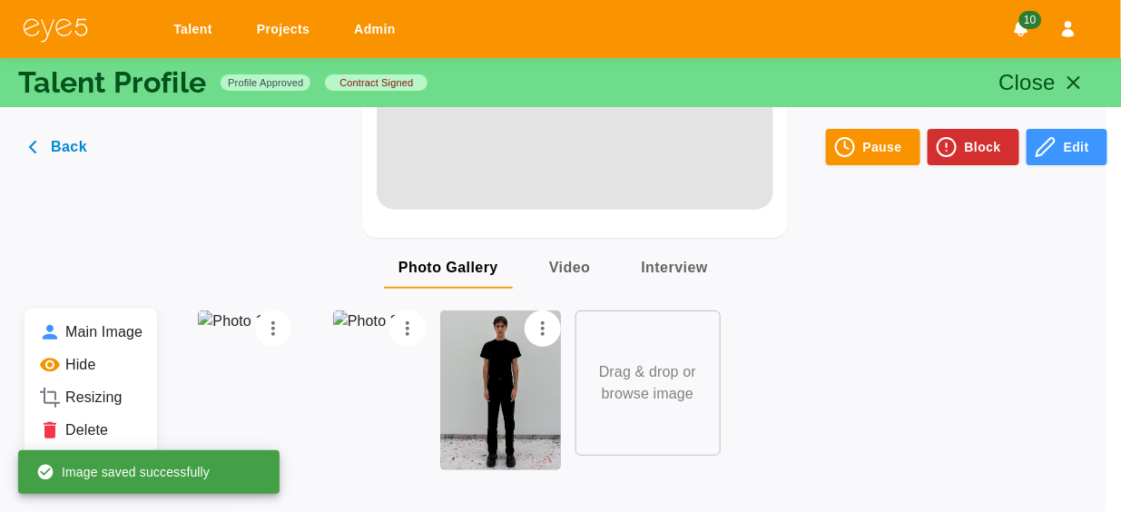
click at [94, 436] on li "Delete" at bounding box center [91, 430] width 133 height 33
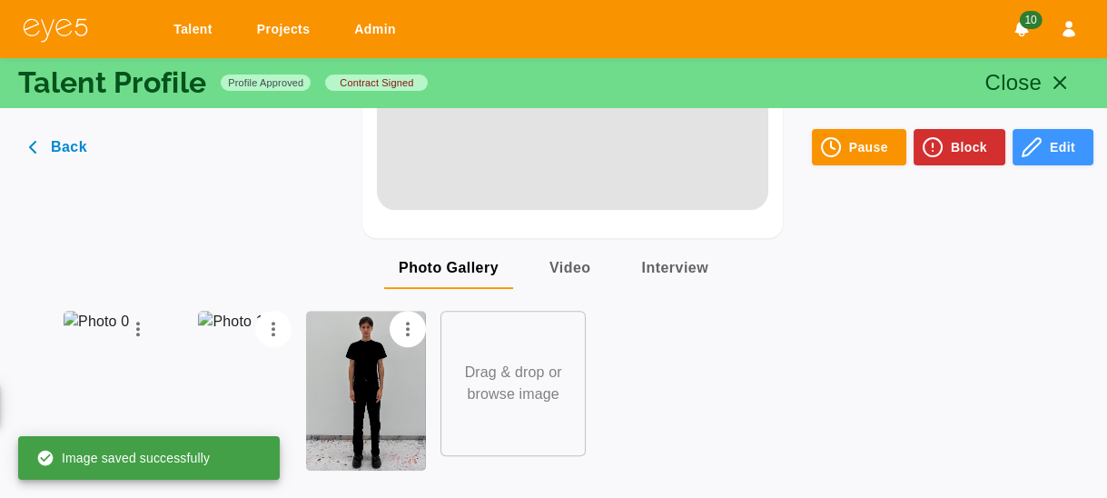
click at [141, 322] on icon "Options" at bounding box center [138, 329] width 22 height 22
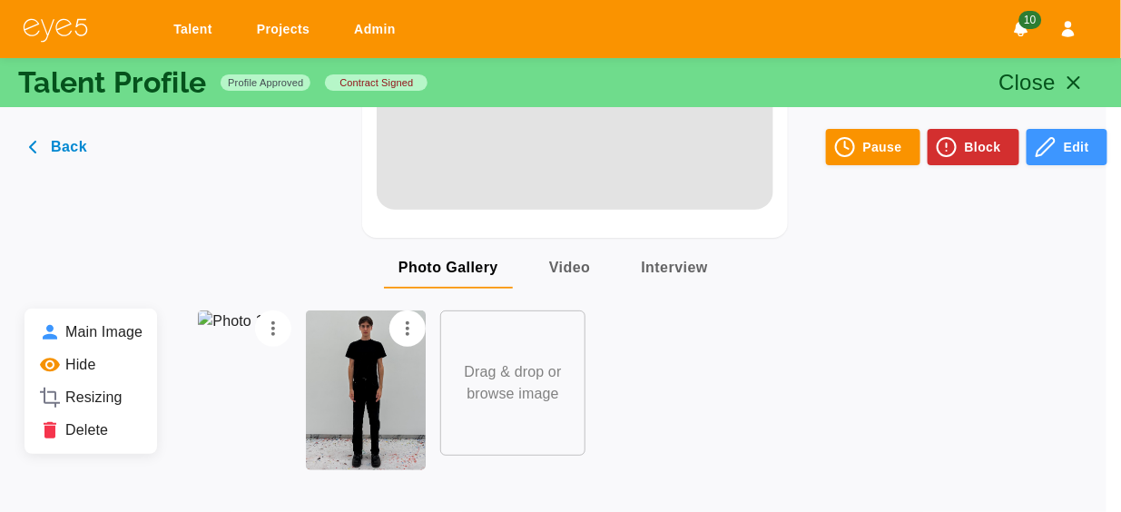
click at [102, 427] on li "Delete" at bounding box center [91, 430] width 133 height 33
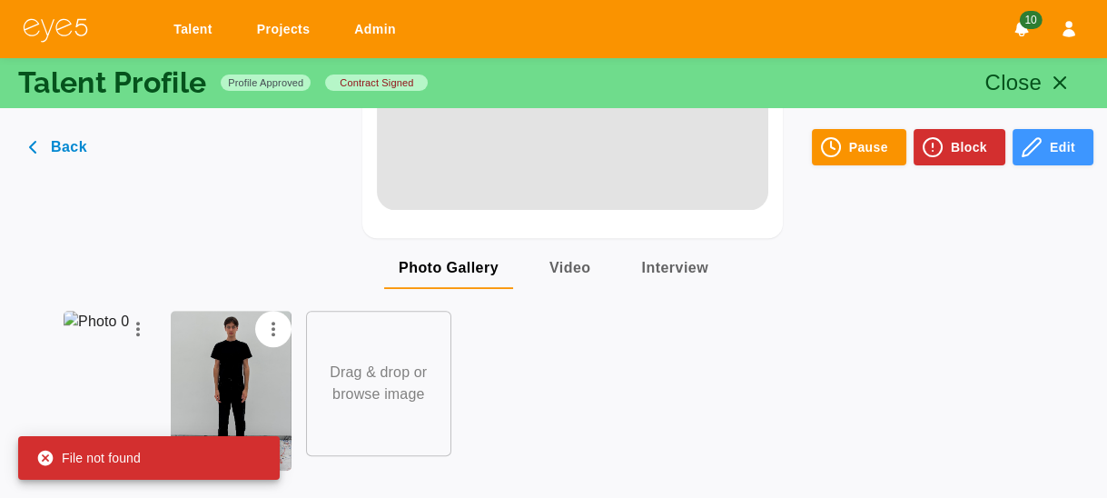
click at [143, 326] on icon "Options" at bounding box center [138, 329] width 22 height 22
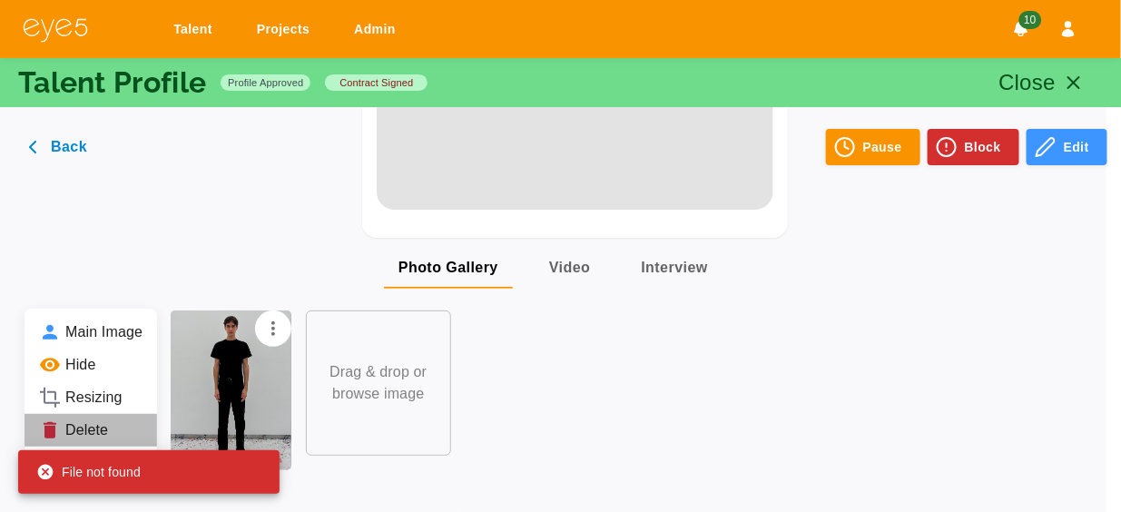
click at [108, 430] on li "Delete" at bounding box center [91, 430] width 133 height 33
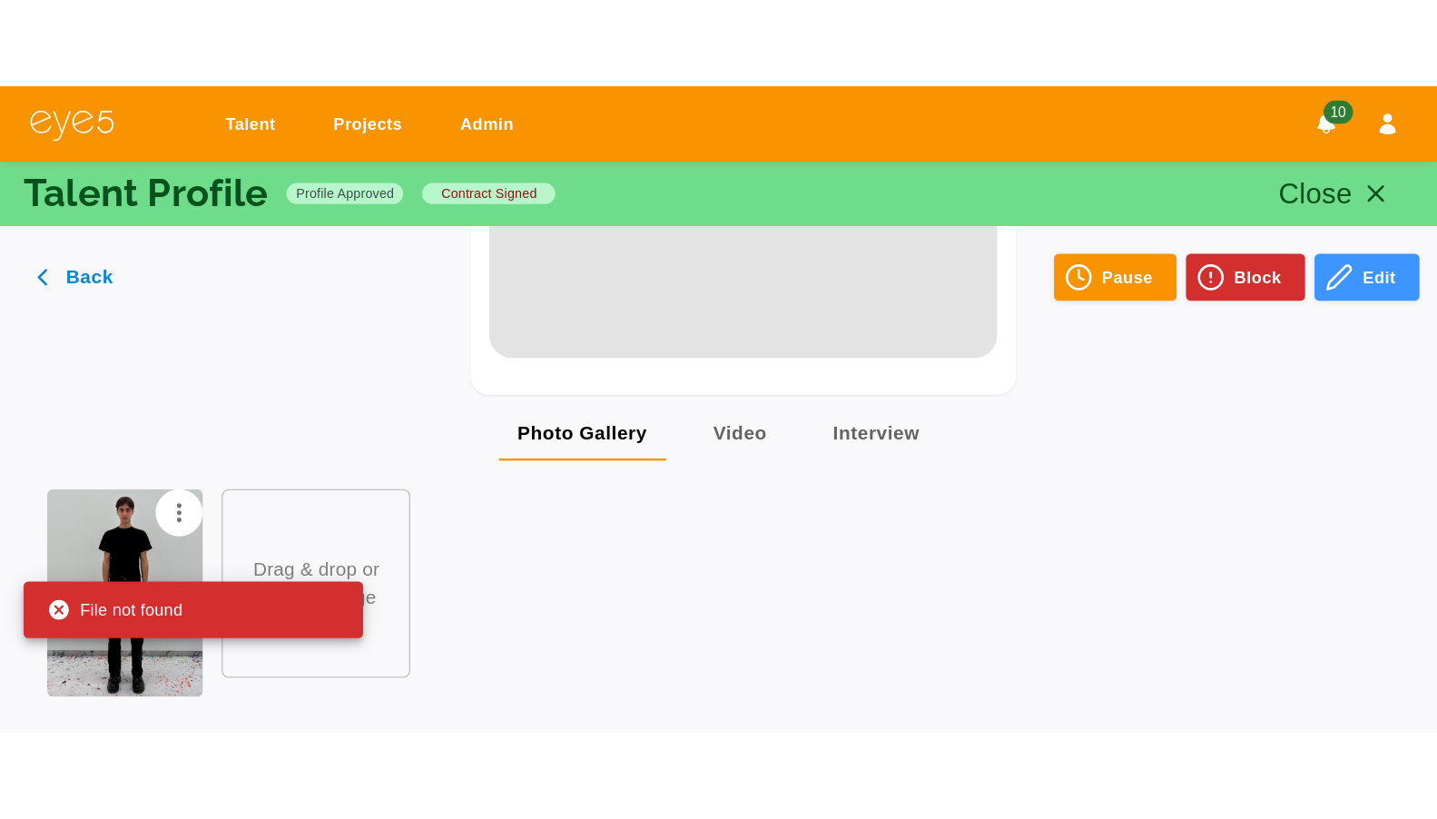
scroll to position [1216, 0]
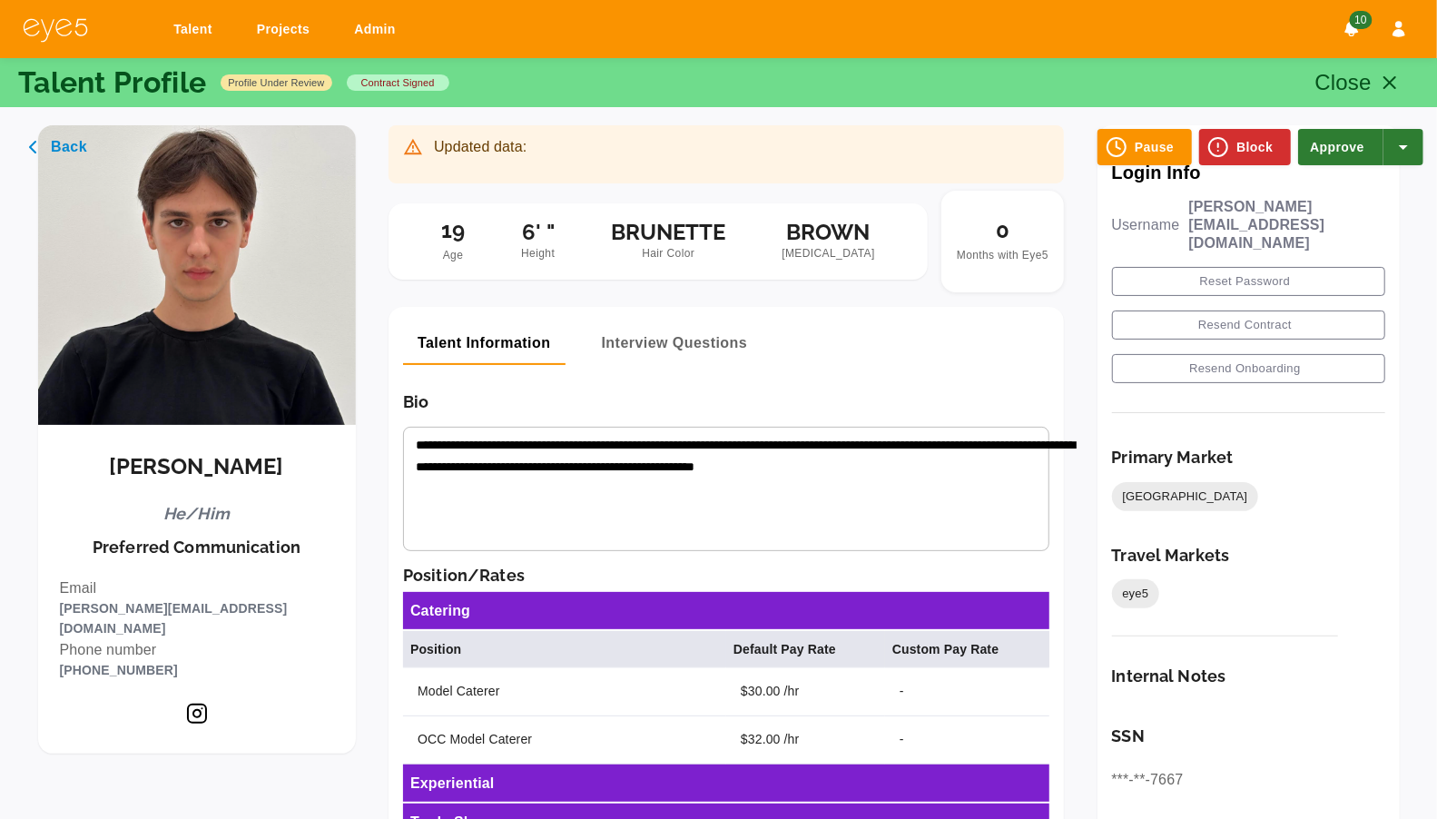
scroll to position [1370, 0]
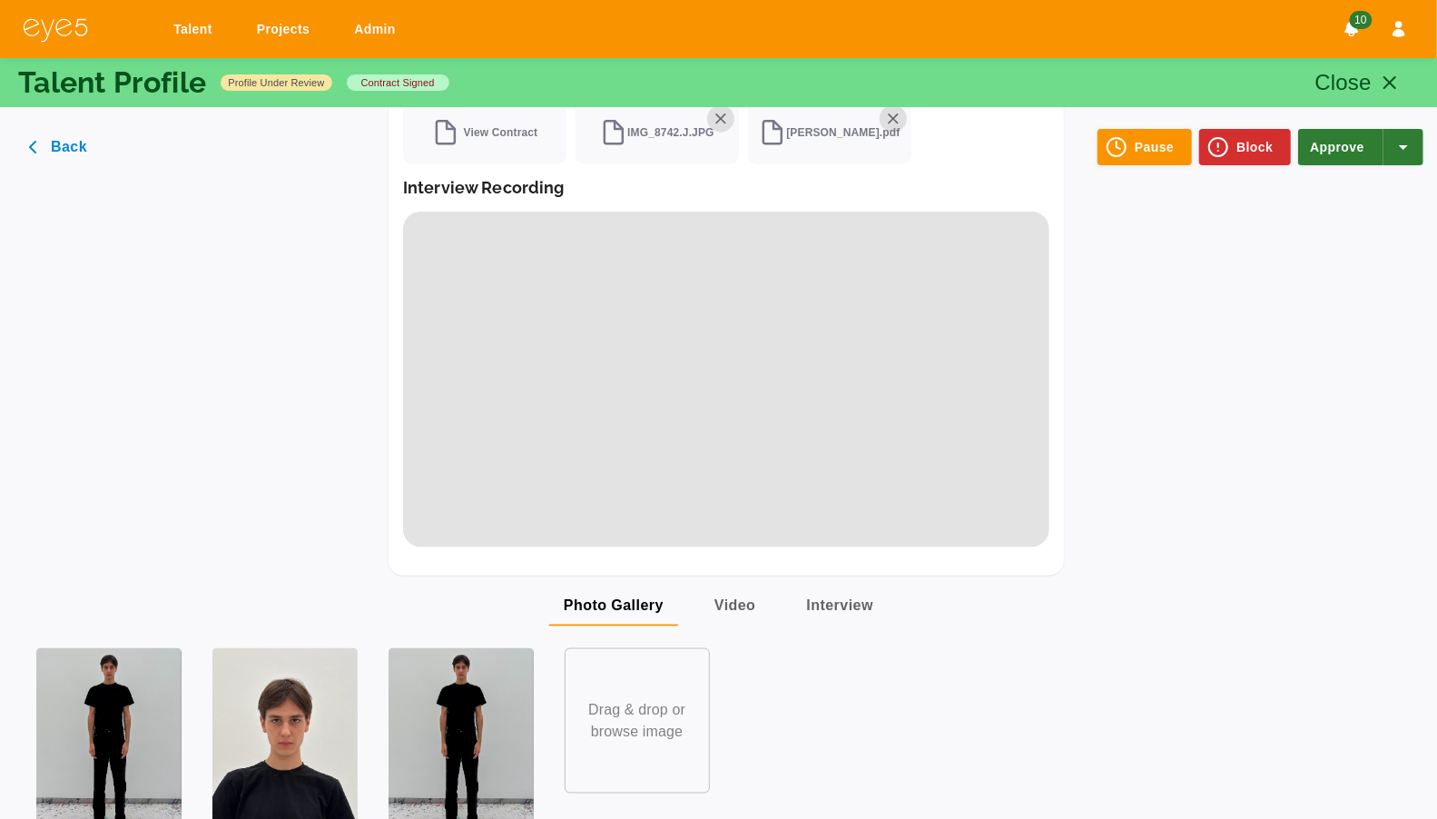
click at [463, 745] on img at bounding box center [461, 744] width 145 height 192
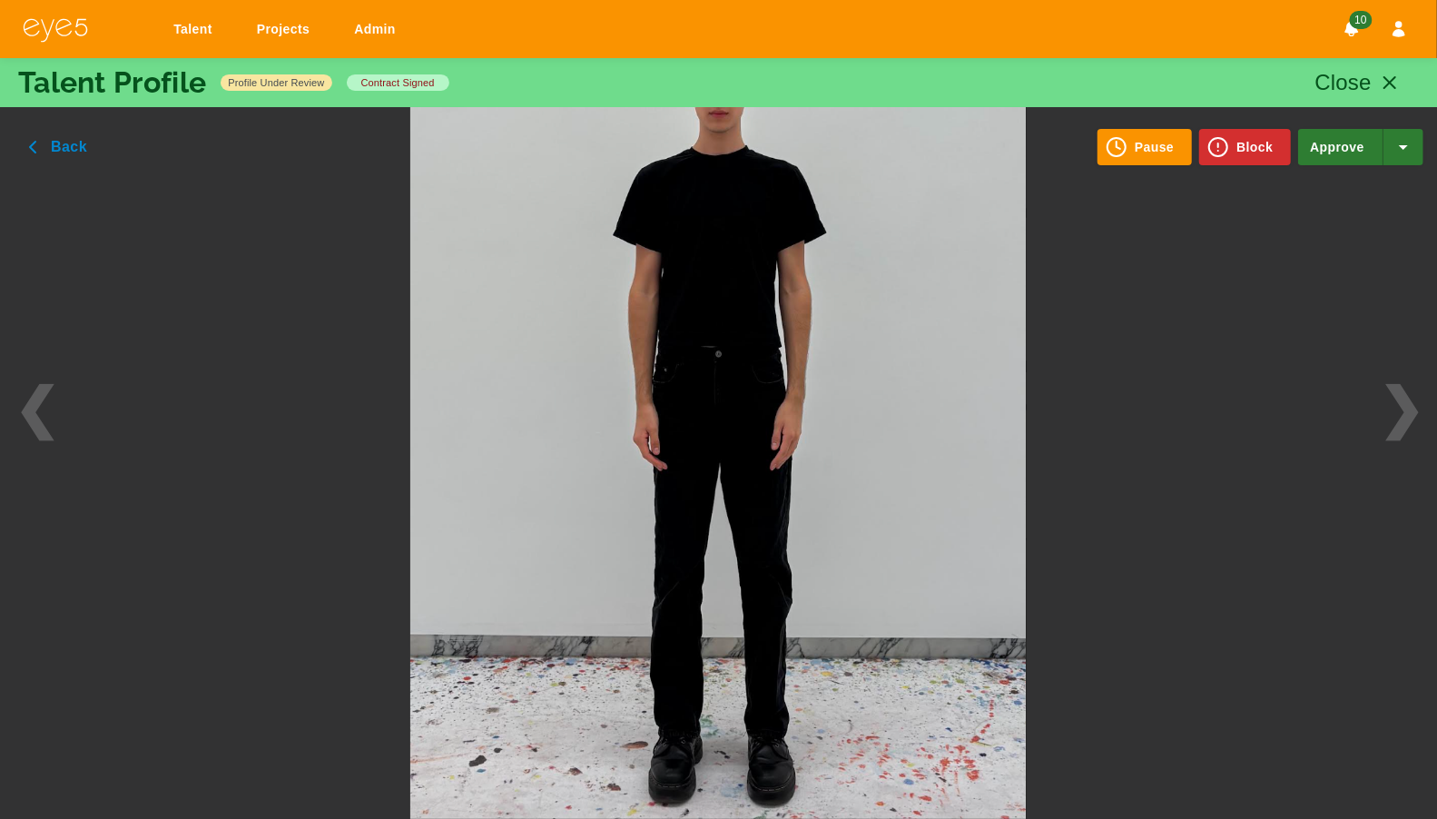
click at [108, 476] on div "× ❮ ❯" at bounding box center [718, 409] width 1437 height 819
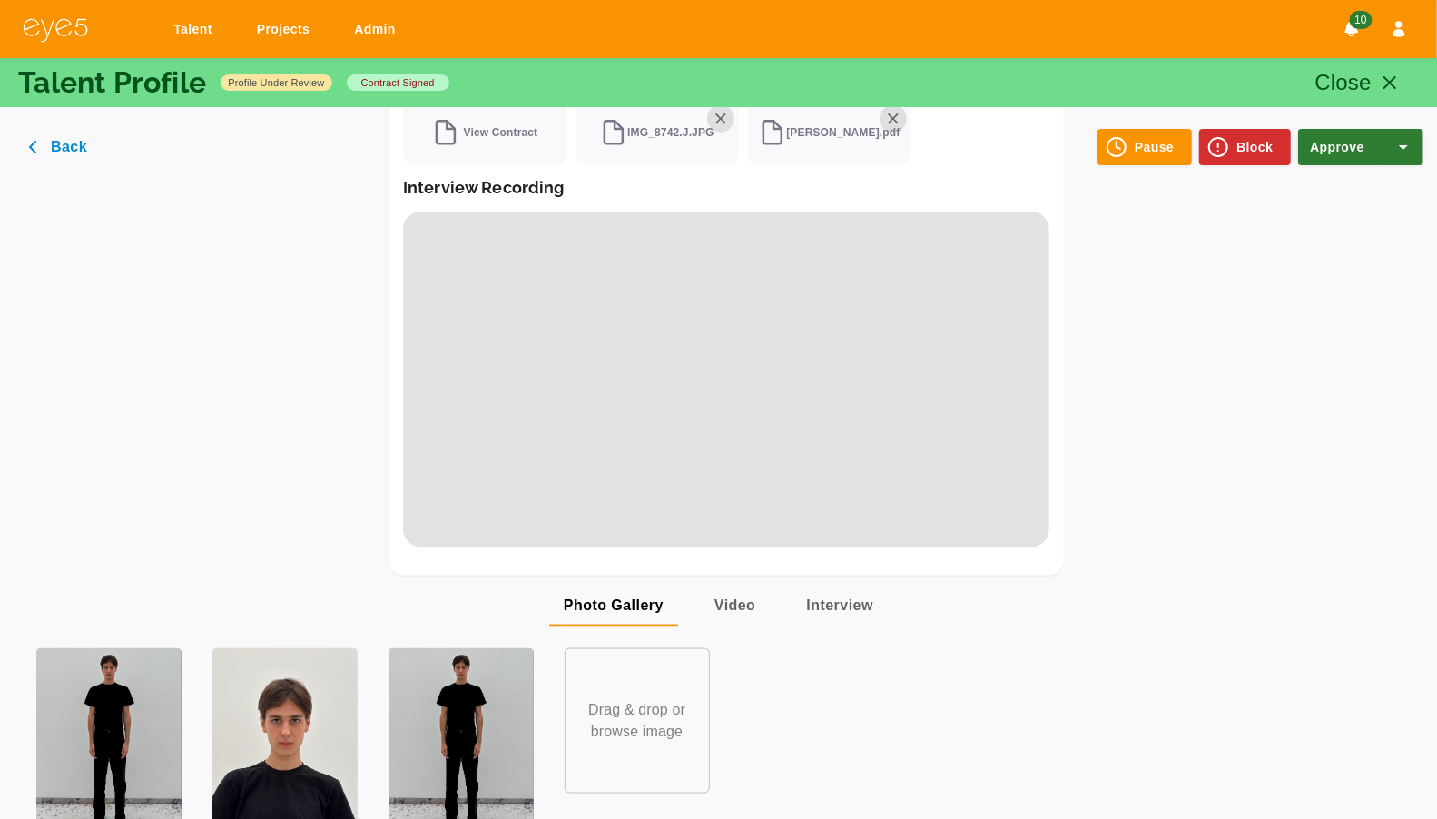
click at [1334, 153] on button "Approve" at bounding box center [1340, 147] width 85 height 36
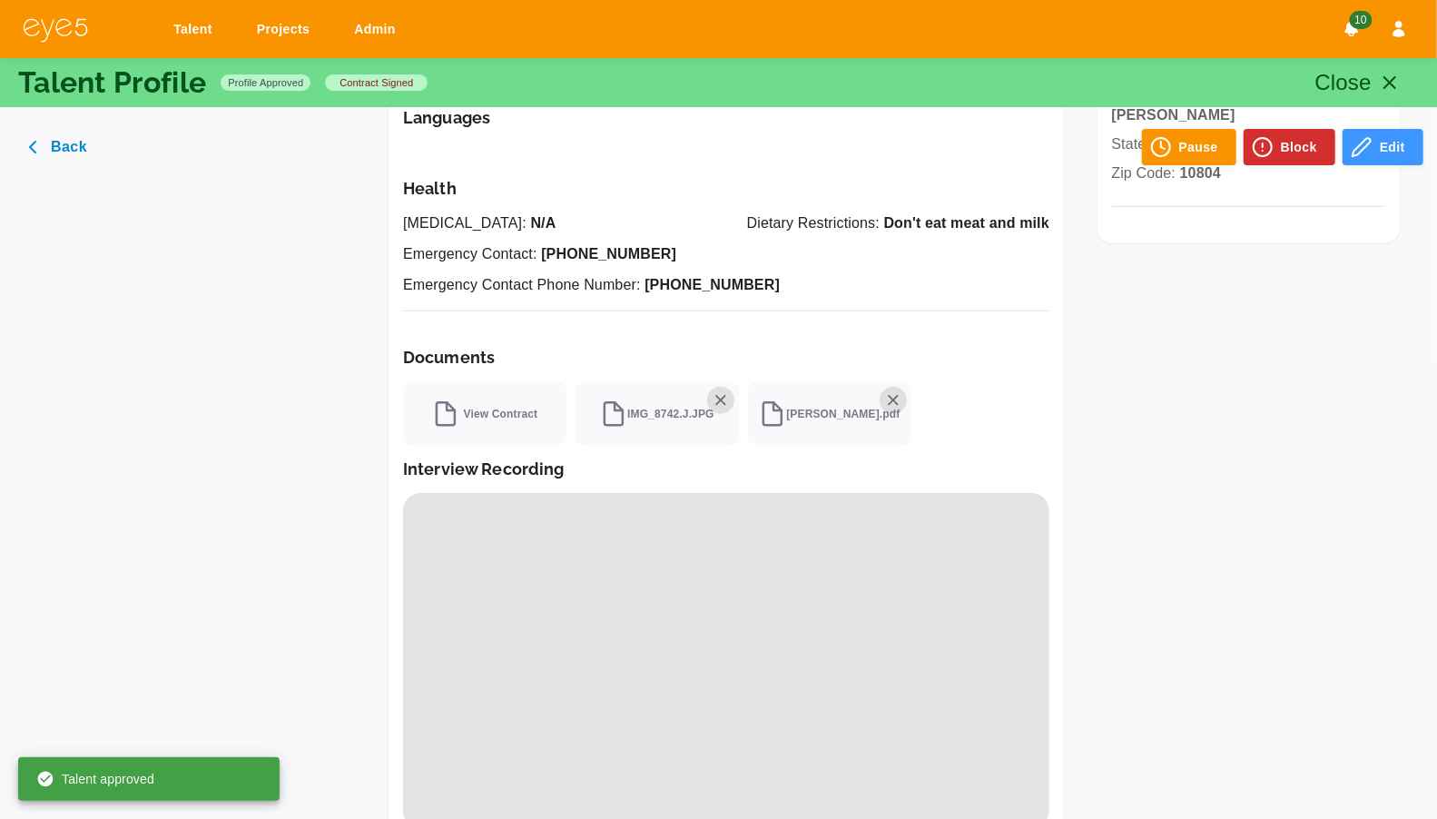
scroll to position [929, 0]
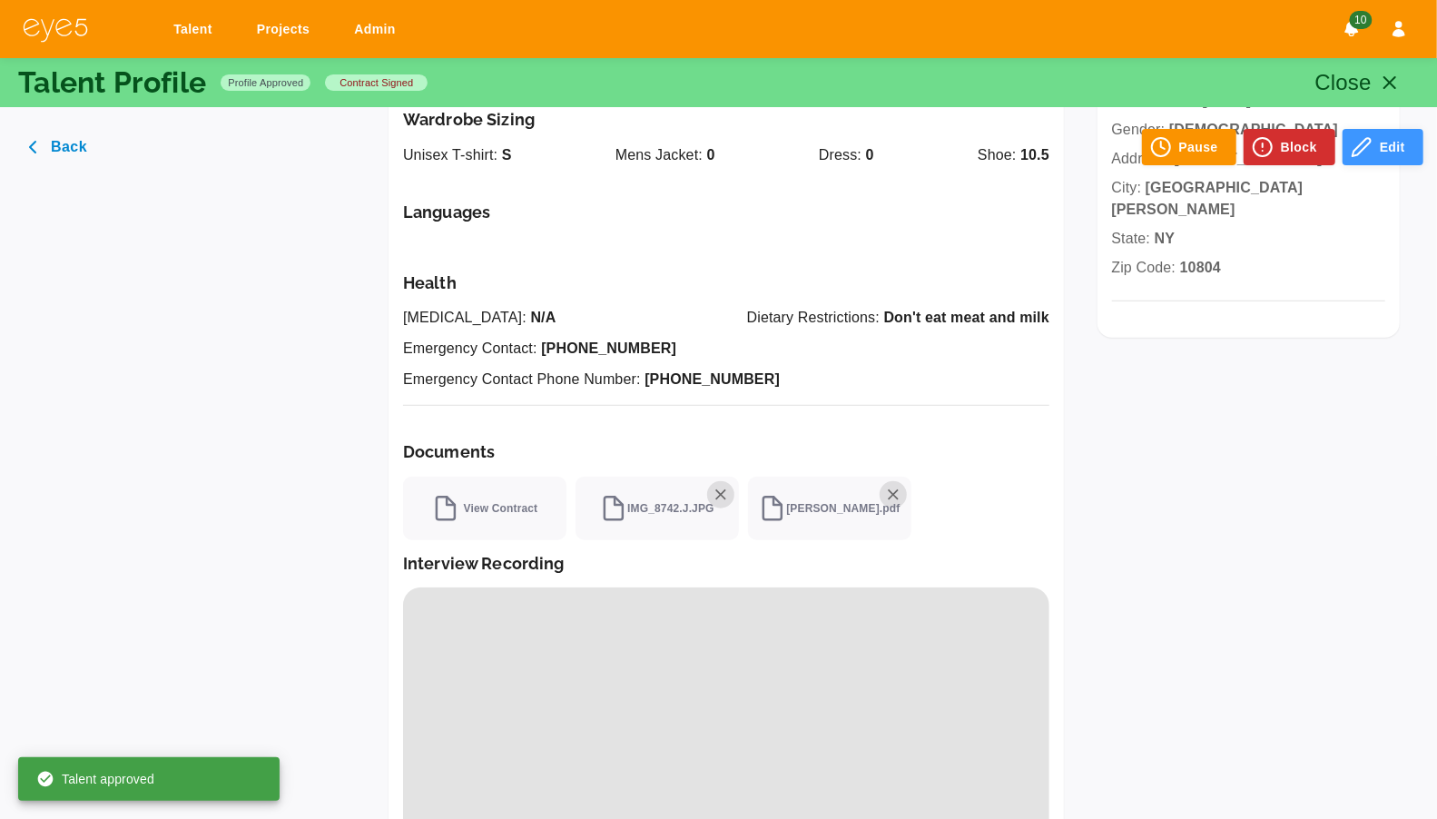
click at [1367, 142] on icon "button" at bounding box center [1362, 147] width 22 height 22
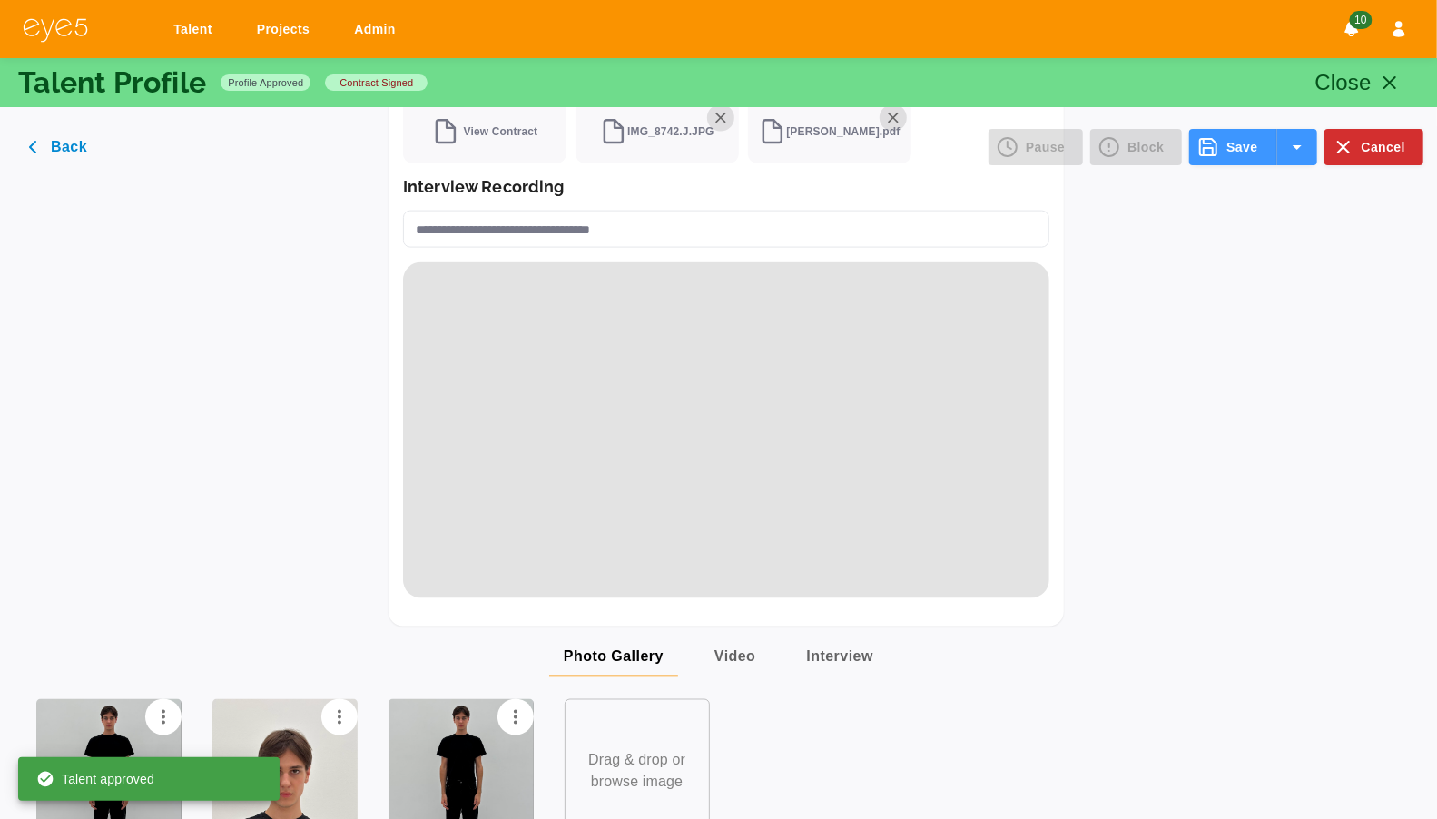
scroll to position [1550, 0]
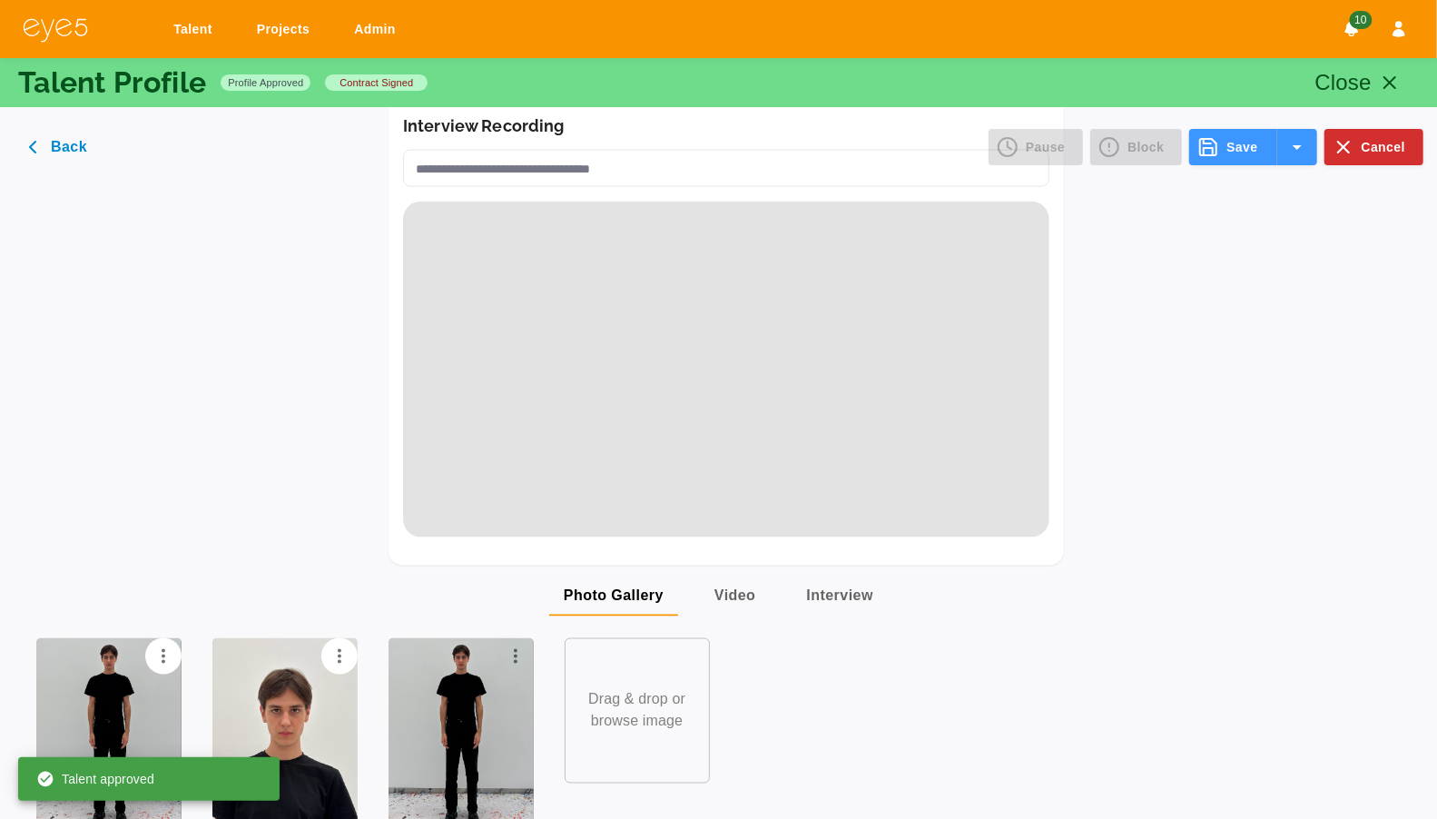
click at [523, 646] on icon "Options" at bounding box center [516, 657] width 22 height 22
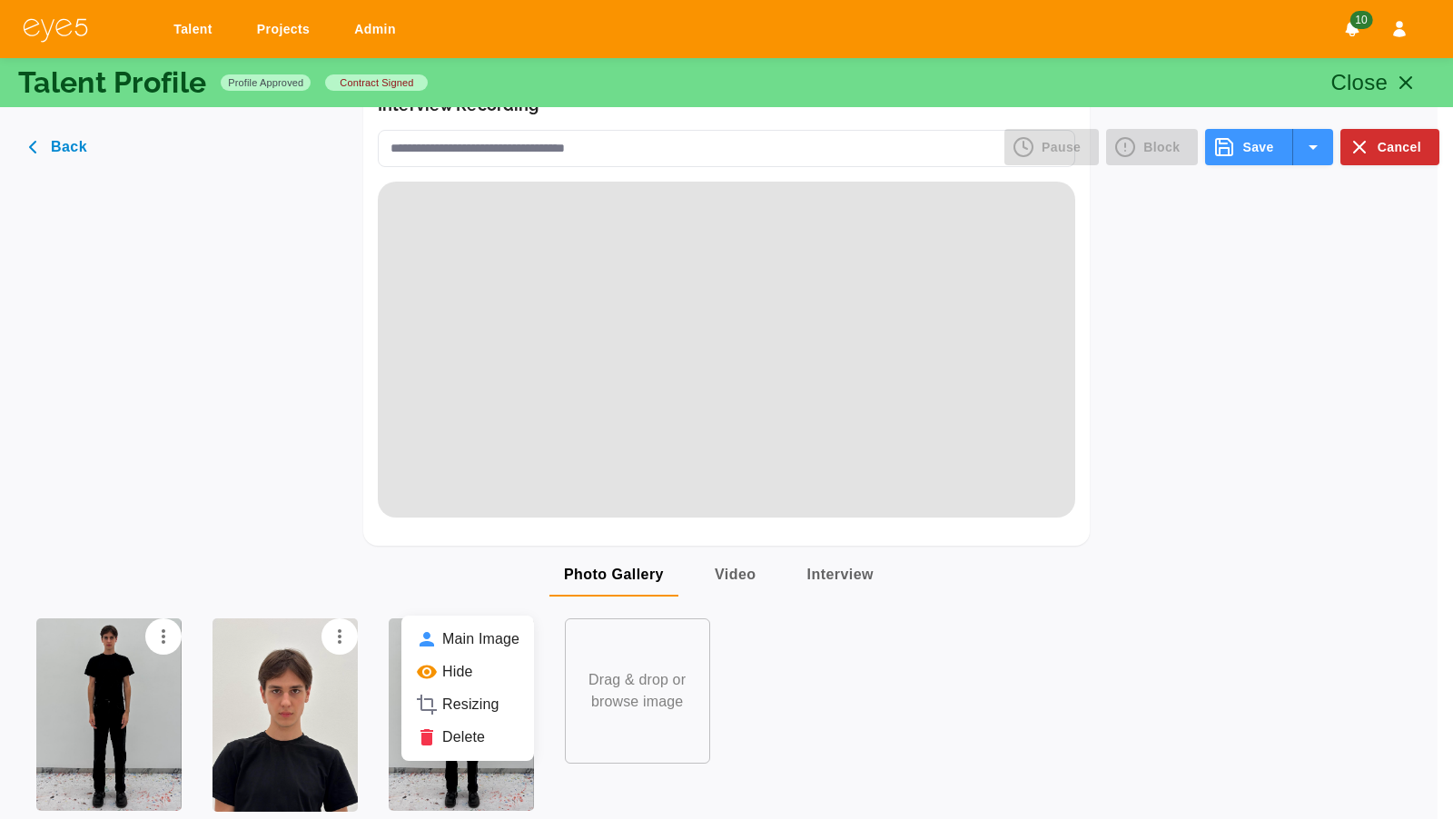
click at [455, 730] on li "Delete" at bounding box center [467, 737] width 133 height 33
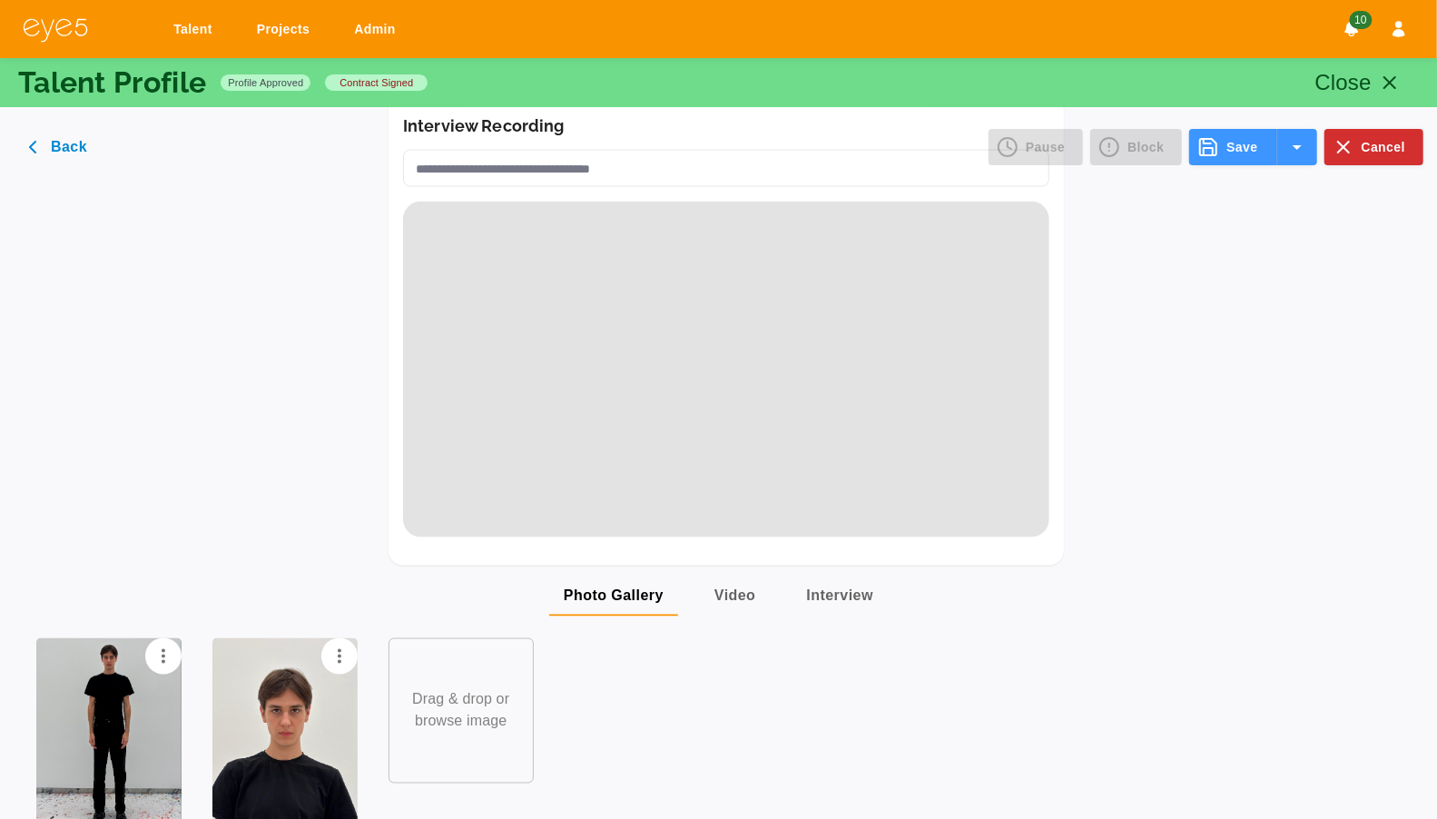
scroll to position [0, 0]
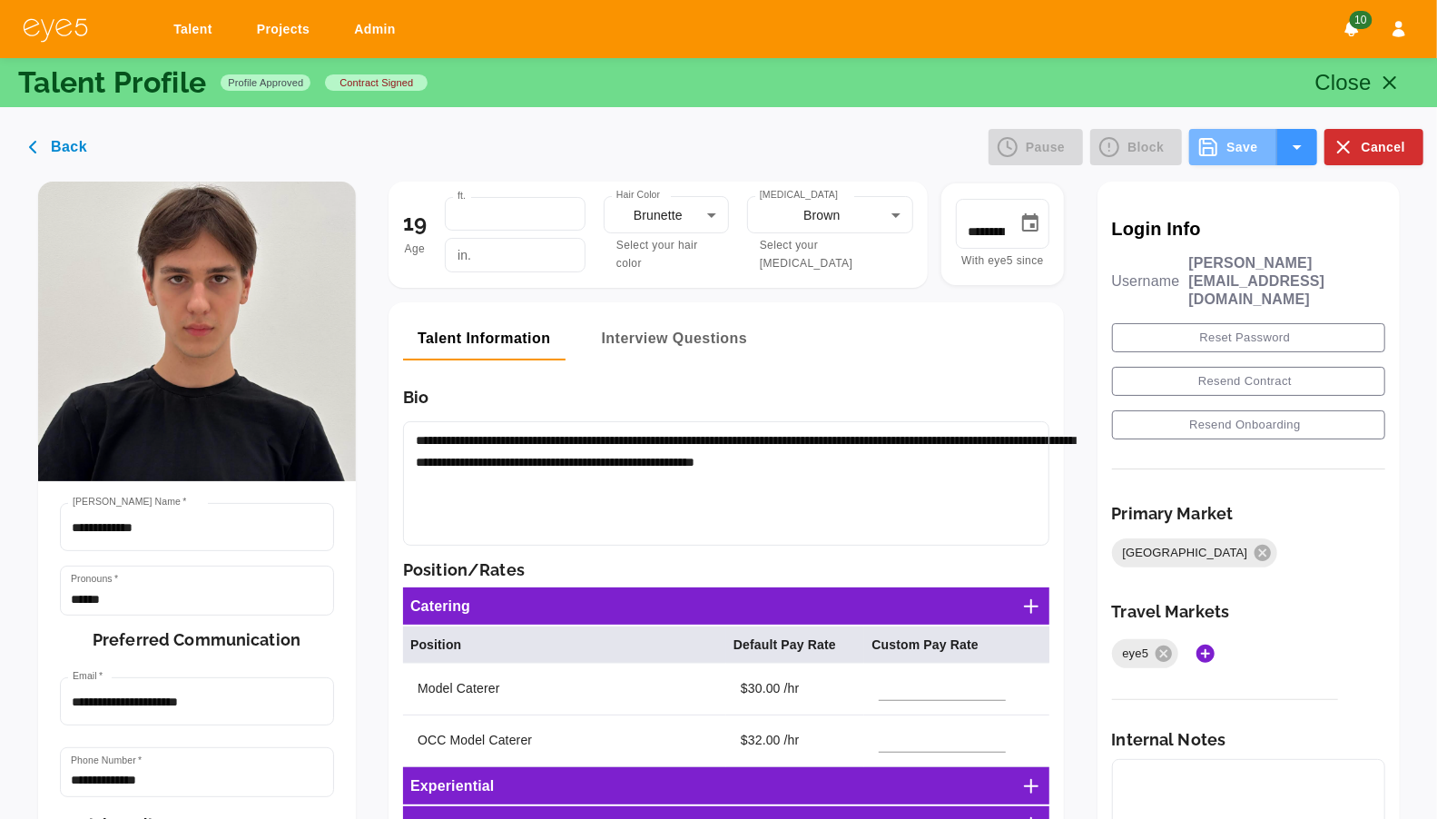
click at [1230, 148] on button "Save" at bounding box center [1232, 147] width 87 height 36
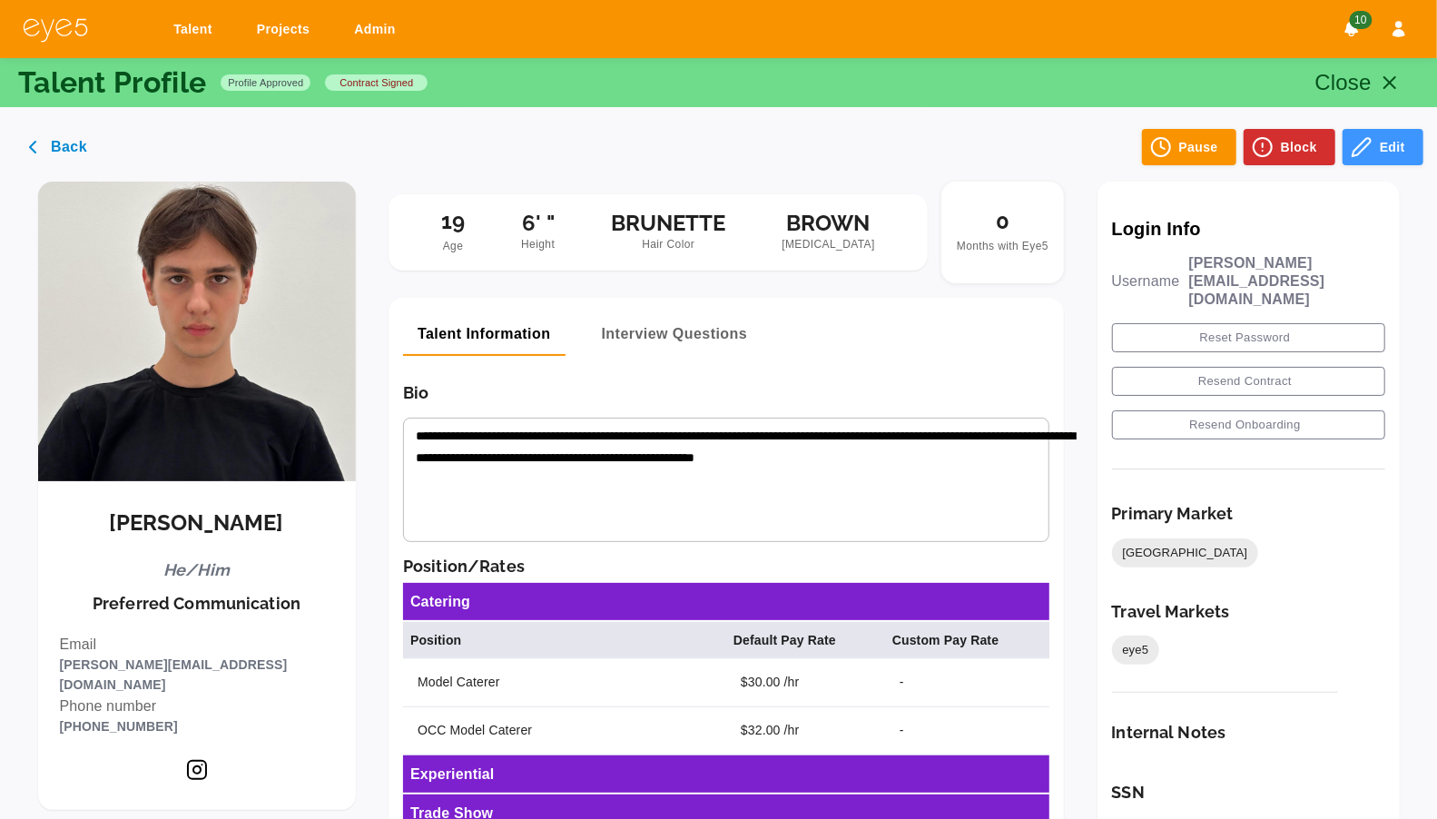
click at [196, 35] on link "Talent" at bounding box center [196, 30] width 69 height 34
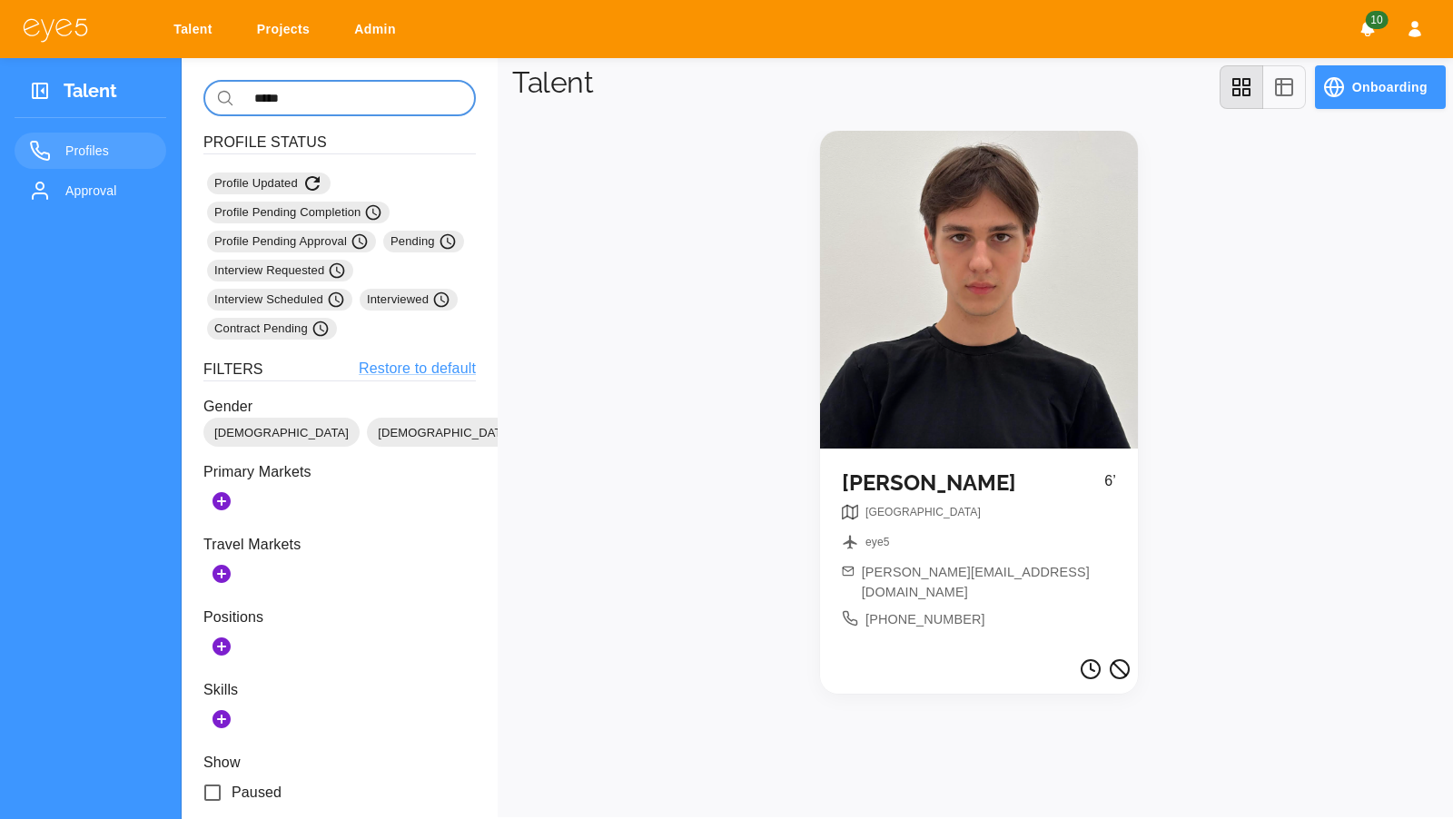
drag, startPoint x: 328, startPoint y: 96, endPoint x: 178, endPoint y: 94, distance: 149.8
click at [178, 94] on div "Talent Projects Admin 10 Talent Profiles Approval ​ ***** ​ Profile Status Prof…" at bounding box center [726, 409] width 1453 height 819
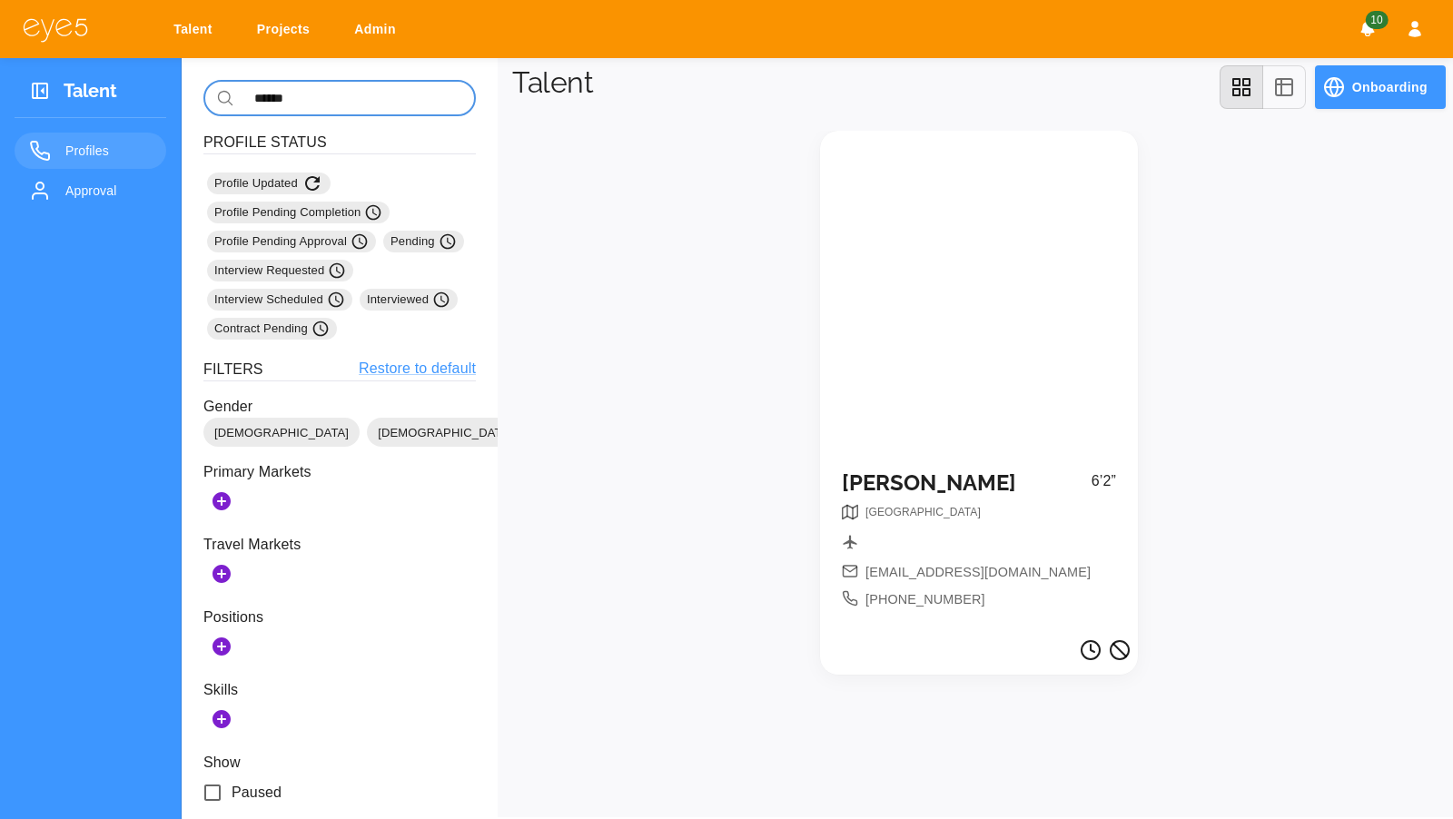
type input "******"
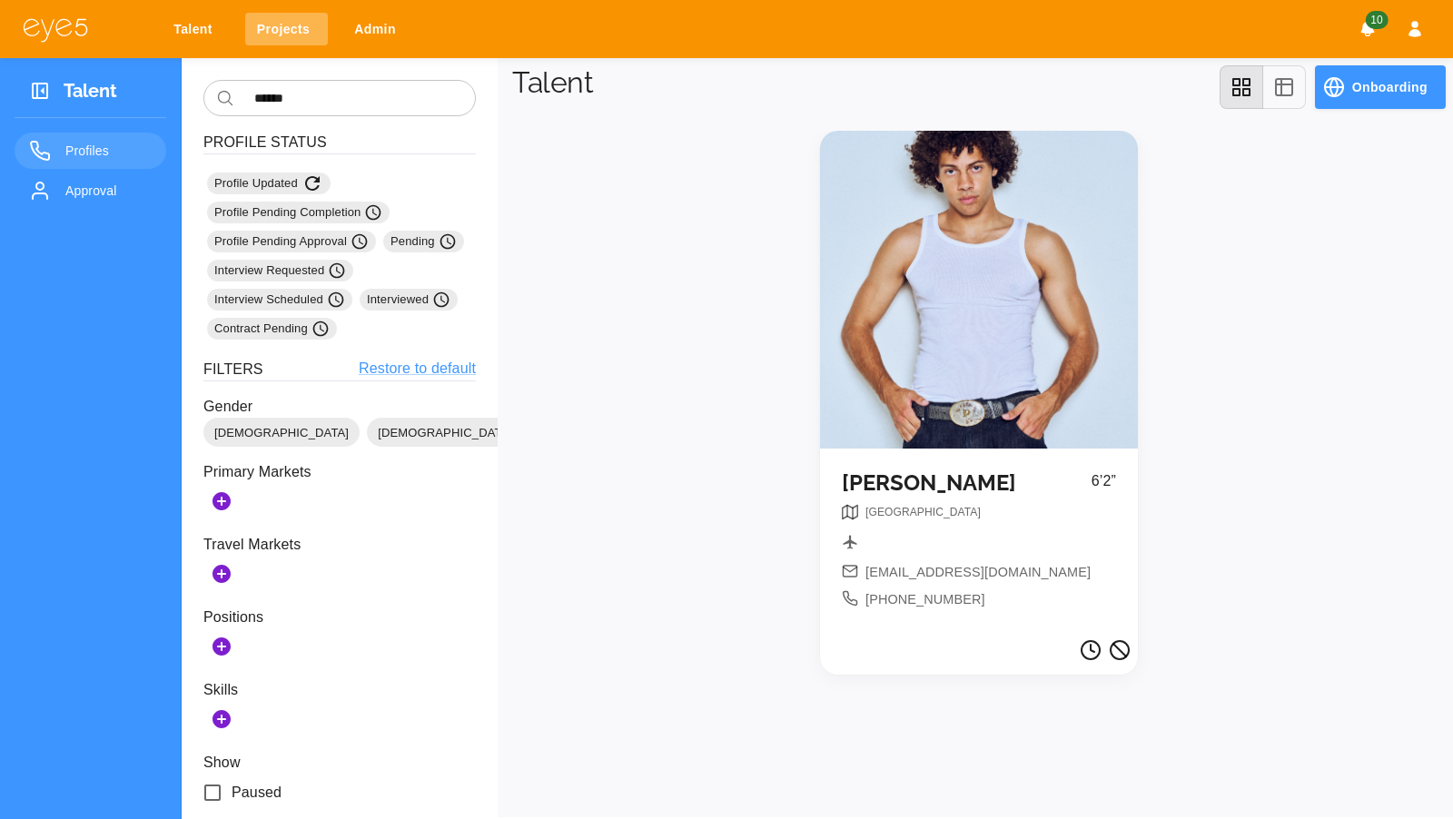
click at [272, 23] on link "Projects" at bounding box center [286, 30] width 83 height 34
select select "*"
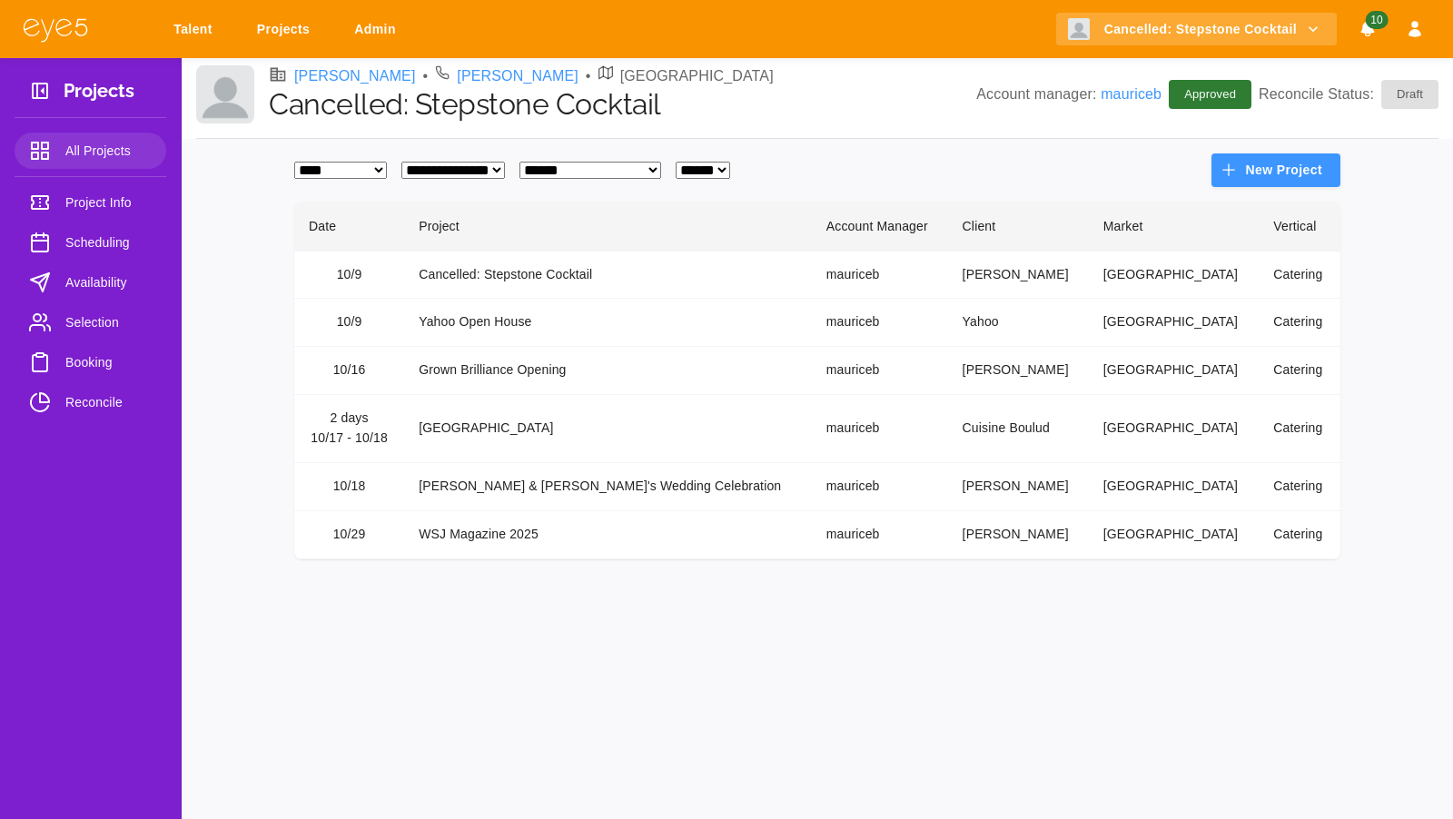
click at [624, 174] on select "**********" at bounding box center [590, 170] width 142 height 17
select select "*"
click at [564, 162] on select "**********" at bounding box center [590, 170] width 142 height 17
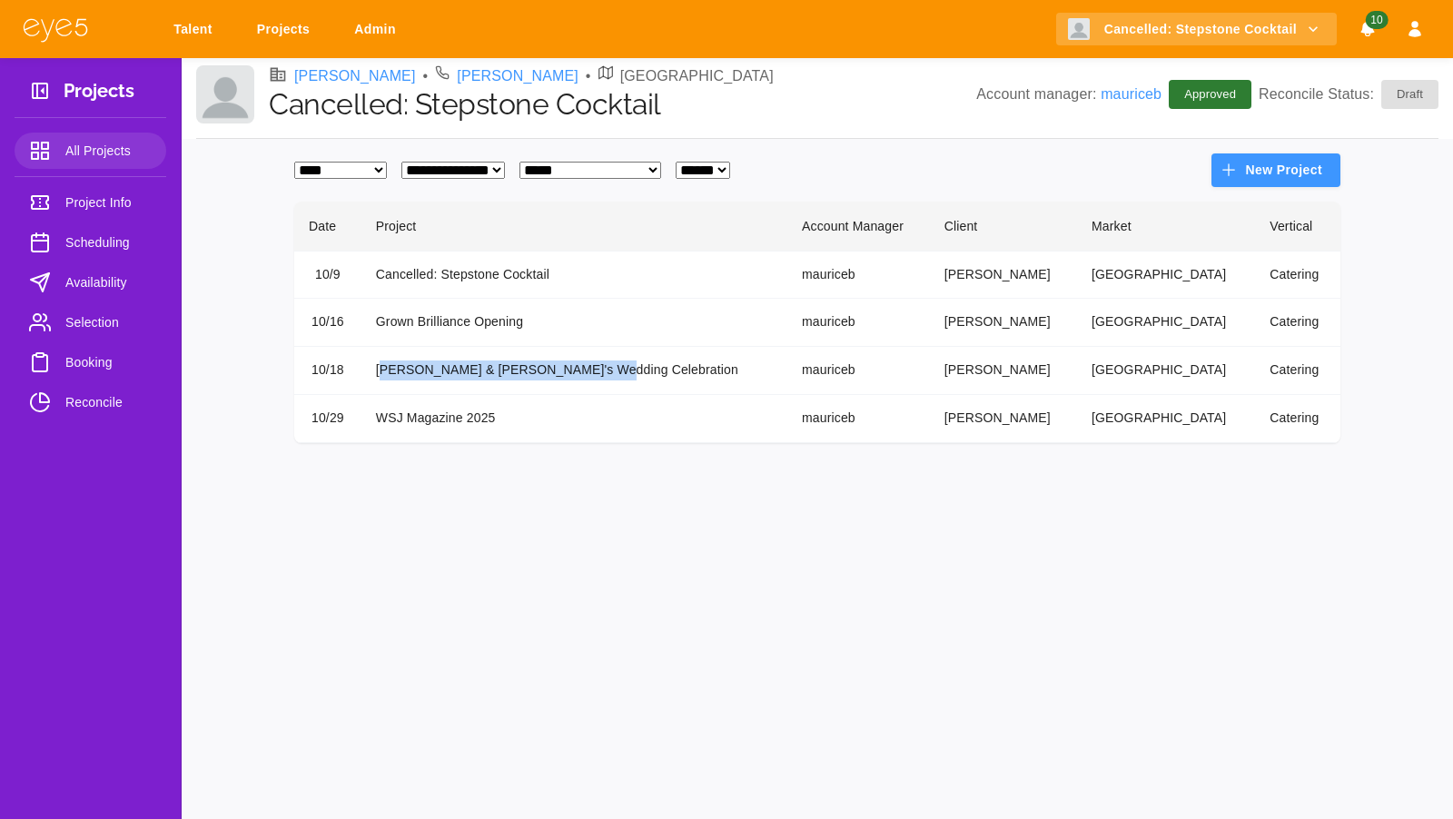
click at [409, 379] on td "Sarah & Phil's Wedding Celebration" at bounding box center [574, 371] width 426 height 48
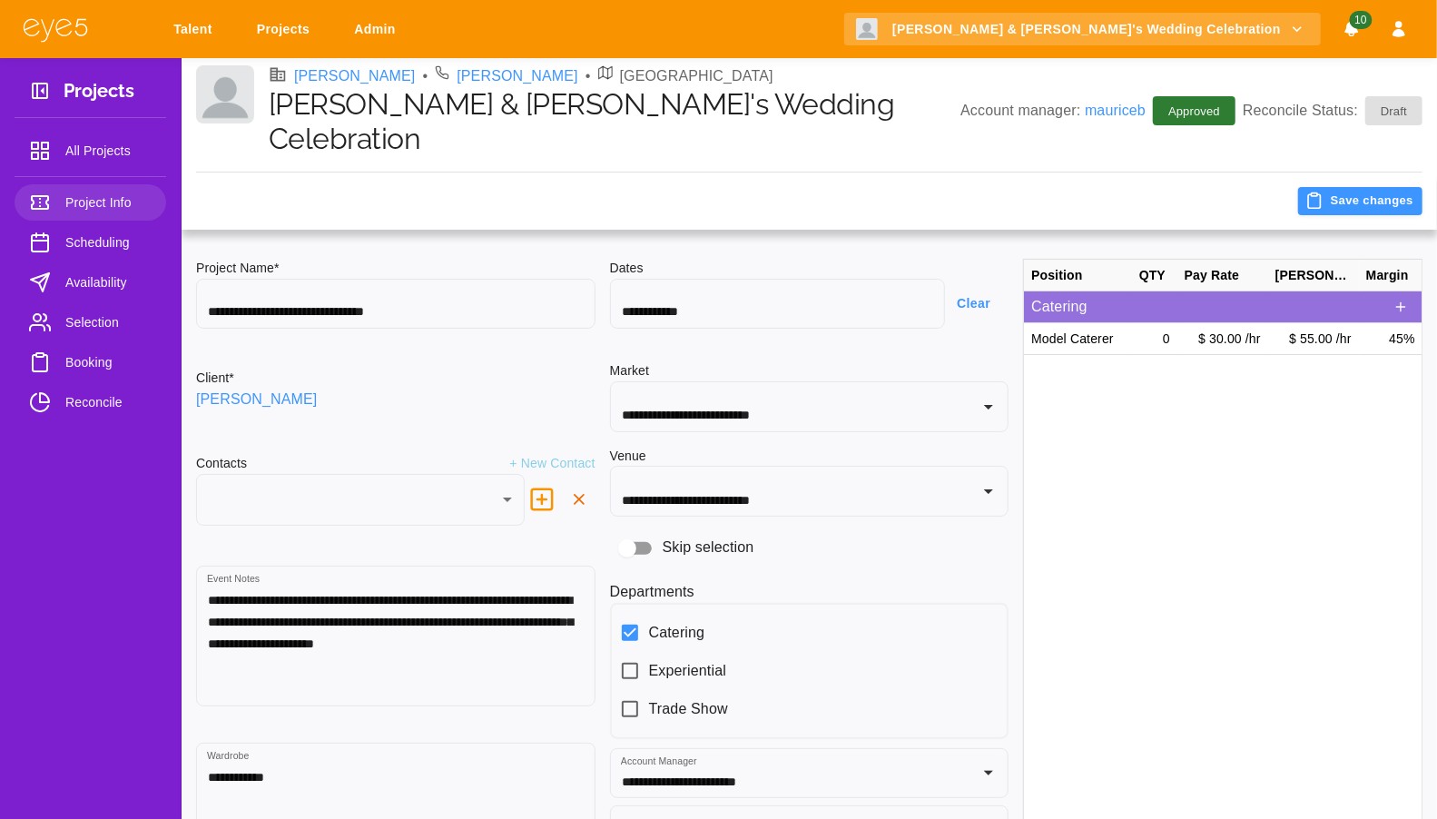
type input "***"
type input "**********"
type input "********"
click at [94, 361] on span "Booking" at bounding box center [108, 362] width 86 height 22
